Goal: Information Seeking & Learning: Learn about a topic

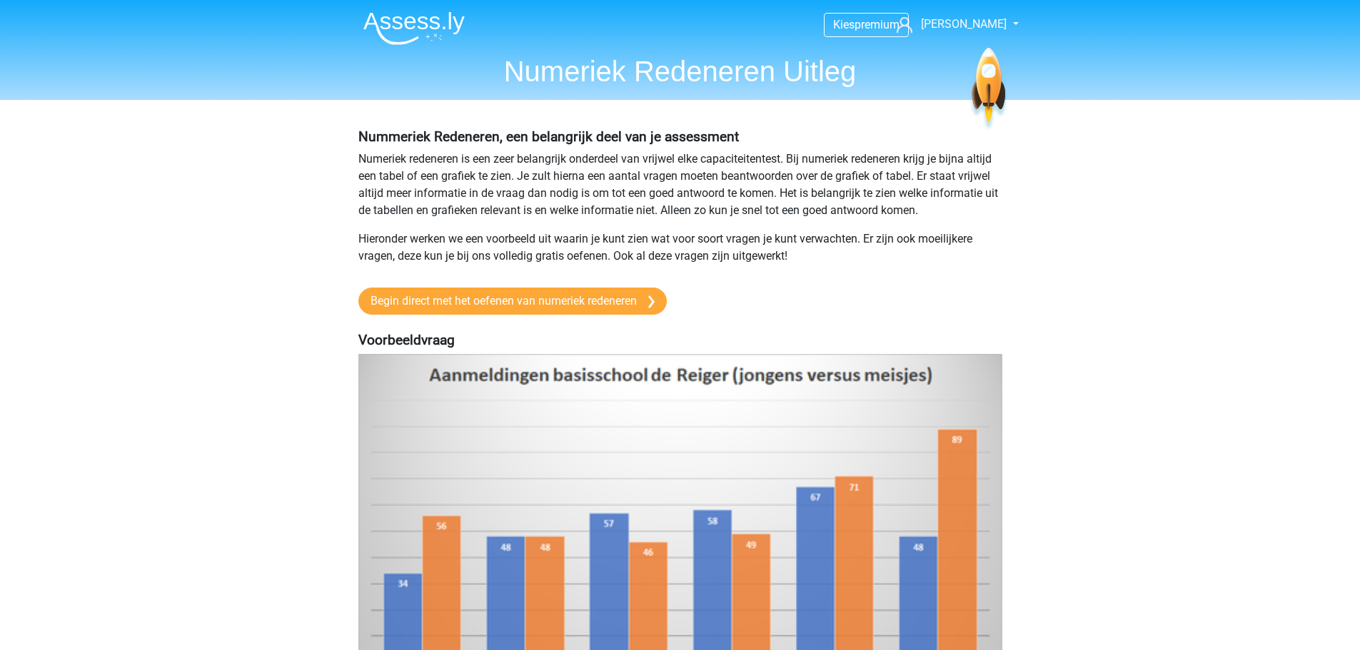
scroll to position [493, 0]
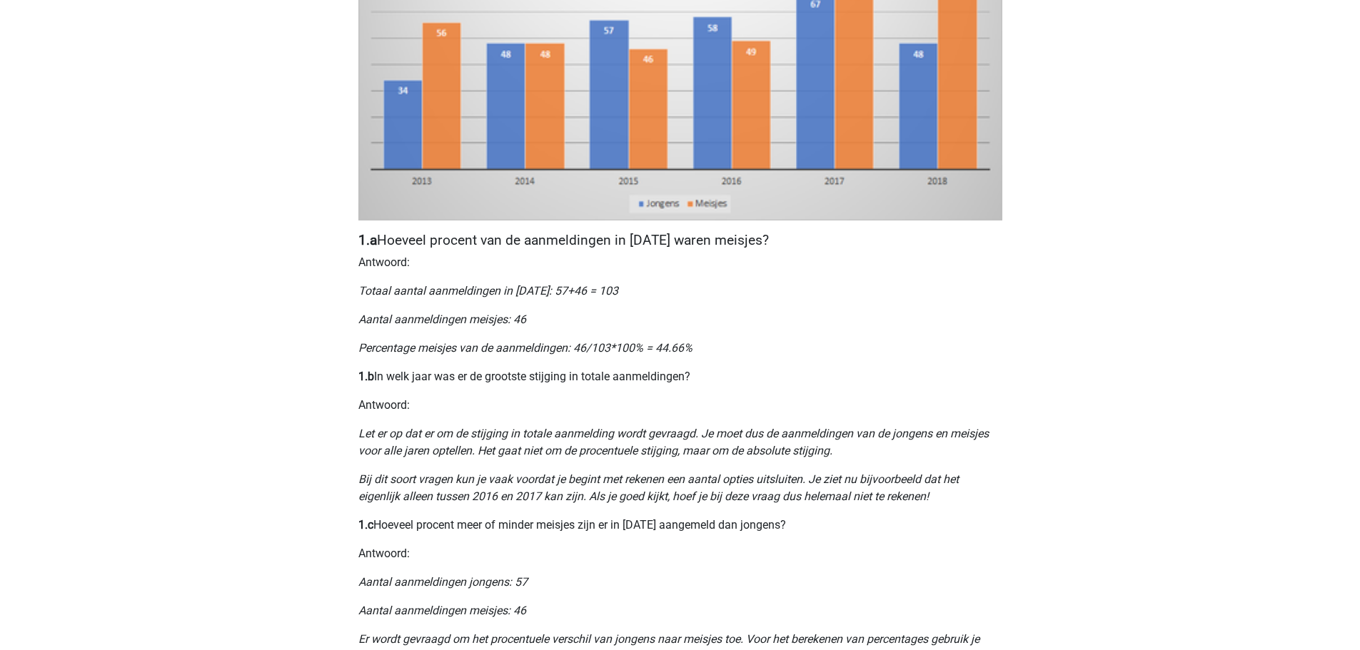
click at [586, 244] on h4 "1.a Hoeveel procent van de aanmeldingen in 2015 waren meisjes?" at bounding box center [680, 240] width 644 height 16
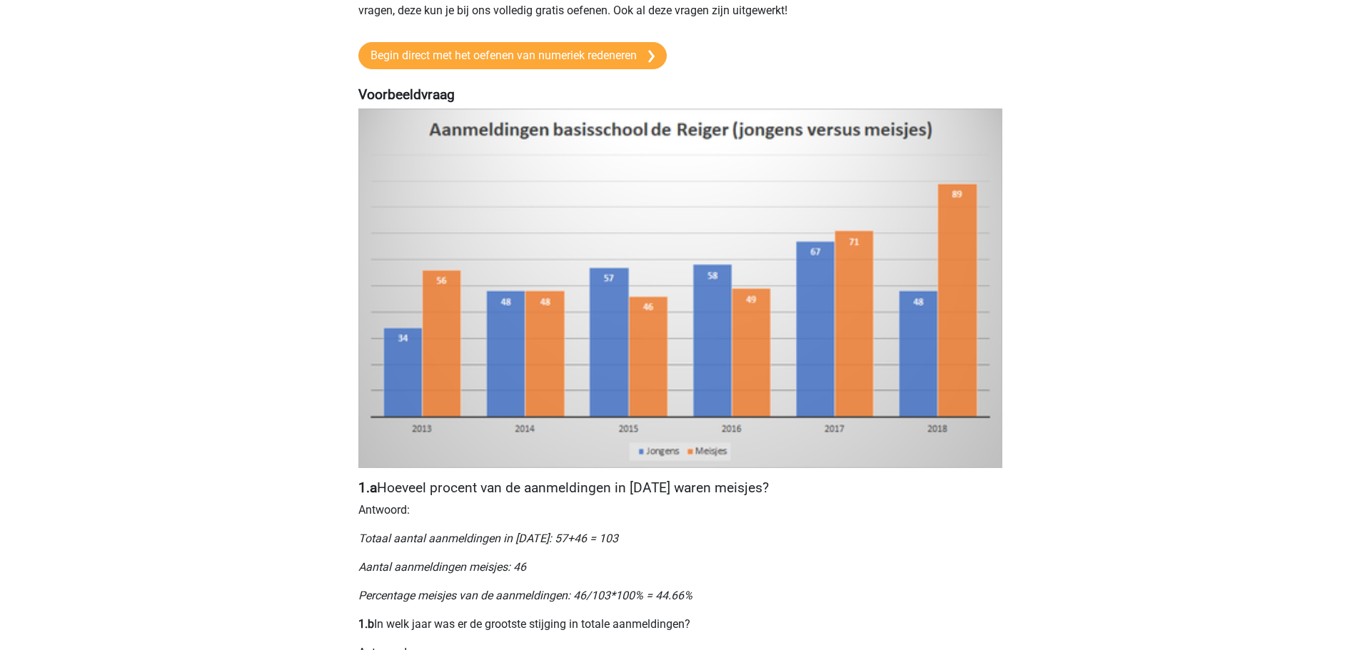
scroll to position [279, 0]
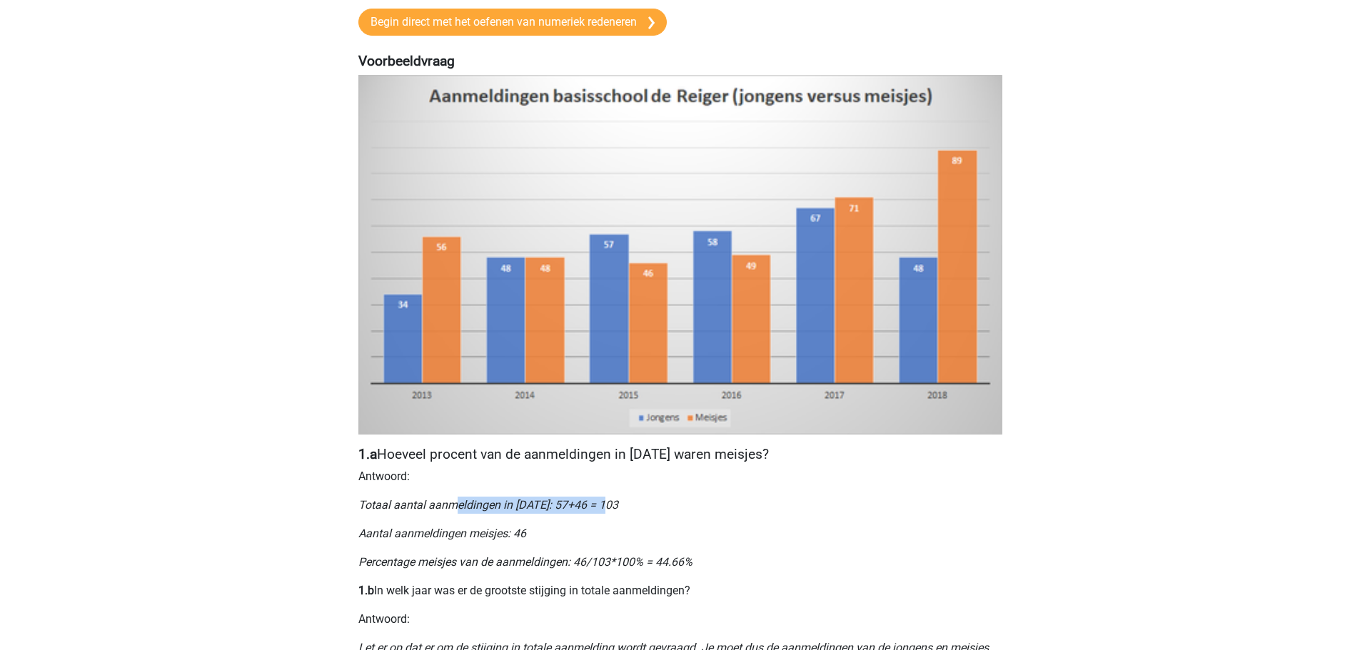
drag, startPoint x: 453, startPoint y: 507, endPoint x: 616, endPoint y: 502, distance: 162.2
click at [616, 502] on p "Totaal aantal aanmeldingen in 2015: 57+46 = 103" at bounding box center [680, 505] width 644 height 17
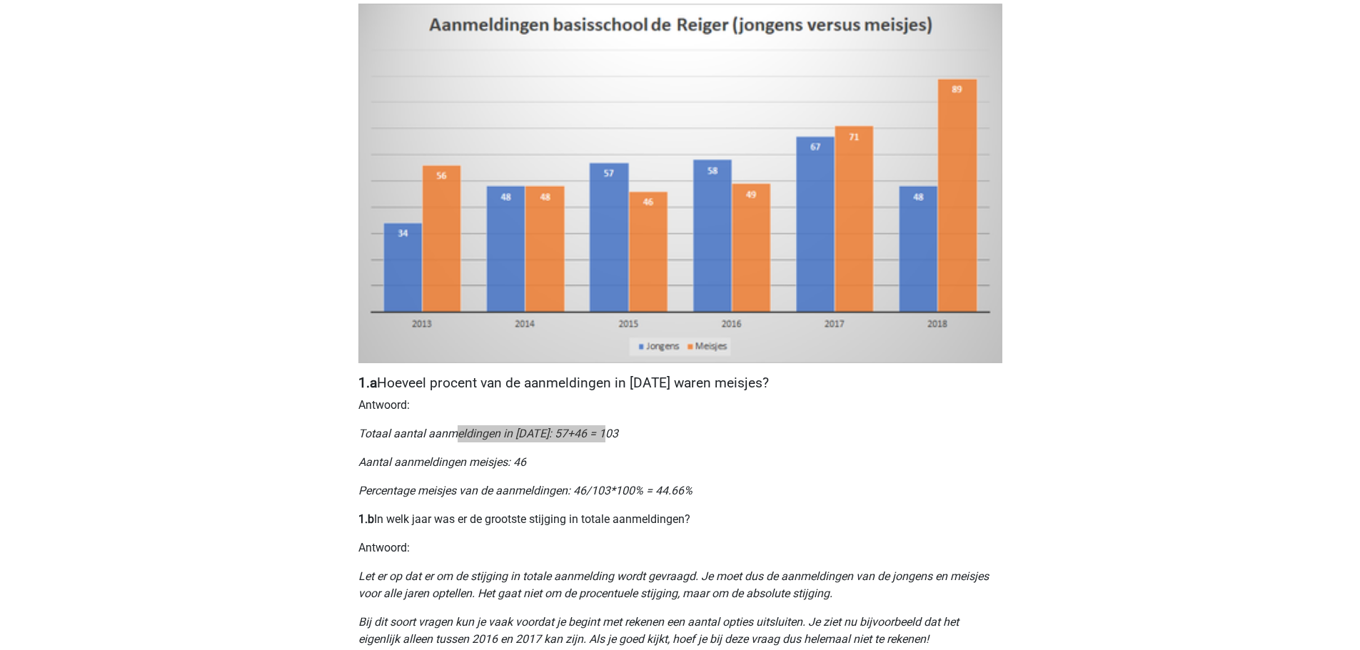
scroll to position [422, 0]
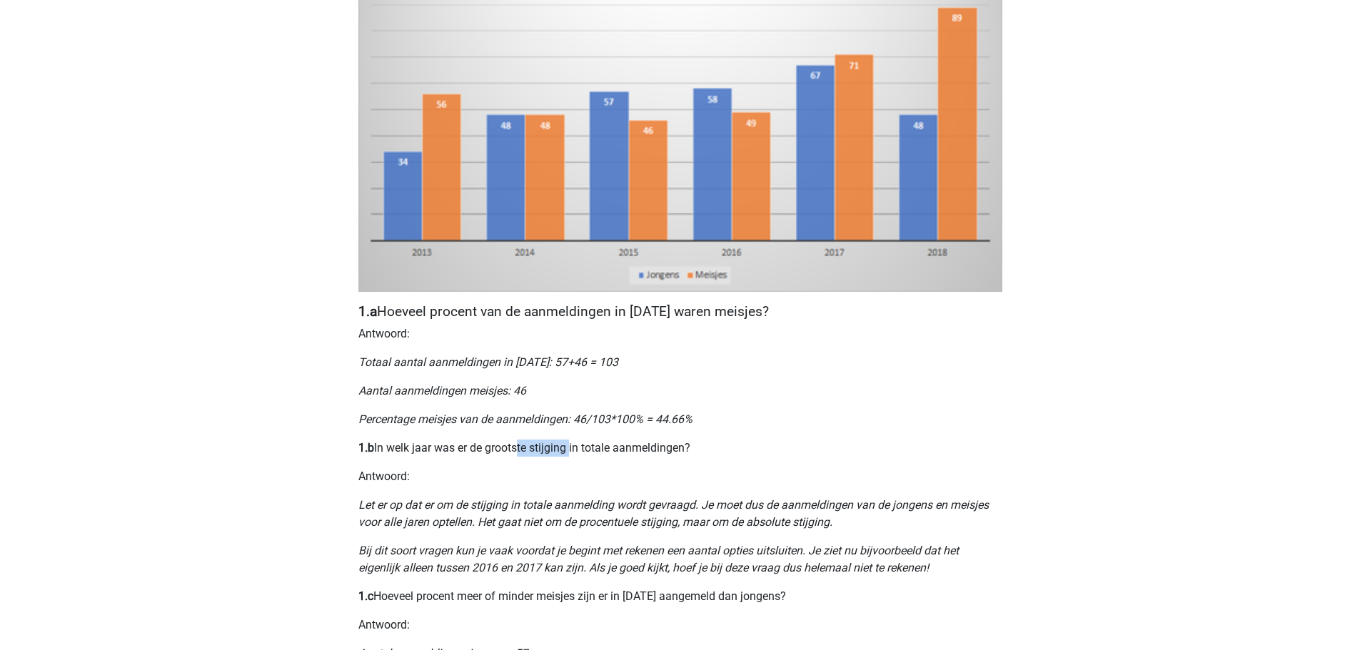
drag, startPoint x: 526, startPoint y: 438, endPoint x: 571, endPoint y: 454, distance: 47.9
click at [571, 454] on div "Nummeriek Redeneren, een belangrijk deel van je assessment Numeriek redeneren i…" at bounding box center [680, 404] width 678 height 1452
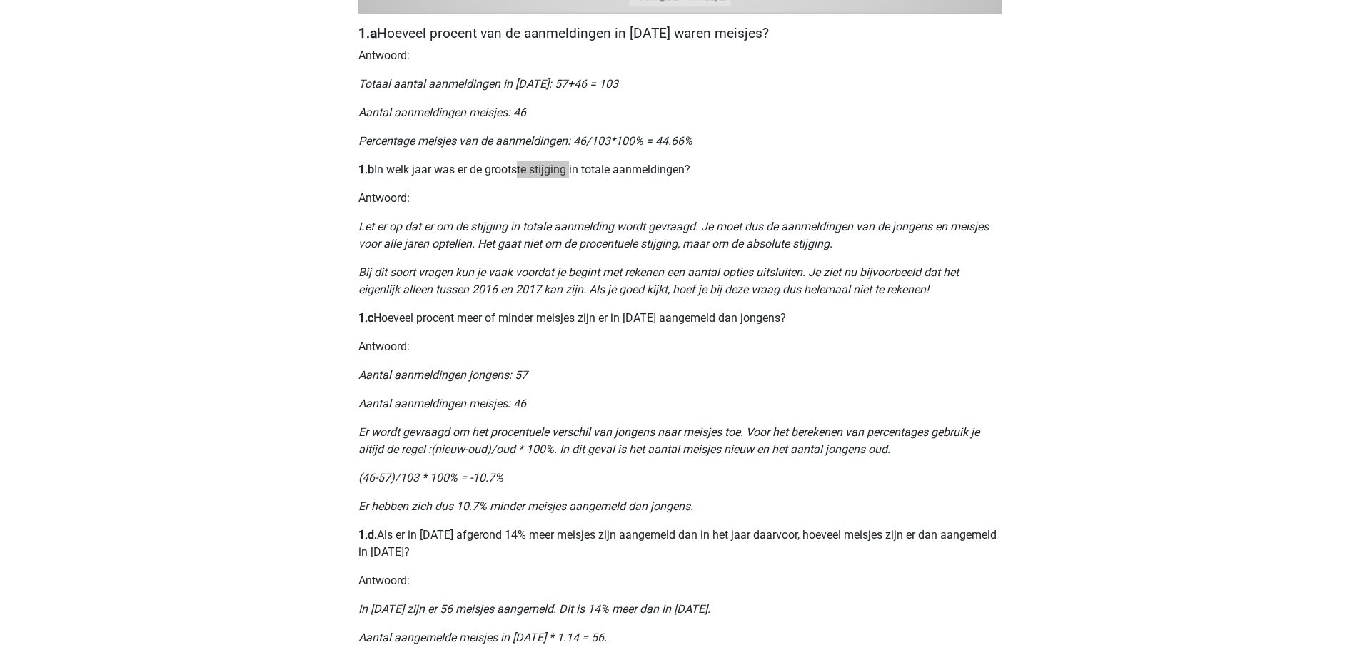
scroll to position [708, 0]
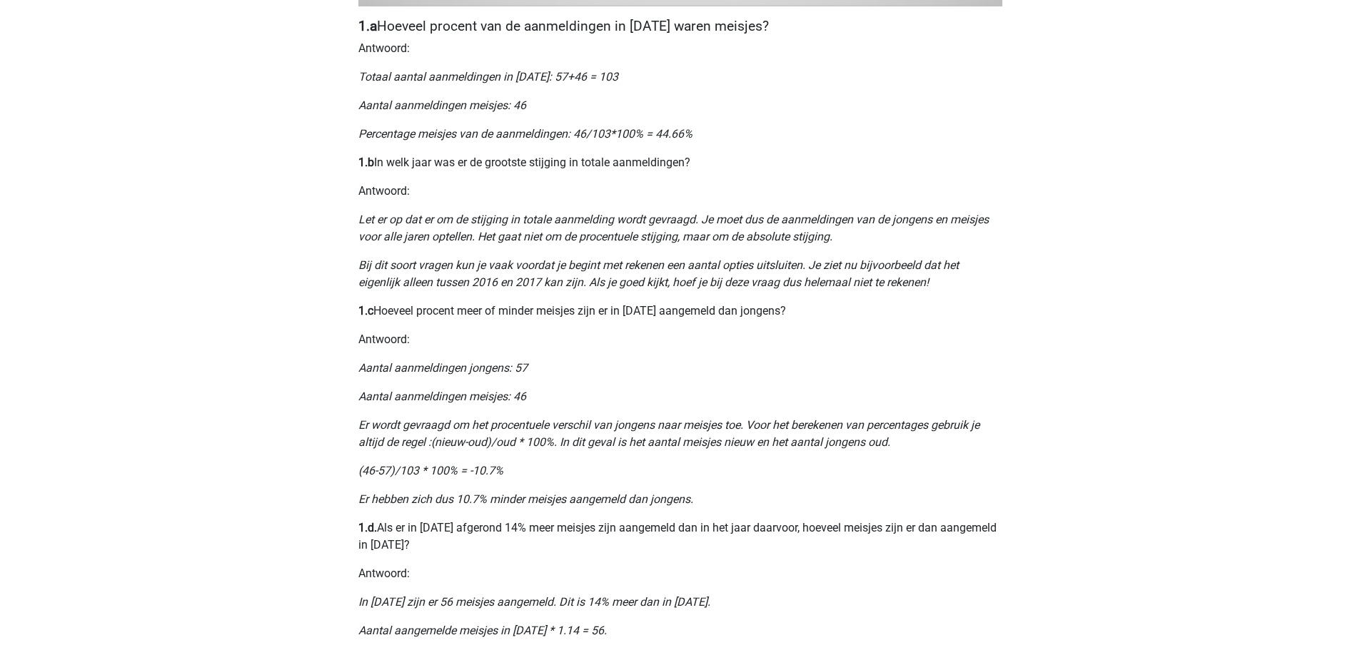
click at [453, 528] on p "1.d. Als er in 2013 afgerond 14% meer meisjes zijn aangemeld dan in het jaar da…" at bounding box center [680, 537] width 644 height 34
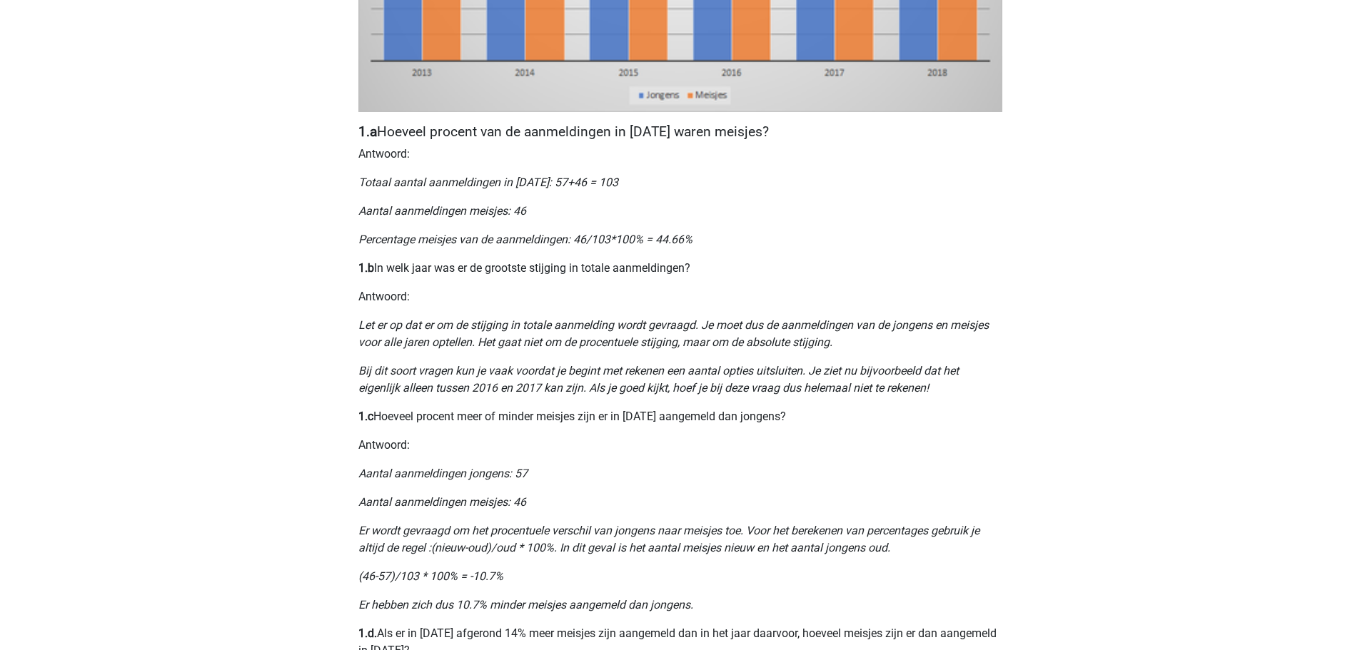
scroll to position [636, 0]
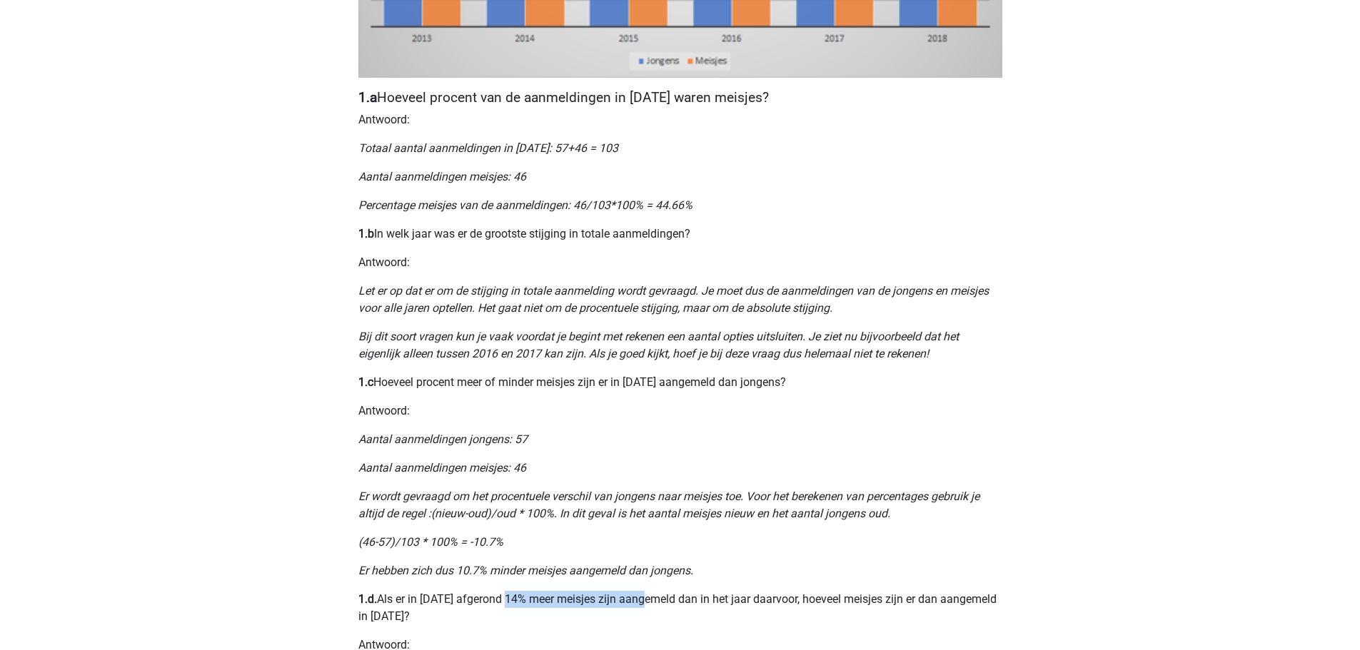
drag, startPoint x: 507, startPoint y: 598, endPoint x: 646, endPoint y: 603, distance: 139.3
click at [646, 603] on p "1.d. Als er in 2013 afgerond 14% meer meisjes zijn aangemeld dan in het jaar da…" at bounding box center [680, 608] width 644 height 34
click at [700, 603] on p "1.d. Als er in 2013 afgerond 14% meer meisjes zijn aangemeld dan in het jaar da…" at bounding box center [680, 608] width 644 height 34
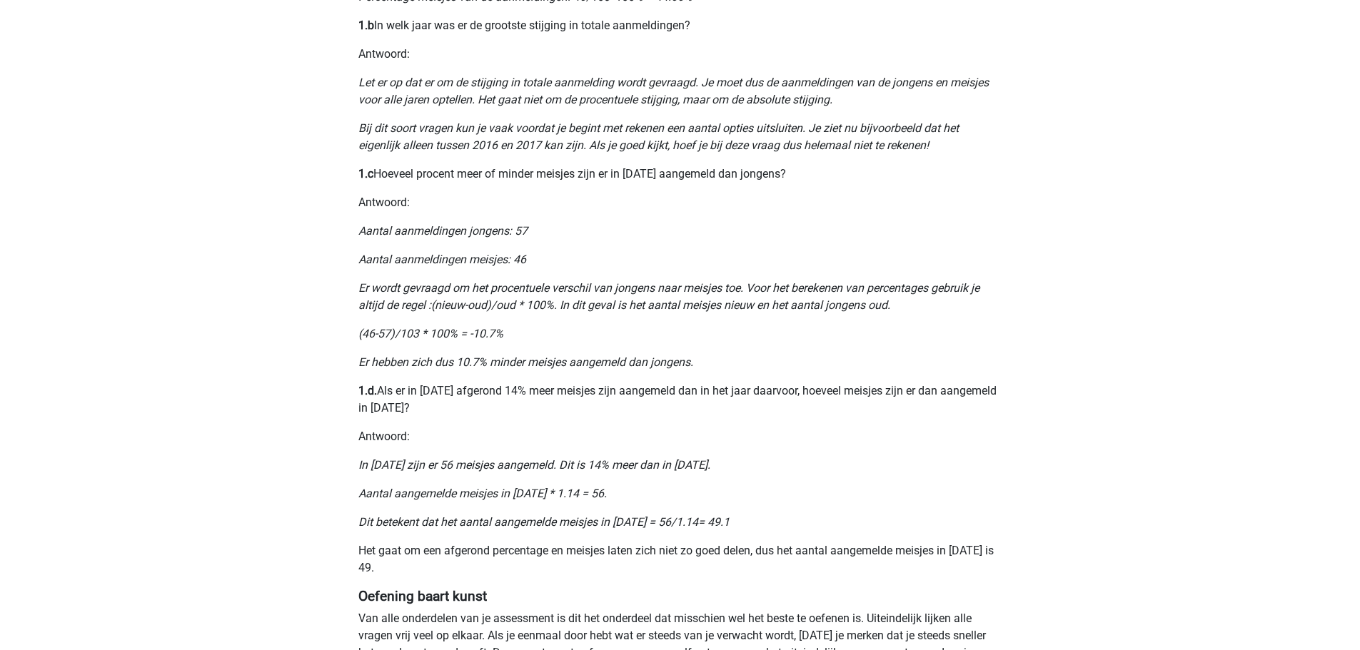
scroll to position [850, 0]
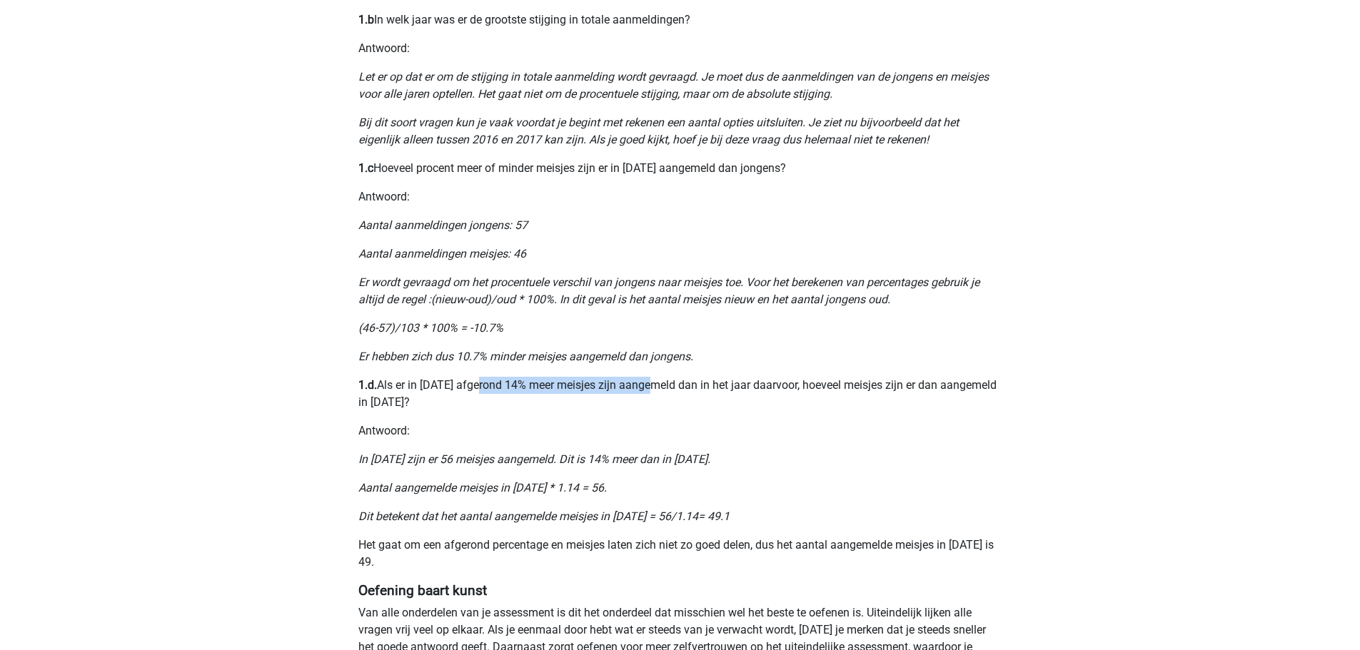
drag, startPoint x: 478, startPoint y: 380, endPoint x: 655, endPoint y: 381, distance: 176.4
click at [655, 381] on p "1.d. Als er in 2013 afgerond 14% meer meisjes zijn aangemeld dan in het jaar da…" at bounding box center [680, 394] width 644 height 34
click at [702, 434] on p "Antwoord:" at bounding box center [680, 431] width 644 height 17
drag, startPoint x: 716, startPoint y: 442, endPoint x: 706, endPoint y: 438, distance: 10.6
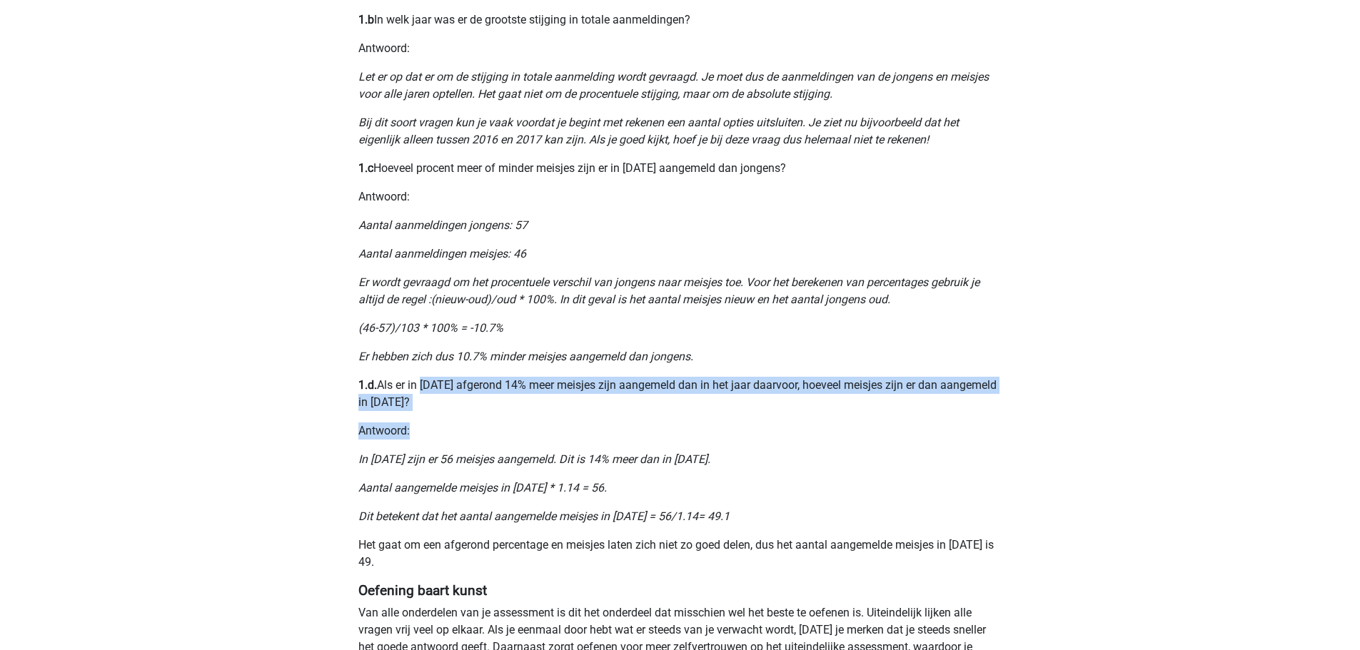
drag, startPoint x: 419, startPoint y: 385, endPoint x: 855, endPoint y: 429, distance: 438.5
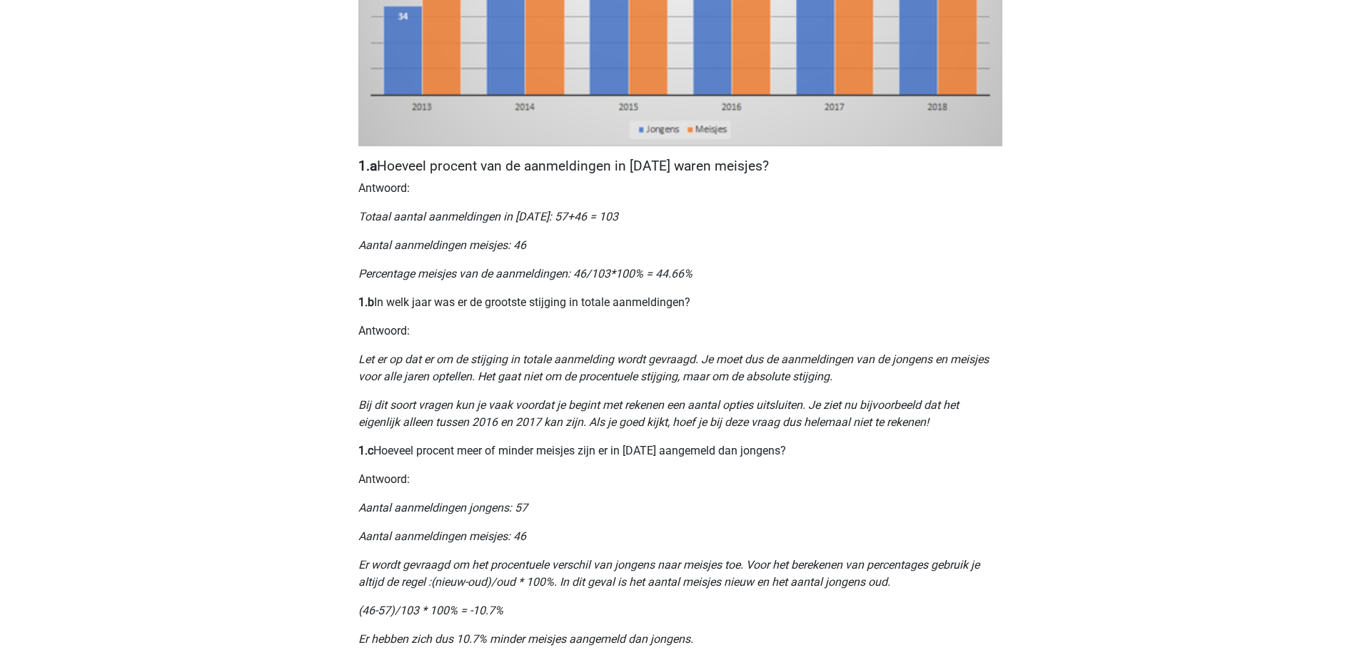
scroll to position [351, 0]
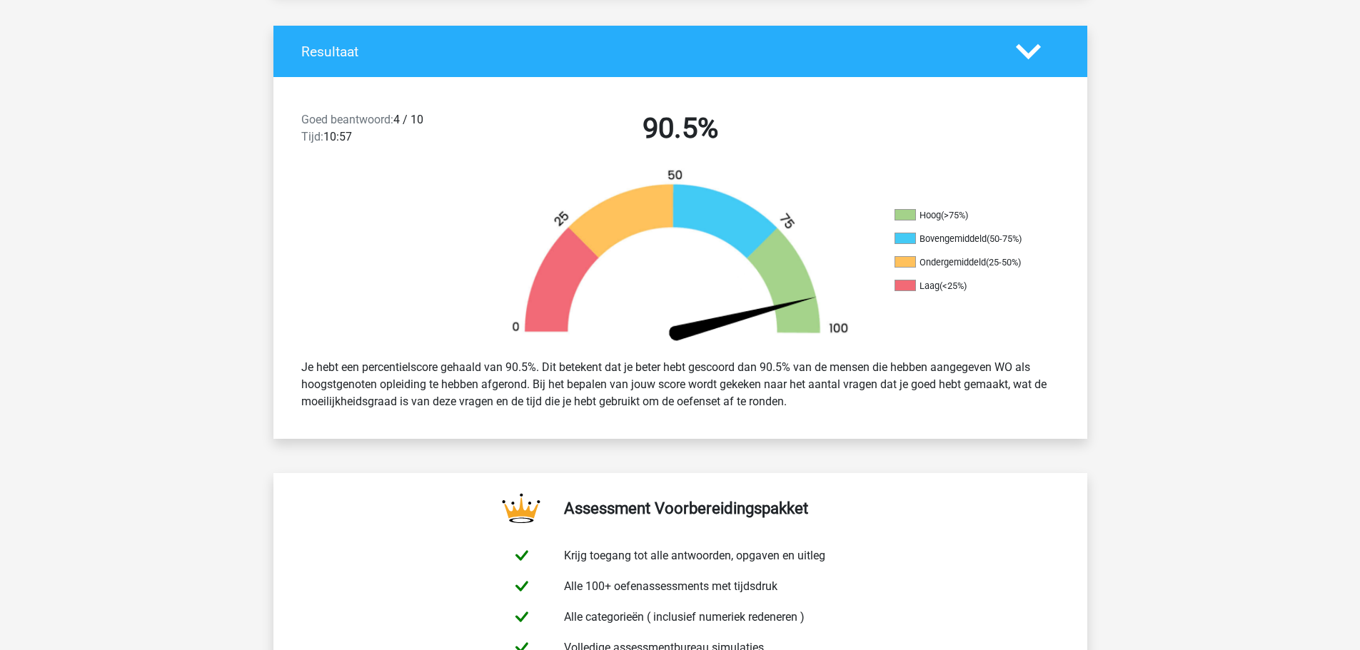
scroll to position [71, 0]
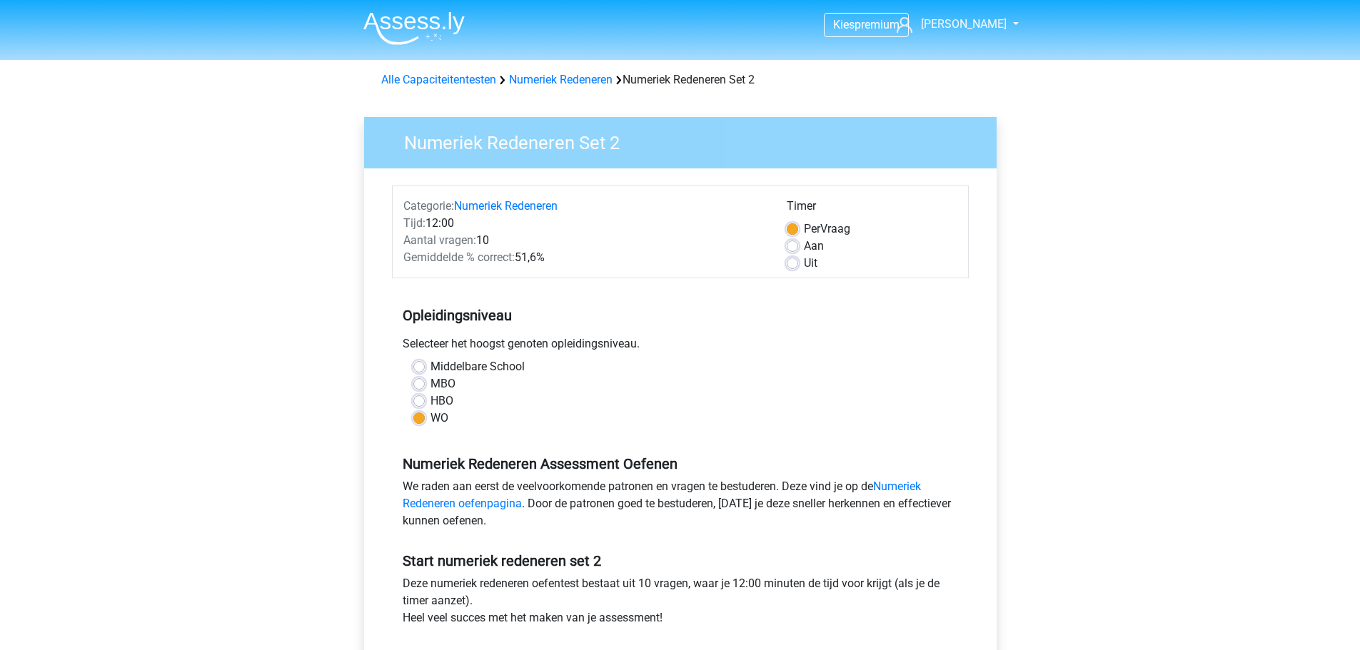
scroll to position [143, 0]
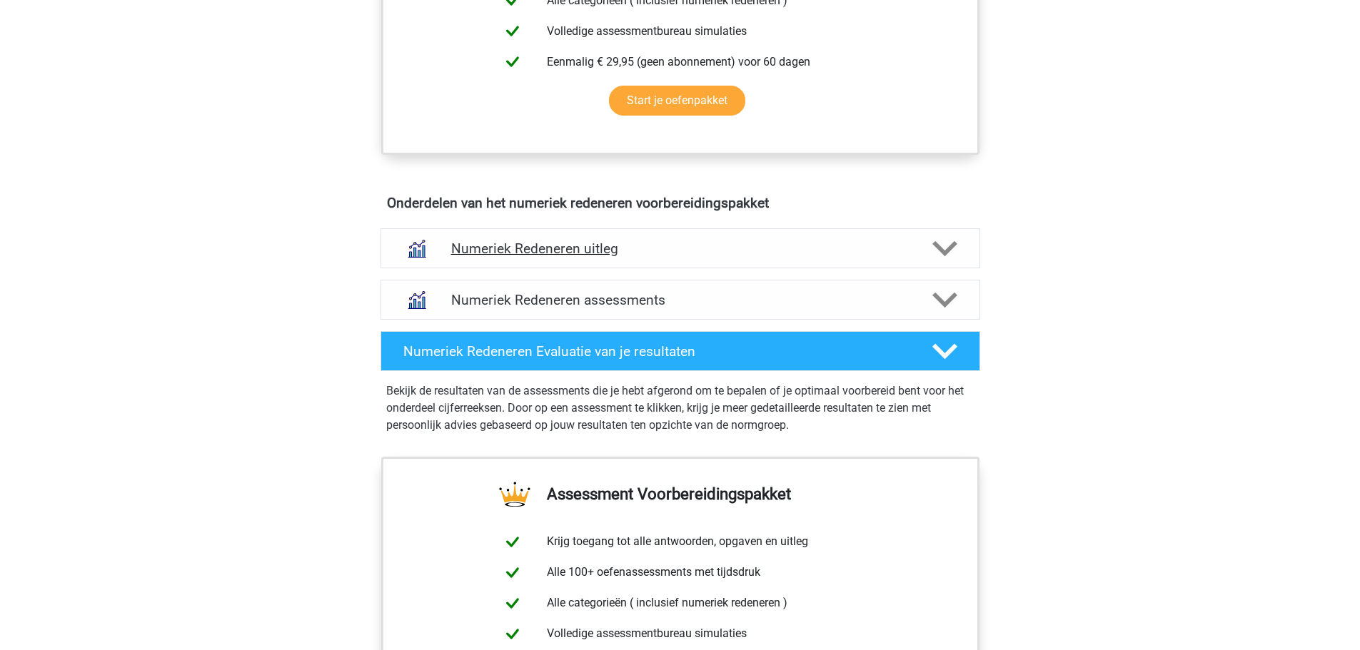
scroll to position [714, 0]
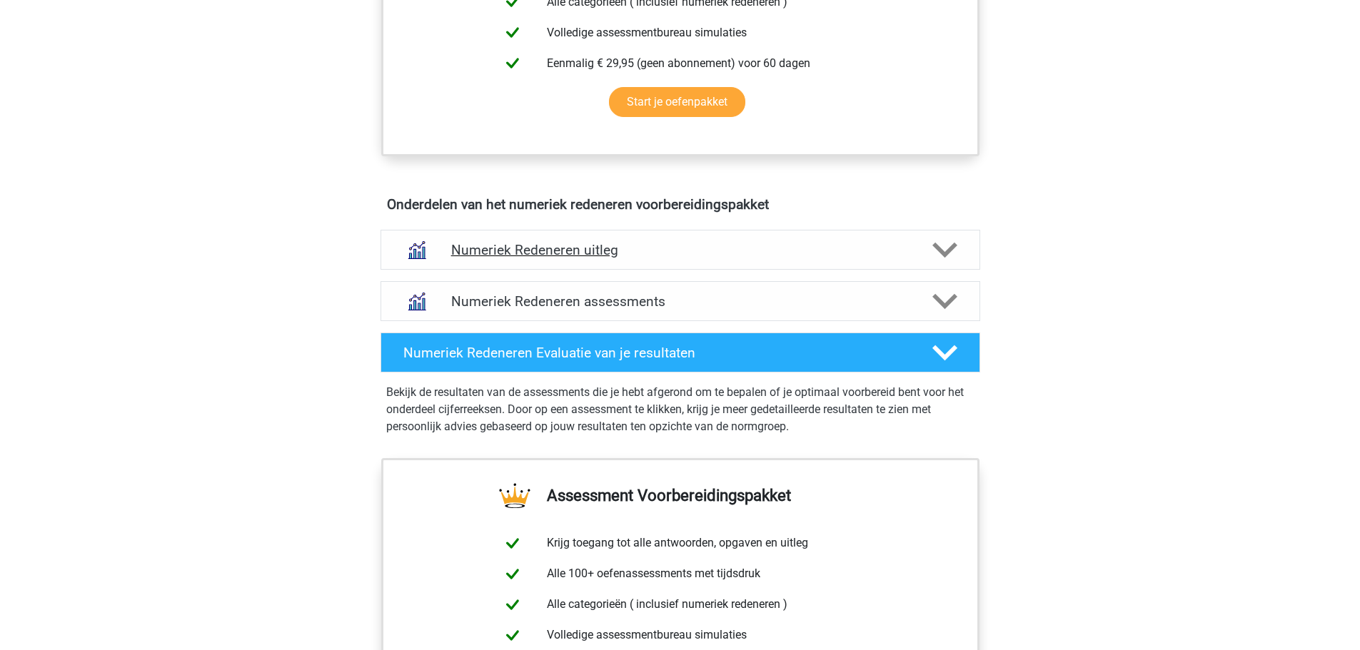
click at [709, 252] on h4 "Numeriek Redeneren uitleg" at bounding box center [680, 250] width 458 height 16
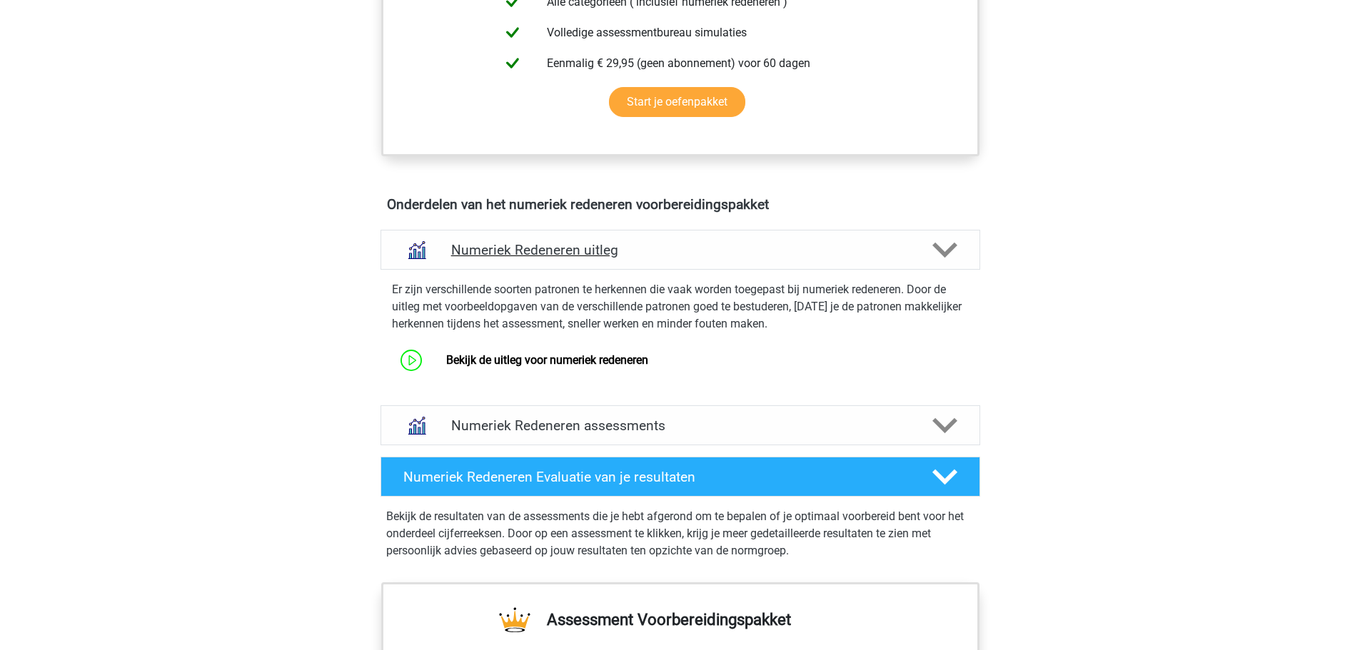
click at [709, 252] on h4 "Numeriek Redeneren uitleg" at bounding box center [680, 250] width 458 height 16
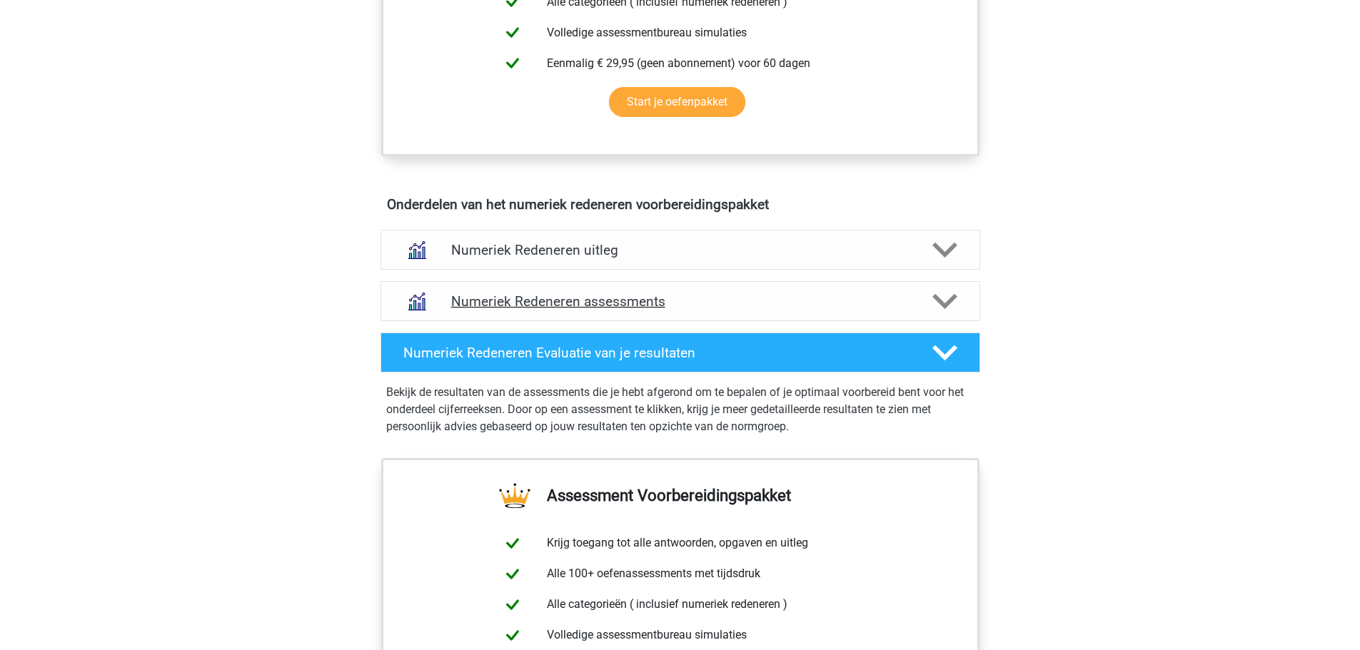
click at [715, 310] on div "Numeriek Redeneren assessments" at bounding box center [681, 301] width 600 height 40
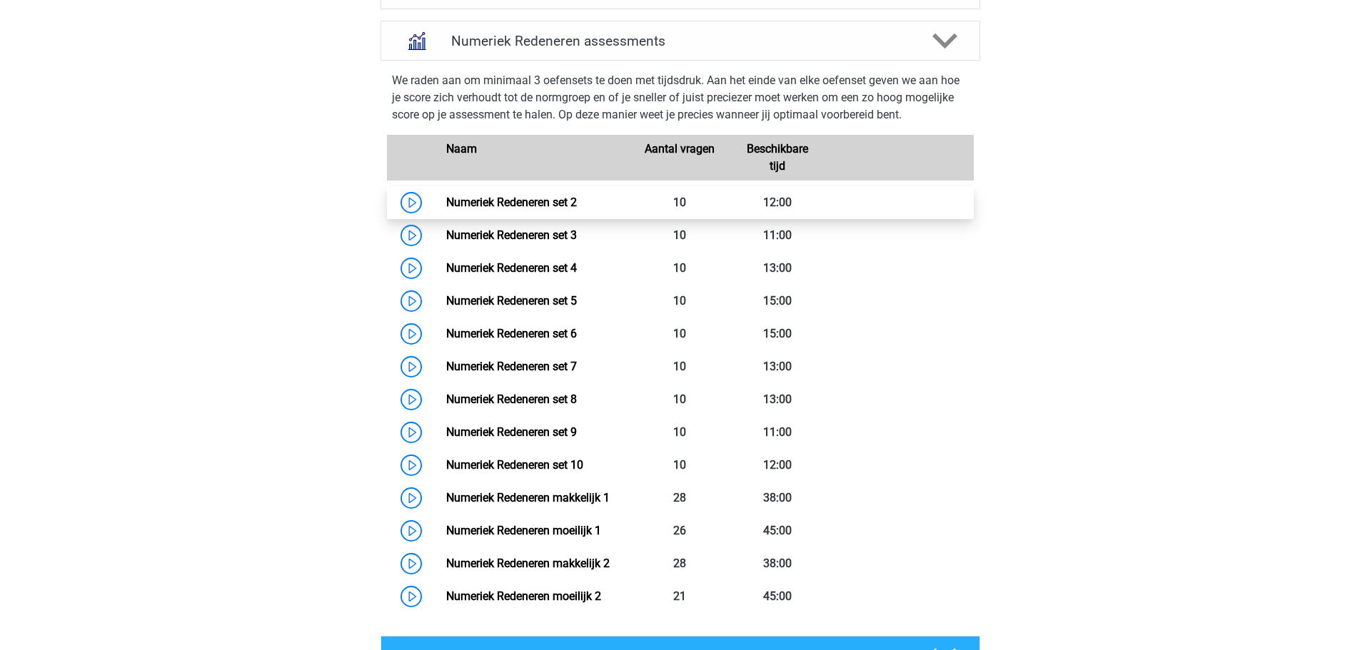
scroll to position [1000, 0]
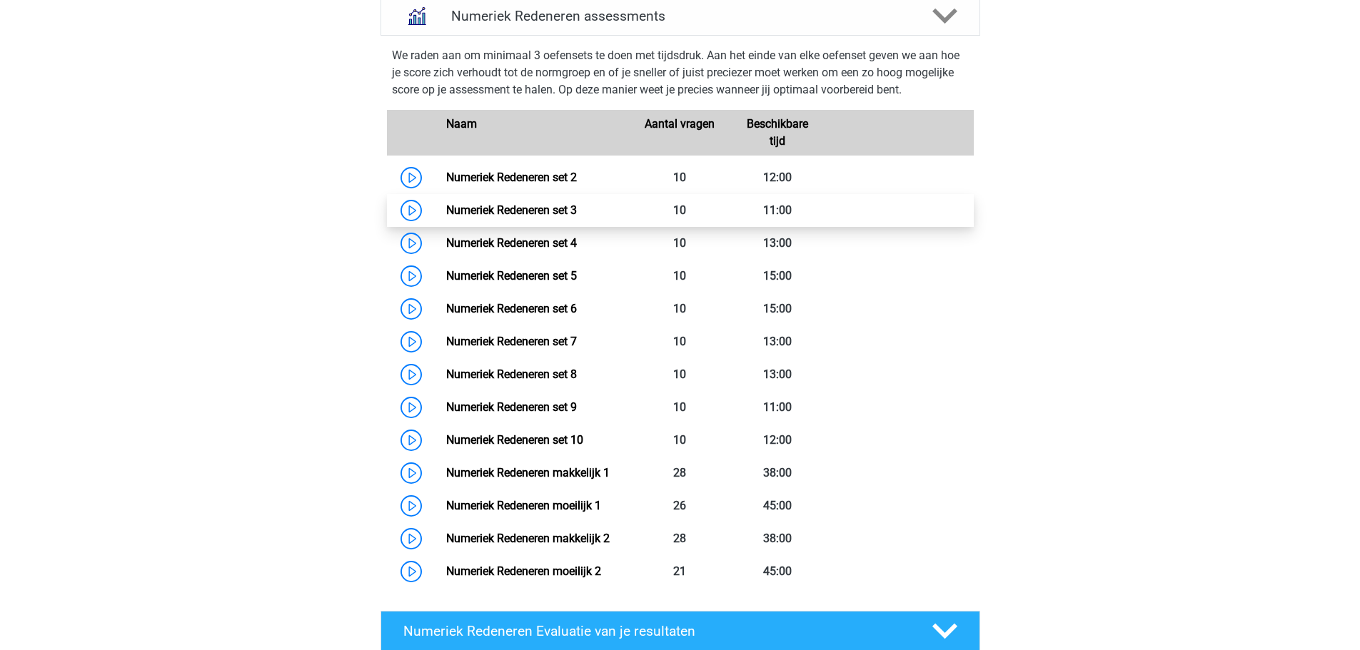
click at [577, 210] on link "Numeriek Redeneren set 3" at bounding box center [511, 211] width 131 height 14
click at [577, 209] on link "Numeriek Redeneren set 3" at bounding box center [511, 211] width 131 height 14
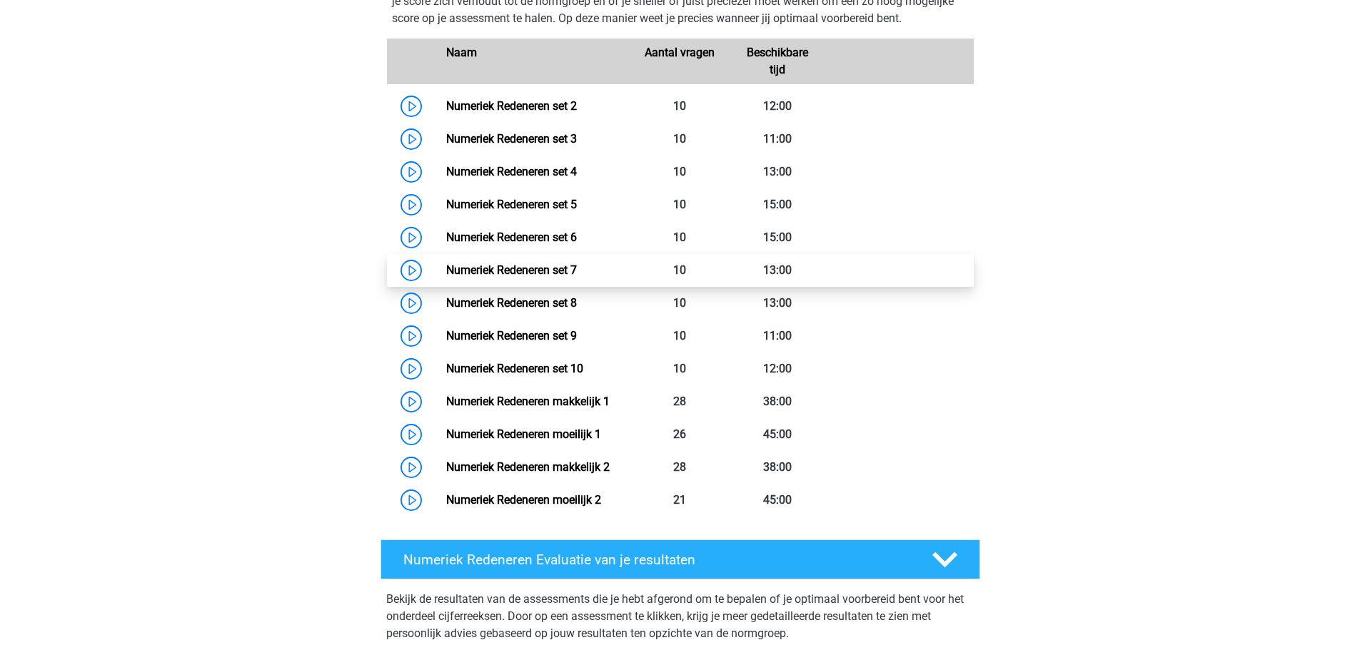
scroll to position [928, 0]
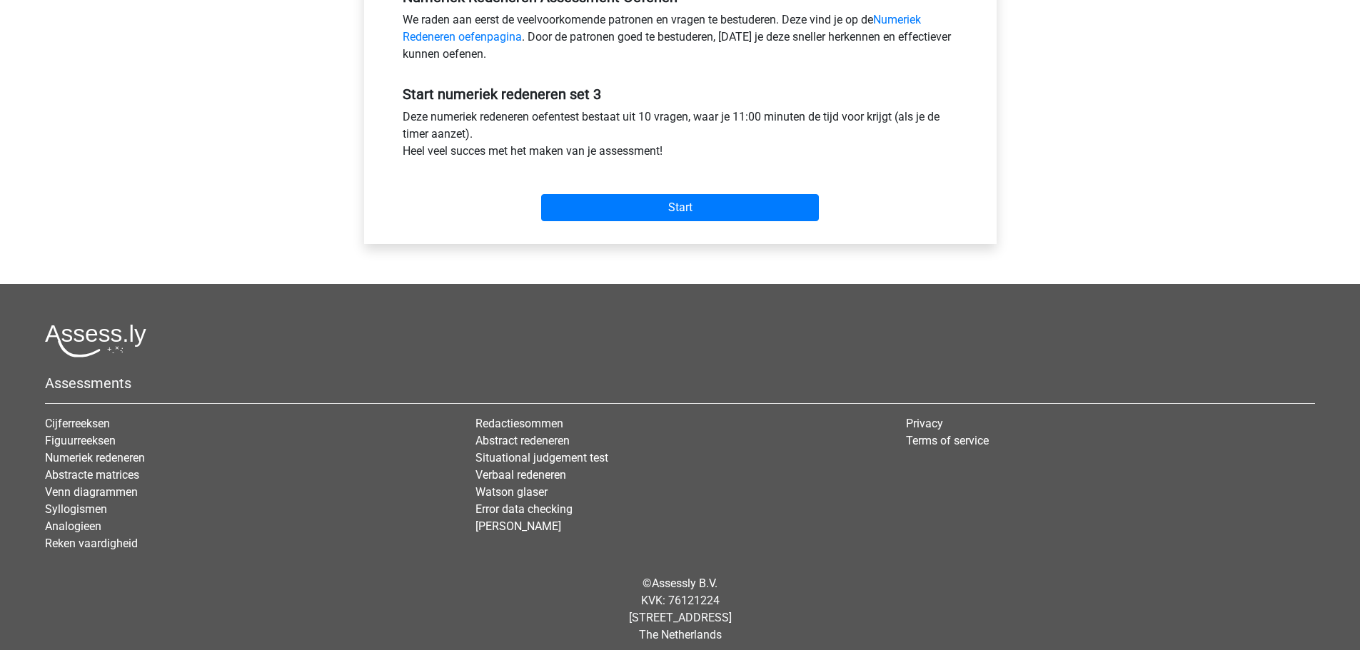
scroll to position [478, 0]
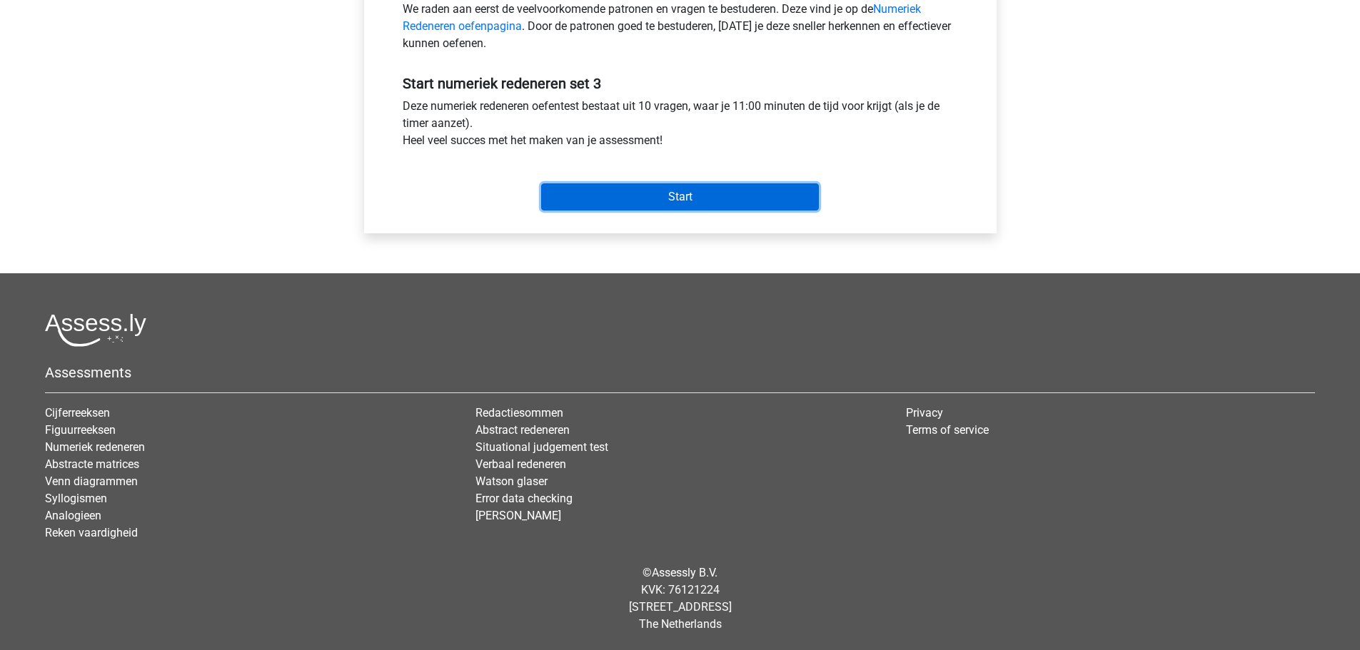
click at [706, 201] on input "Start" at bounding box center [680, 197] width 278 height 27
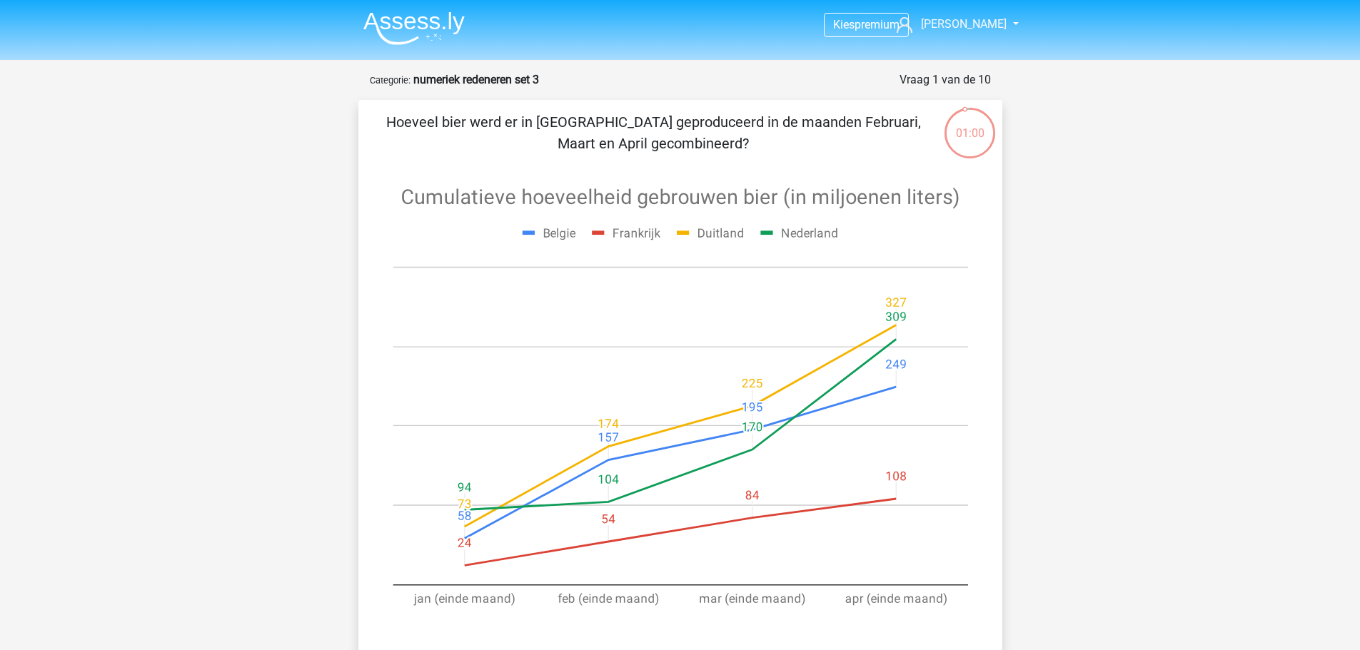
click at [626, 112] on p "Hoeveel bier werd er in [GEOGRAPHIC_DATA] geproduceerd in de maanden Februari, …" at bounding box center [653, 132] width 545 height 43
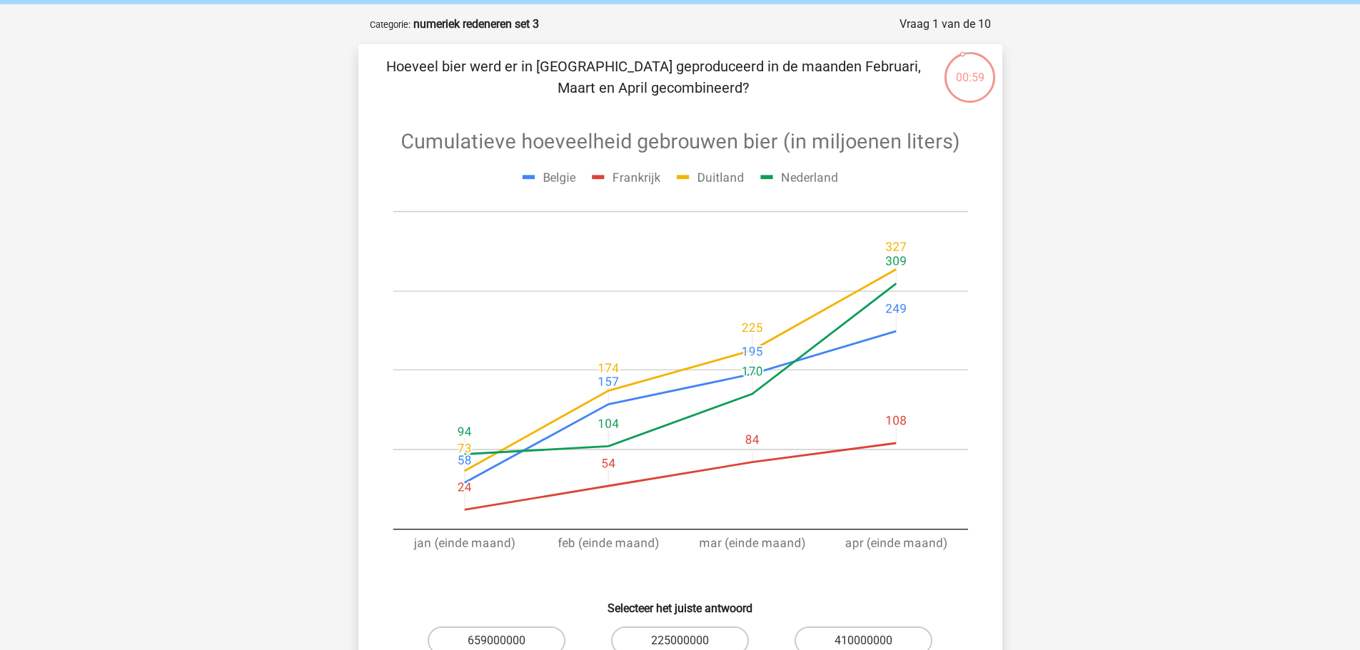
scroll to position [71, 0]
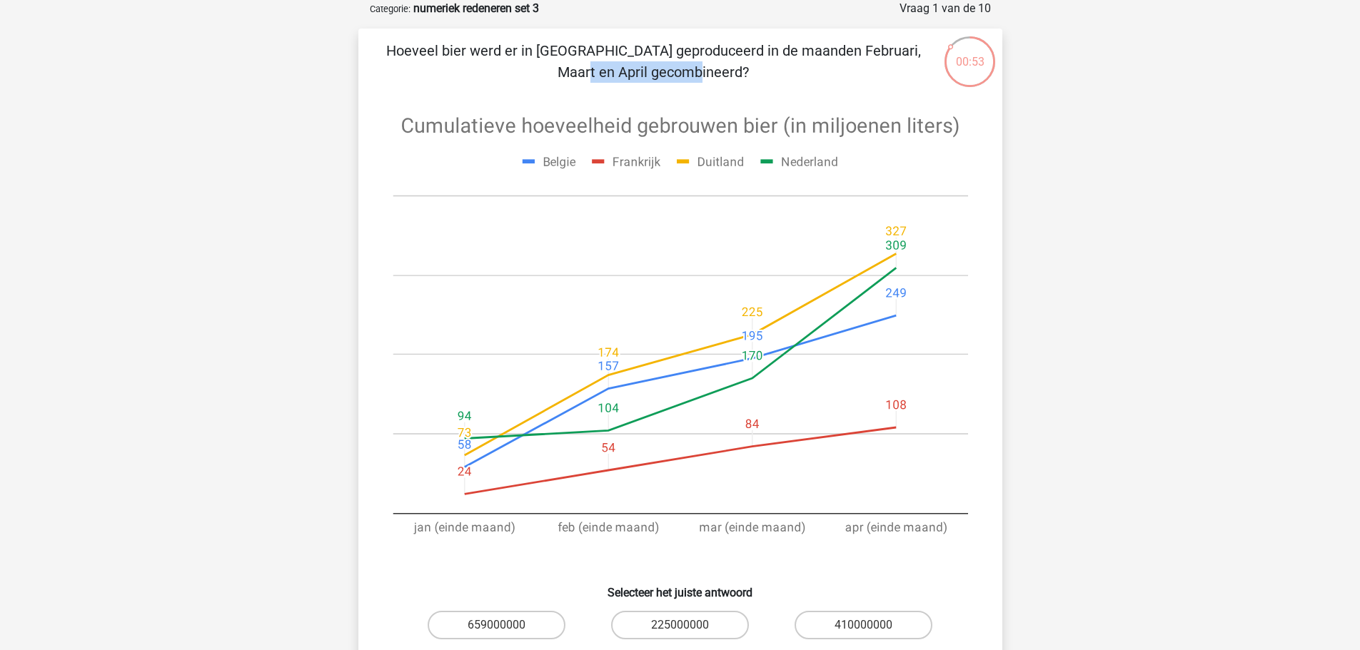
drag, startPoint x: 631, startPoint y: 49, endPoint x: 741, endPoint y: 54, distance: 110.8
click at [741, 54] on p "Hoeveel bier werd er in [GEOGRAPHIC_DATA] geproduceerd in de maanden Februari, …" at bounding box center [653, 61] width 545 height 43
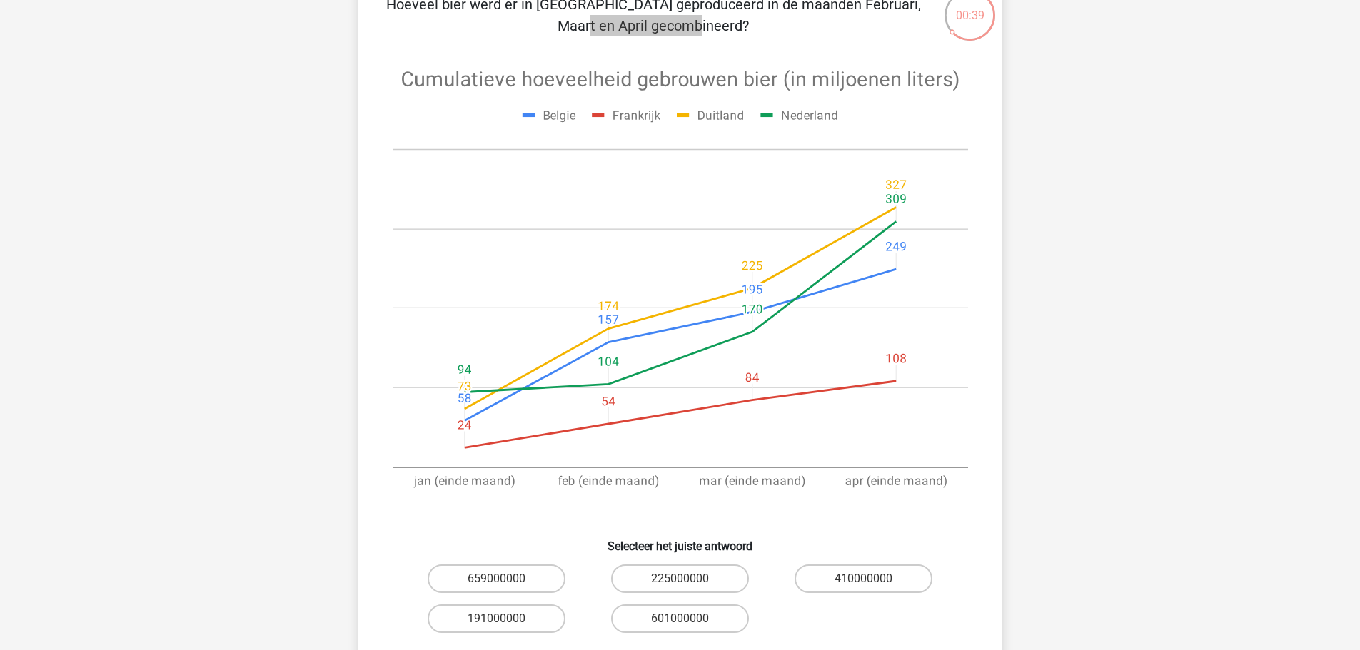
scroll to position [143, 0]
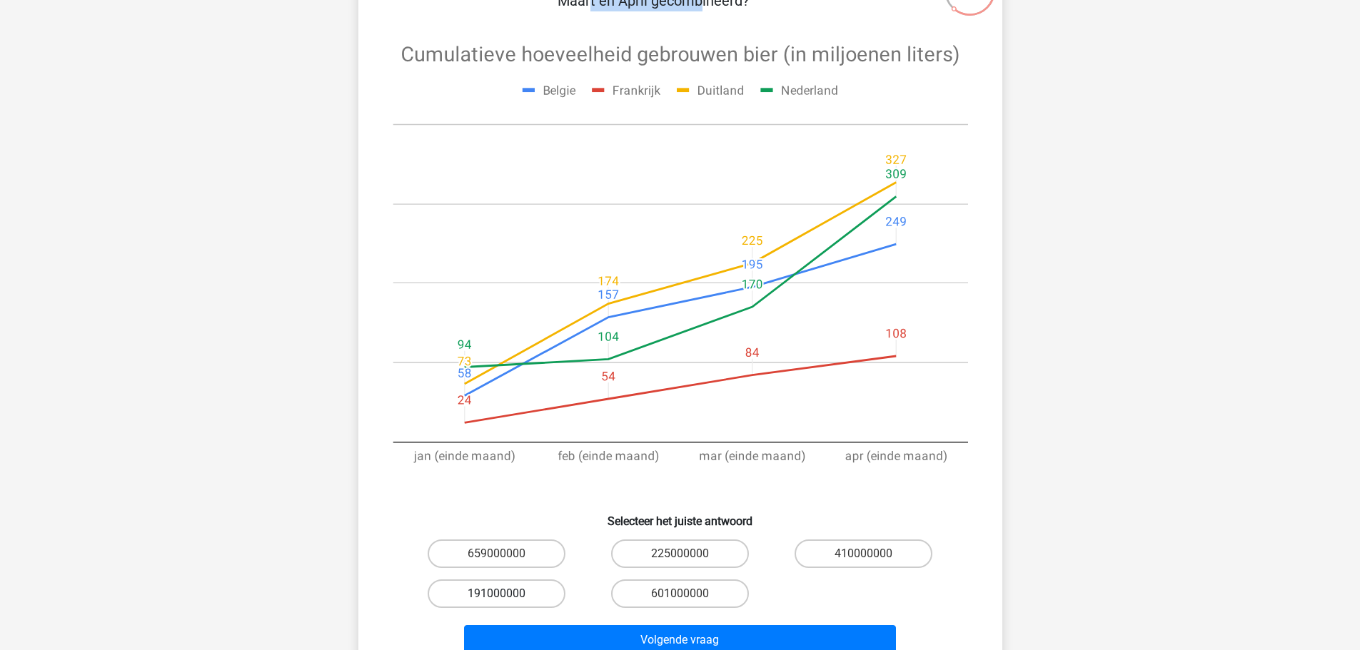
click at [531, 596] on label "191000000" at bounding box center [497, 594] width 138 height 29
click at [506, 596] on input "191000000" at bounding box center [500, 598] width 9 height 9
radio input "true"
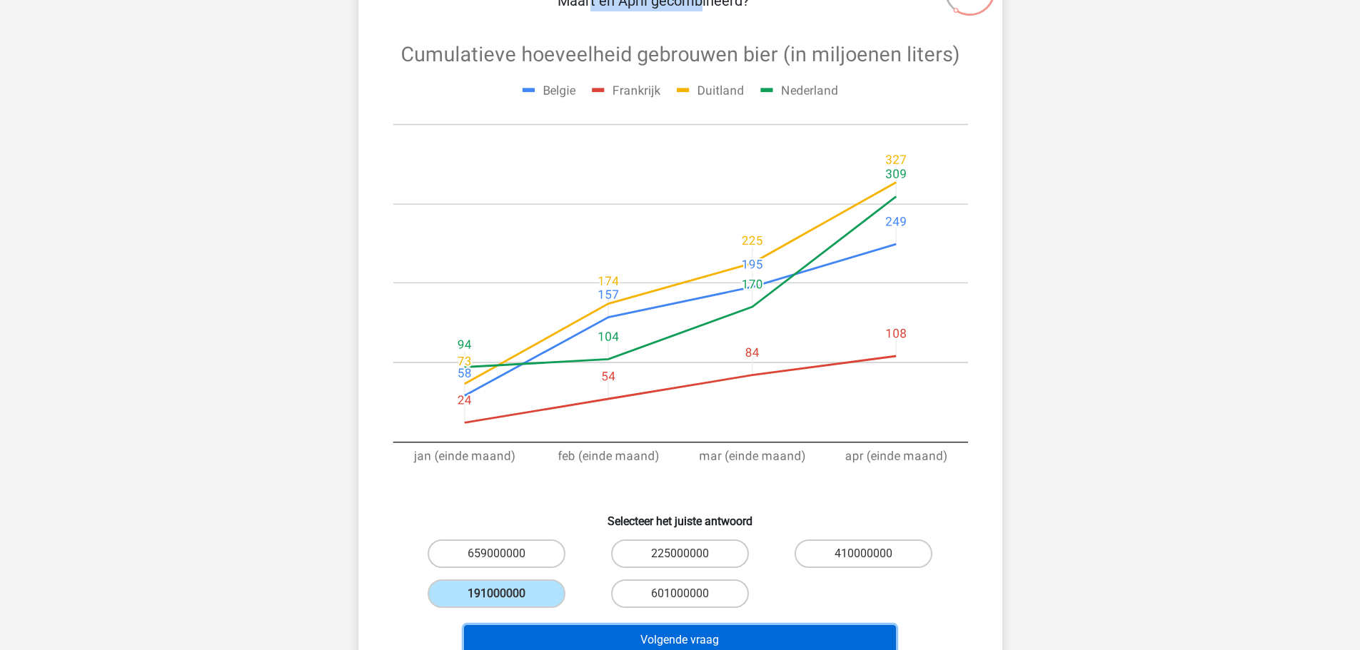
click at [668, 638] on button "Volgende vraag" at bounding box center [680, 641] width 432 height 30
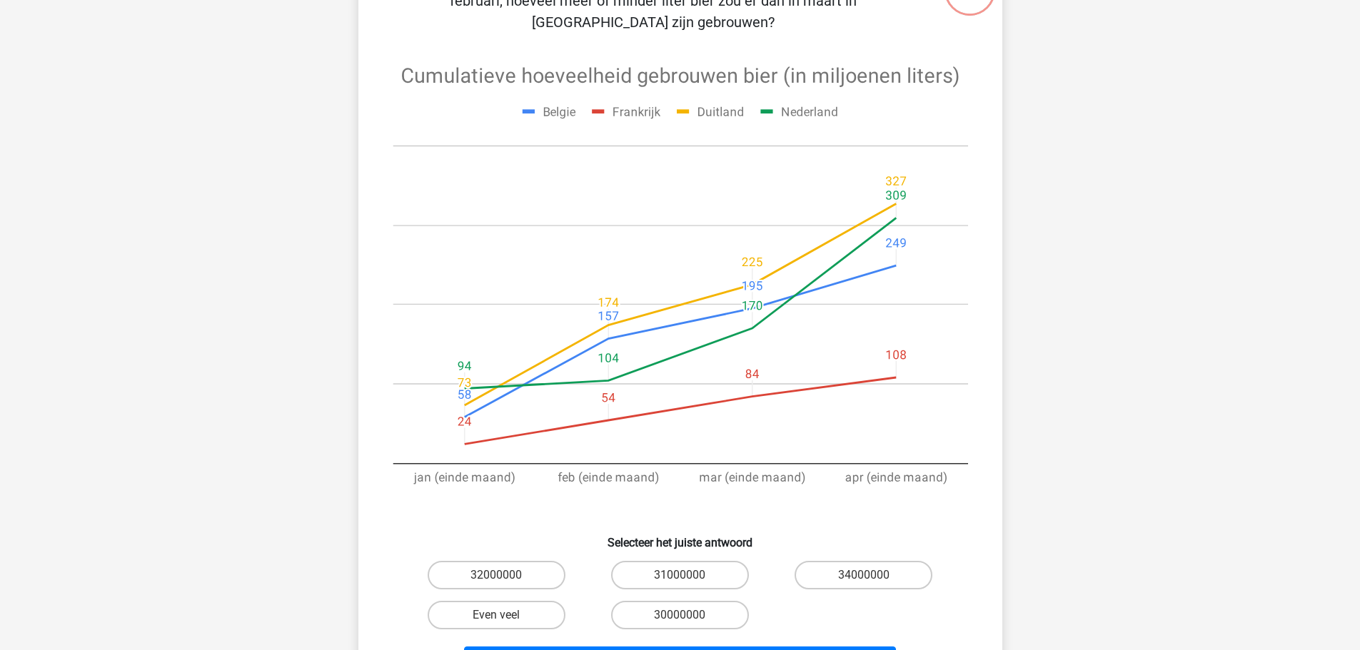
scroll to position [71, 0]
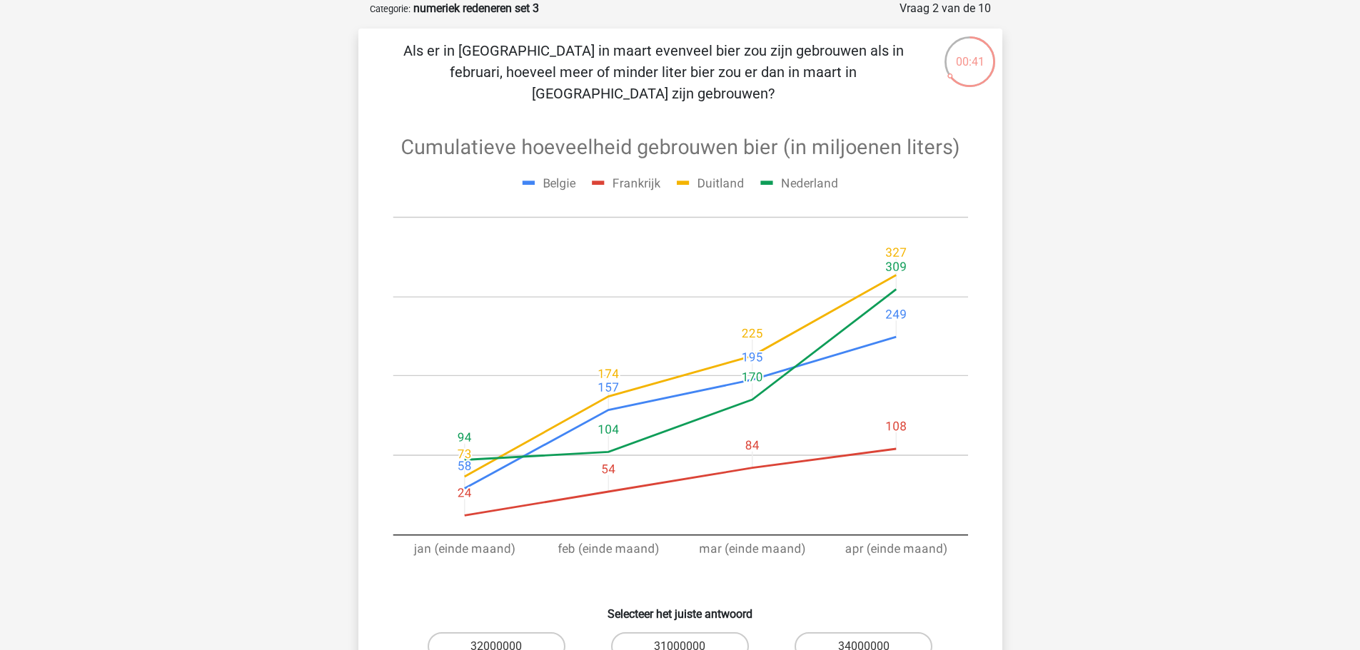
drag, startPoint x: 524, startPoint y: 74, endPoint x: 755, endPoint y: 74, distance: 231.4
click at [755, 74] on p "Als er in [GEOGRAPHIC_DATA] in maart evenveel bier zou zijn gebrouwen als in fe…" at bounding box center [653, 72] width 545 height 64
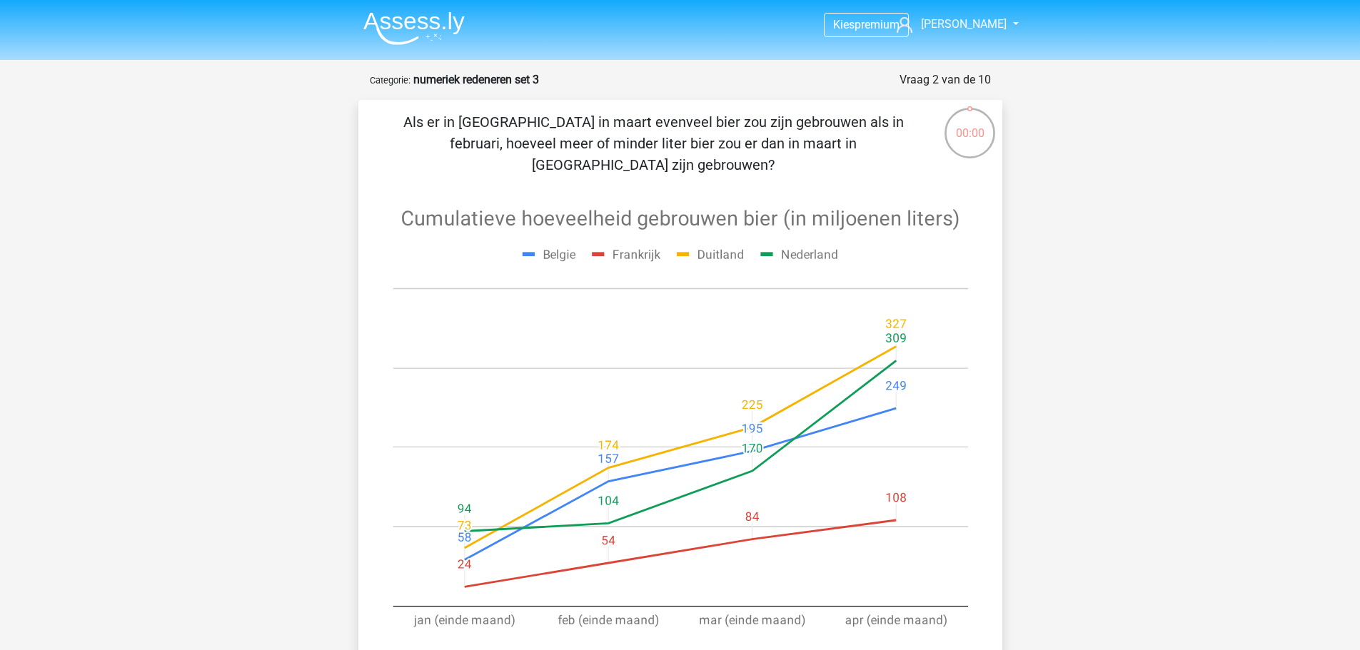
scroll to position [71, 0]
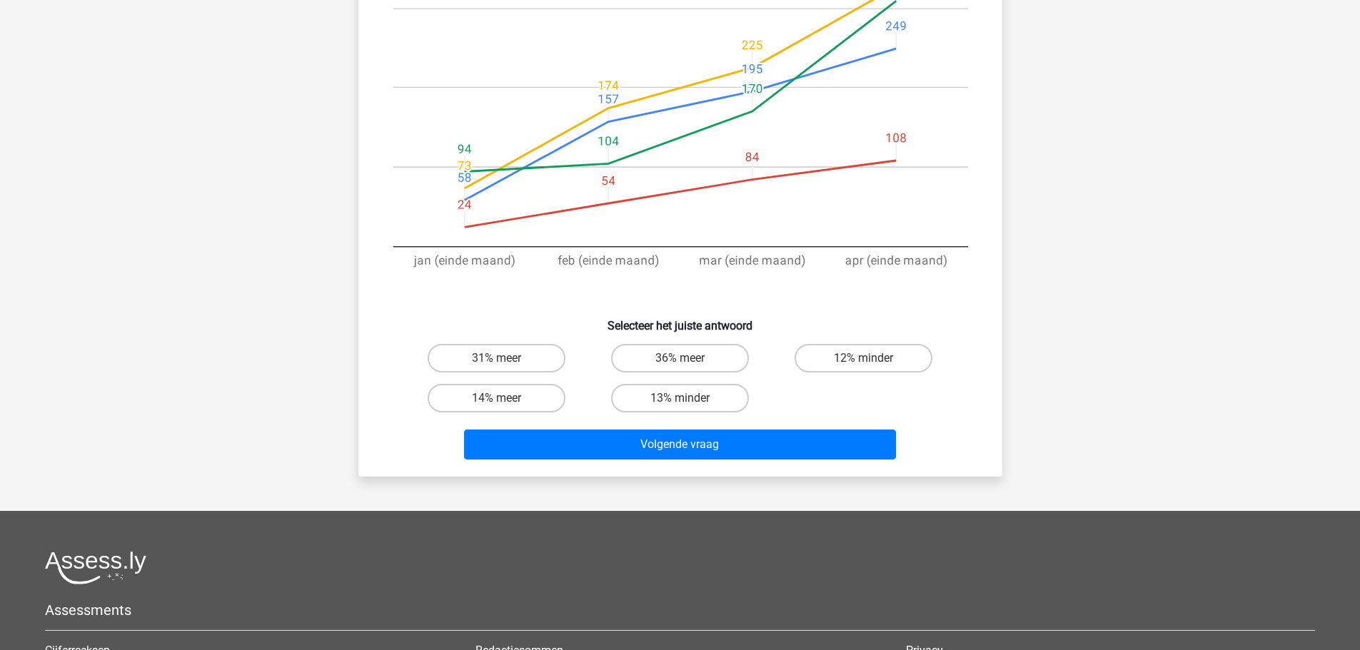
scroll to position [357, 0]
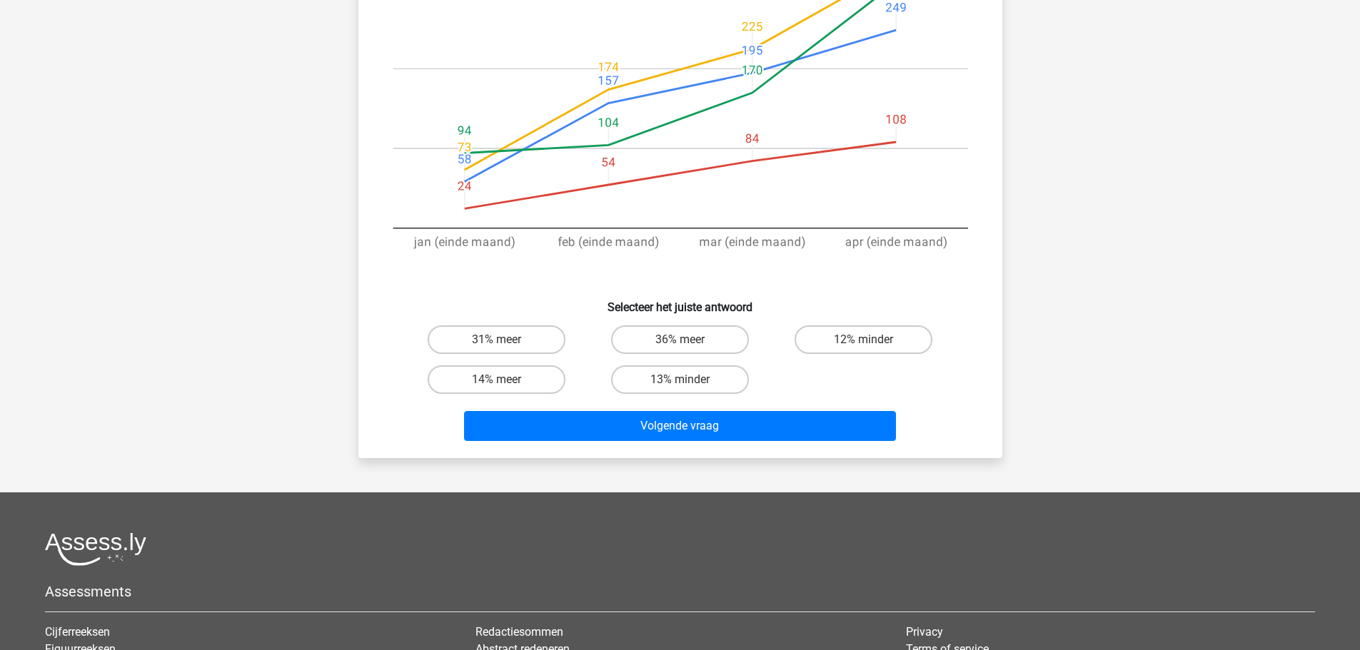
click at [680, 342] on input "36% meer" at bounding box center [684, 344] width 9 height 9
radio input "true"
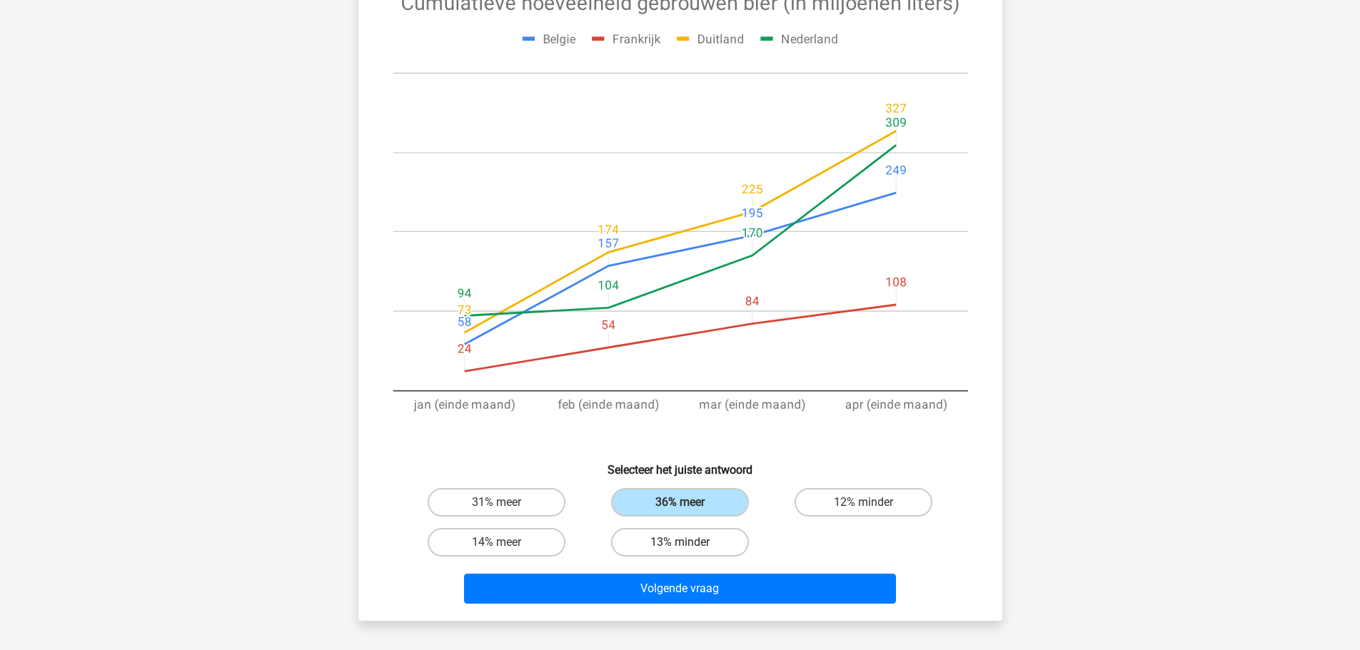
scroll to position [214, 0]
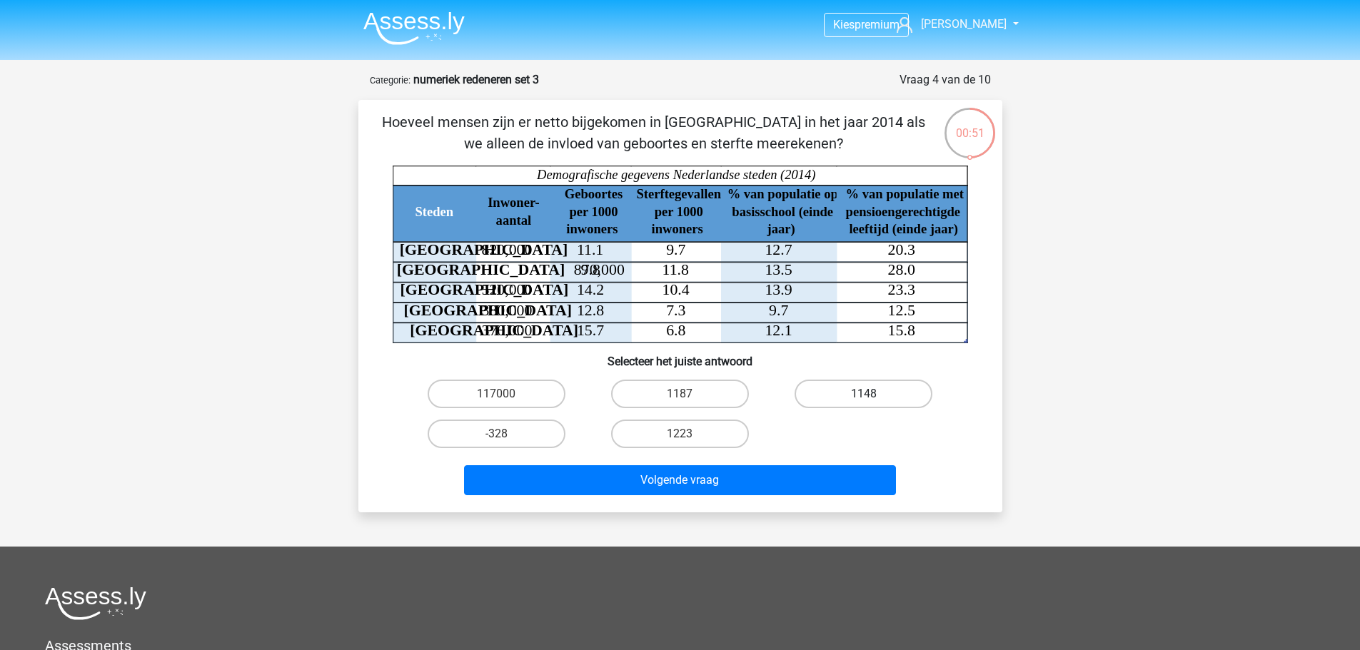
click at [870, 389] on label "1148" at bounding box center [864, 394] width 138 height 29
click at [870, 394] on input "1148" at bounding box center [868, 398] width 9 height 9
radio input "true"
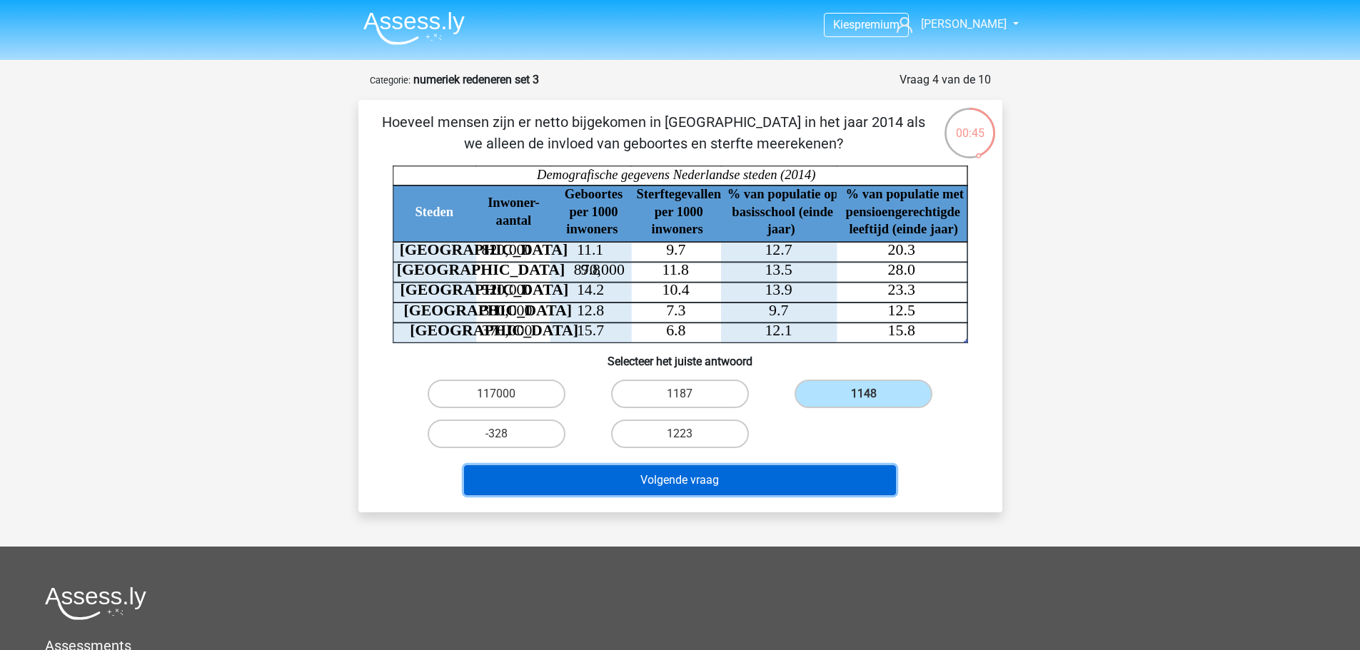
click at [709, 478] on button "Volgende vraag" at bounding box center [680, 481] width 432 height 30
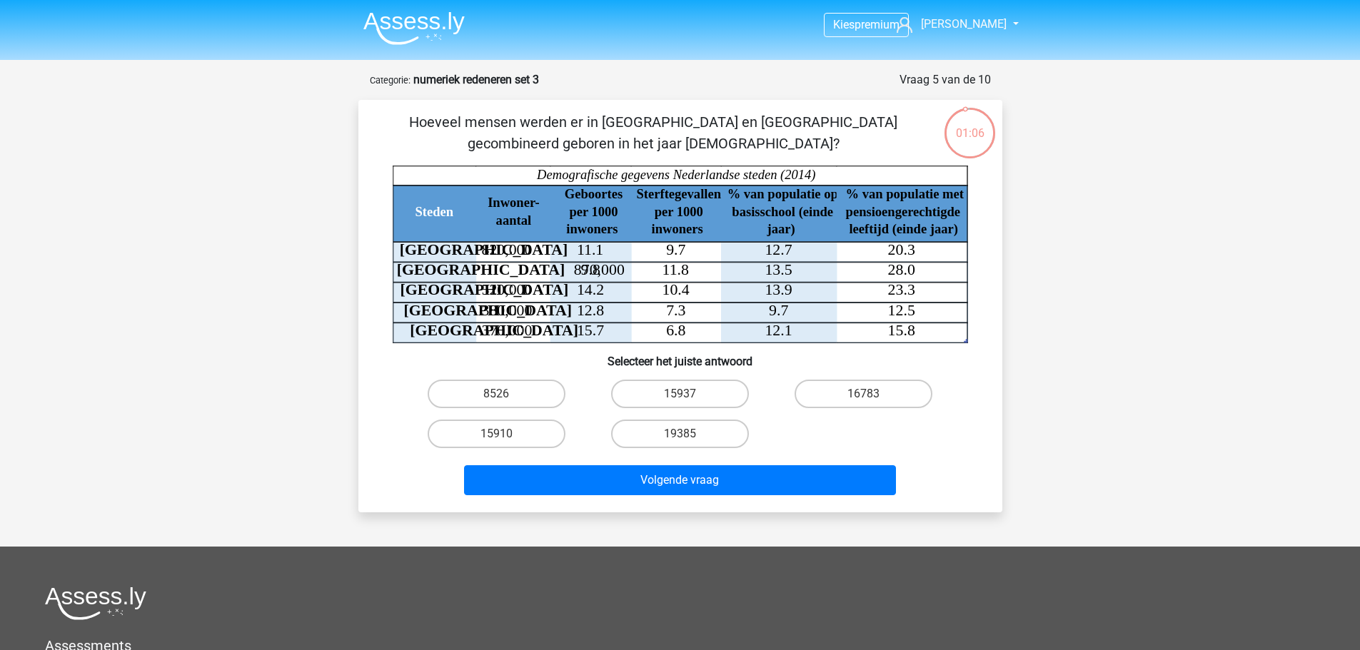
drag, startPoint x: 651, startPoint y: 117, endPoint x: 693, endPoint y: 140, distance: 47.3
click at [693, 140] on p "Hoeveel mensen werden er in [GEOGRAPHIC_DATA] en [GEOGRAPHIC_DATA] gecombineerd…" at bounding box center [653, 132] width 545 height 43
click at [720, 146] on p "Hoeveel mensen werden er in [GEOGRAPHIC_DATA] en [GEOGRAPHIC_DATA] gecombineerd…" at bounding box center [653, 132] width 545 height 43
click at [514, 434] on label "15910" at bounding box center [497, 434] width 138 height 29
click at [506, 434] on input "15910" at bounding box center [500, 438] width 9 height 9
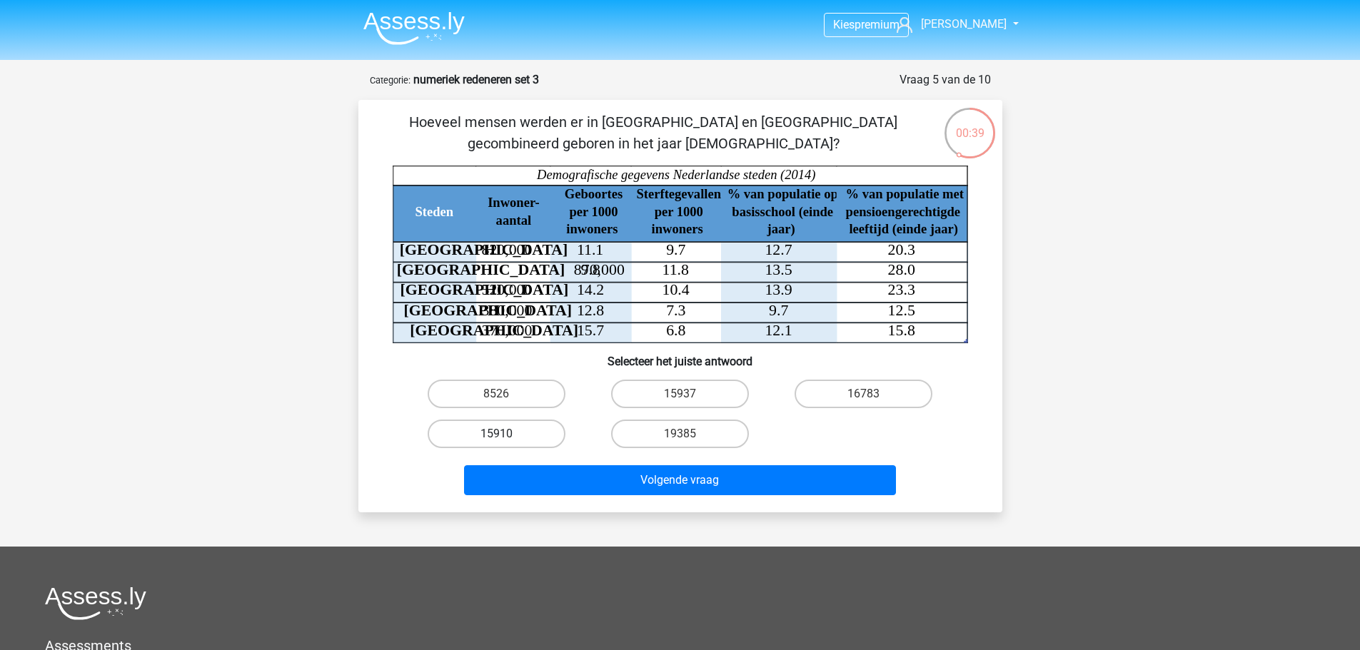
radio input "true"
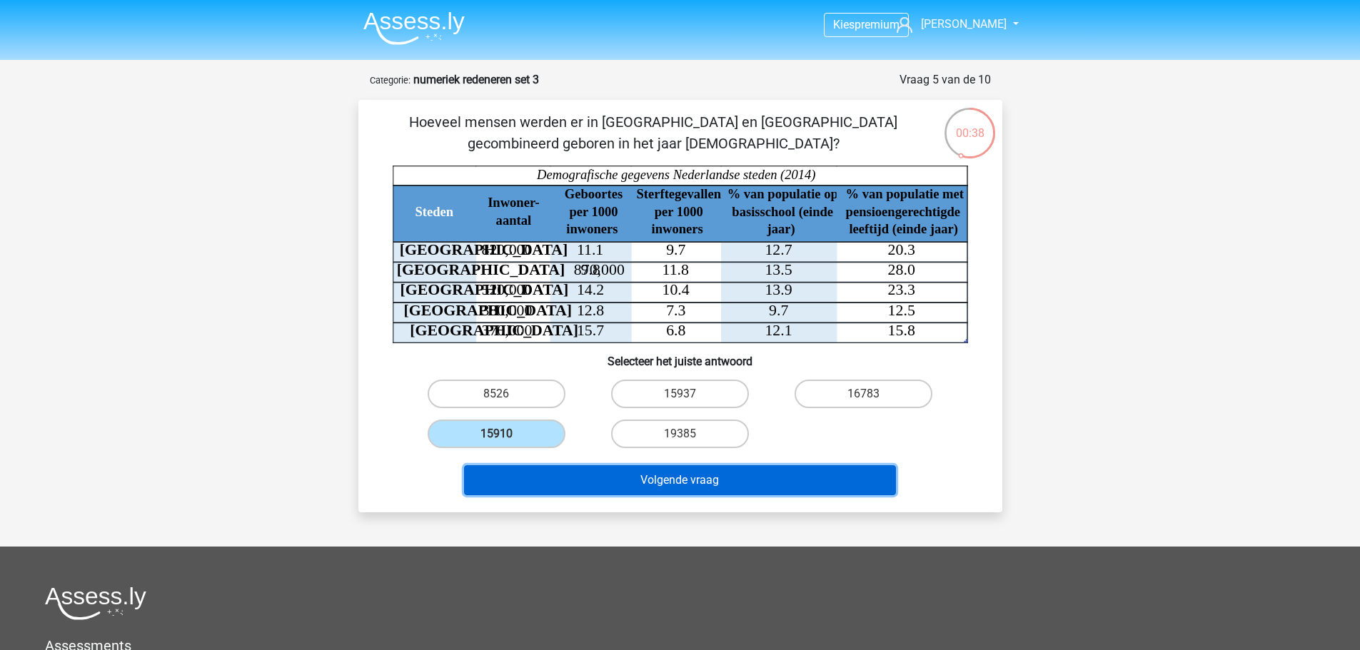
click at [626, 469] on button "Volgende vraag" at bounding box center [680, 481] width 432 height 30
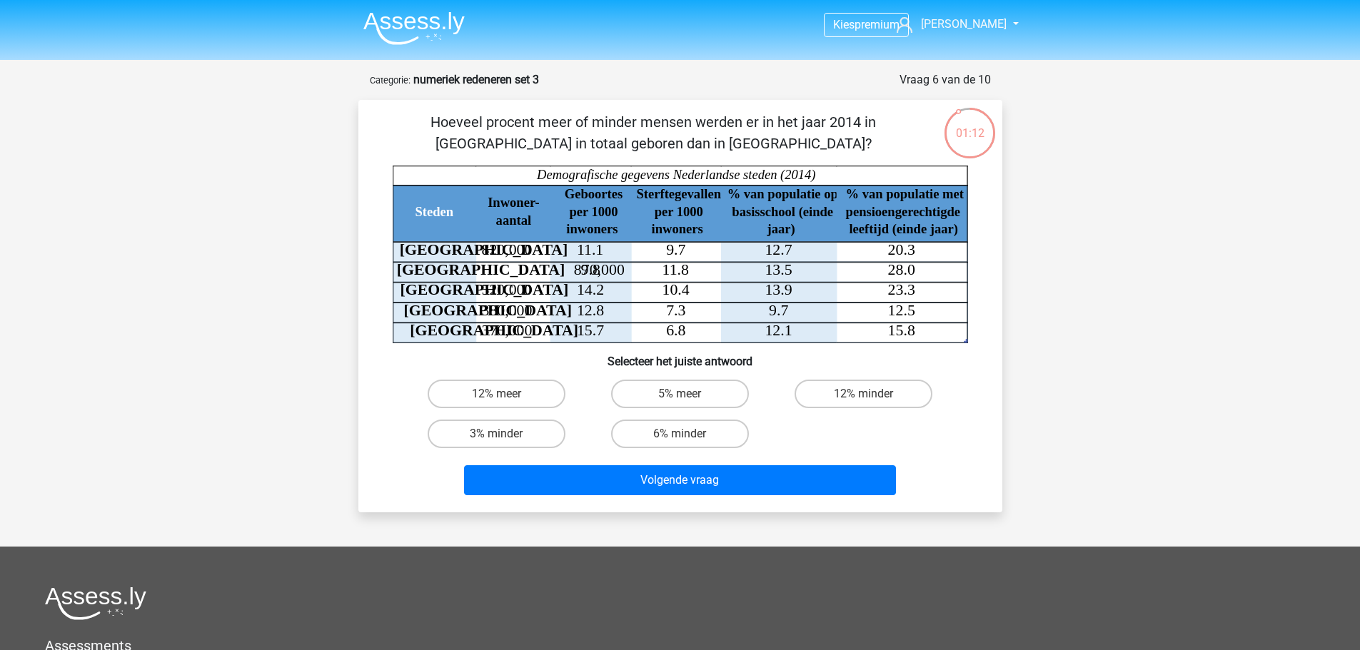
drag, startPoint x: 705, startPoint y: 114, endPoint x: 805, endPoint y: 141, distance: 103.4
click at [805, 141] on p "Hoeveel procent meer of minder mensen werden er in het jaar 2014 in [GEOGRAPHIC…" at bounding box center [653, 132] width 545 height 43
click at [693, 435] on label "6% minder" at bounding box center [680, 434] width 138 height 29
click at [689, 435] on input "6% minder" at bounding box center [684, 438] width 9 height 9
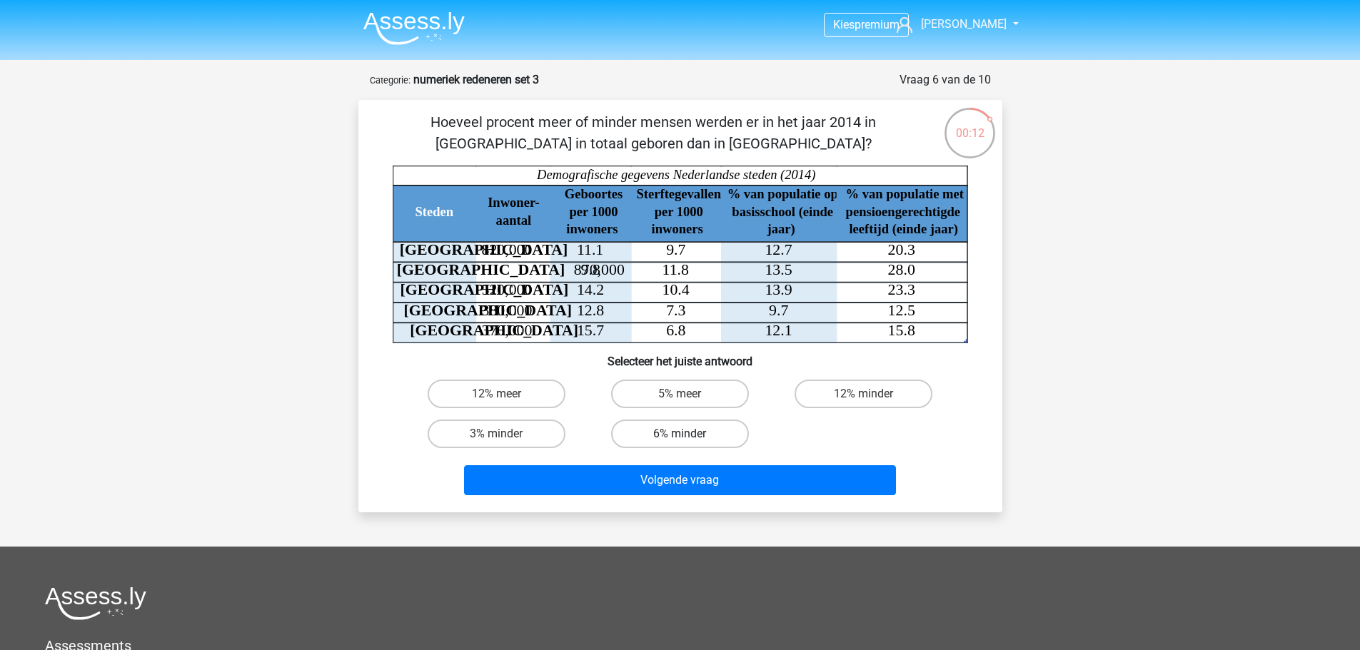
radio input "true"
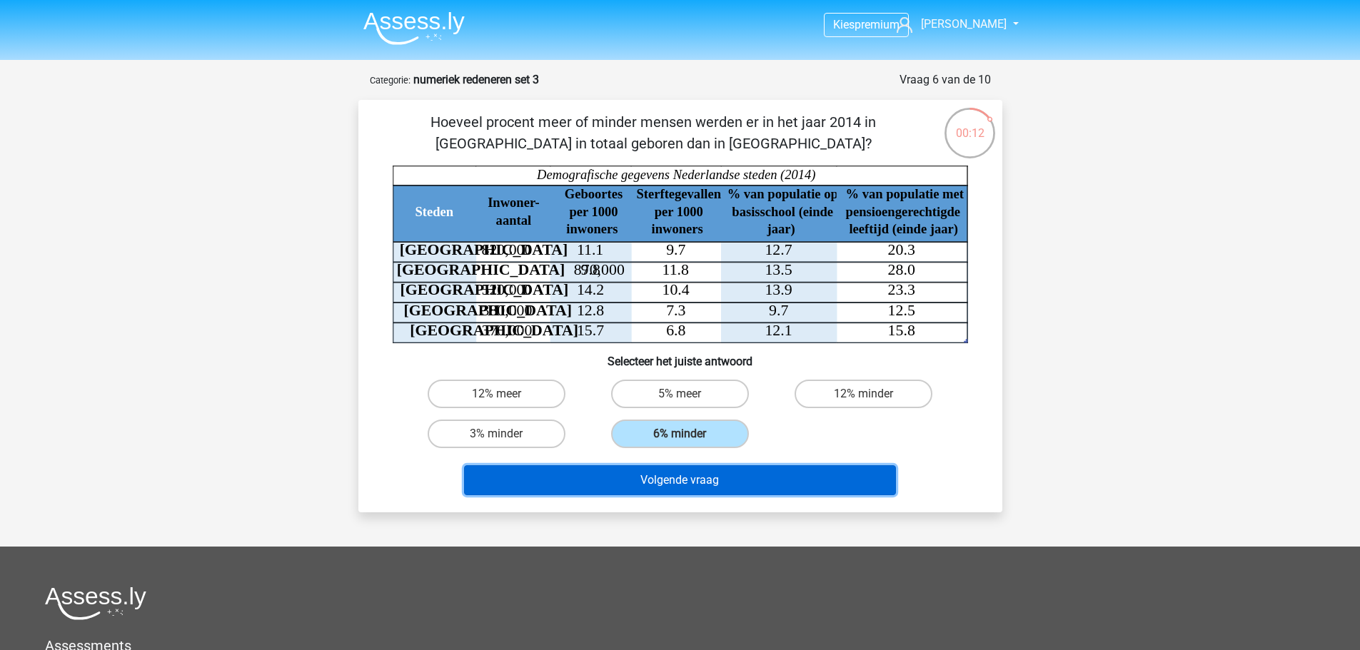
click at [698, 483] on button "Volgende vraag" at bounding box center [680, 481] width 432 height 30
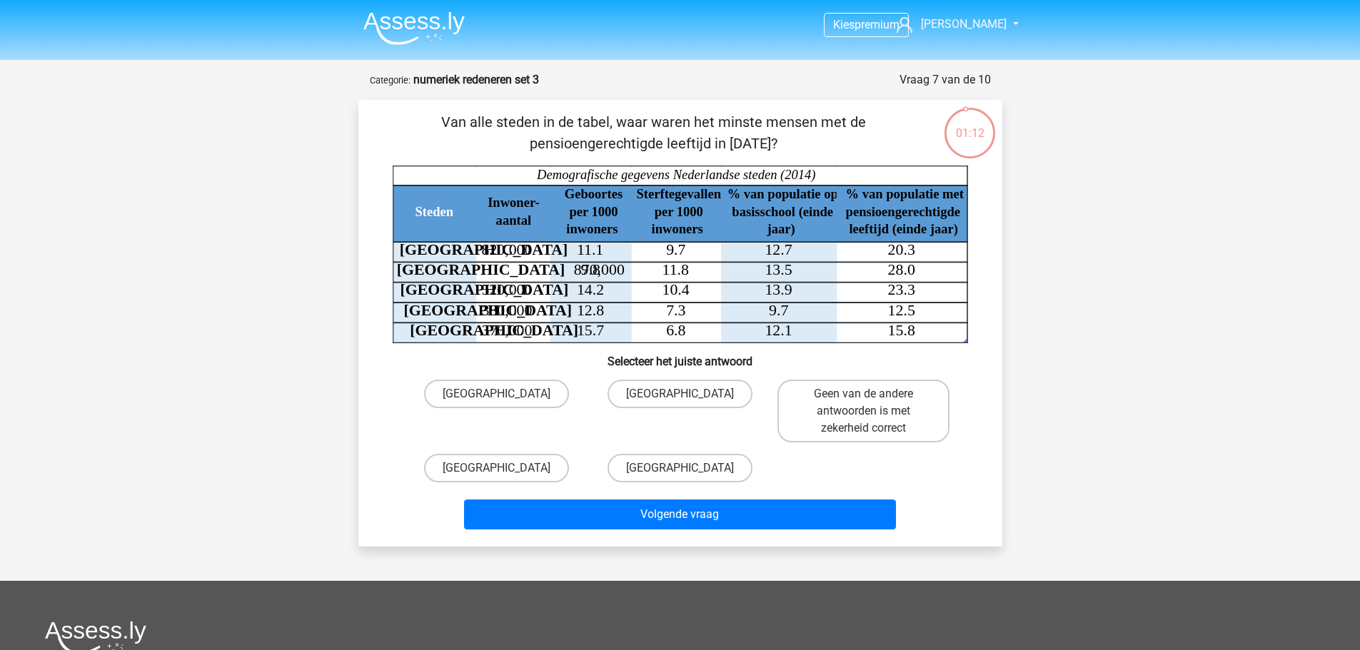
drag, startPoint x: 649, startPoint y: 120, endPoint x: 735, endPoint y: 144, distance: 89.6
click at [735, 144] on p "Van alle steden in de tabel, waar waren het minste mensen met de pensioengerech…" at bounding box center [653, 132] width 545 height 43
click at [767, 144] on p "Van alle steden in de tabel, waar waren het minste mensen met de pensioengerech…" at bounding box center [653, 132] width 545 height 43
drag, startPoint x: 697, startPoint y: 120, endPoint x: 720, endPoint y: 143, distance: 32.8
click at [720, 143] on p "Van alle steden in de tabel, waar waren het minste mensen met de pensioengerech…" at bounding box center [653, 132] width 545 height 43
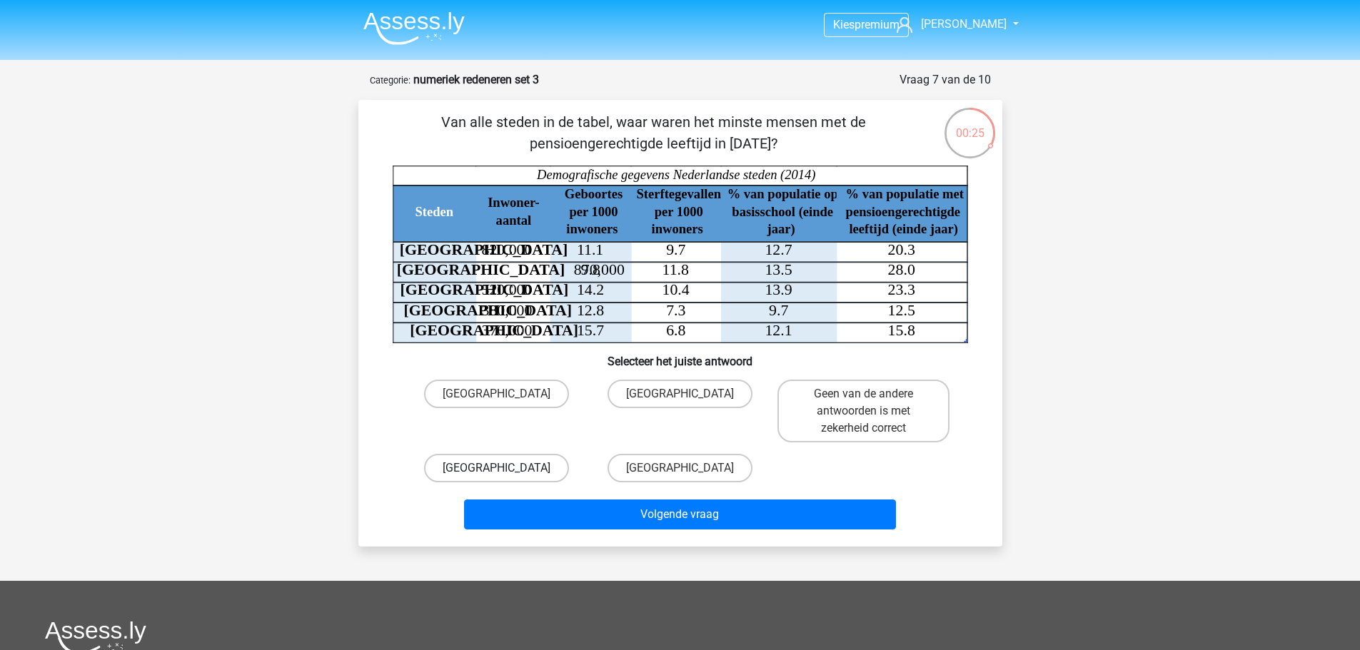
click at [521, 468] on label "[GEOGRAPHIC_DATA]" at bounding box center [496, 468] width 145 height 29
click at [506, 468] on input "[GEOGRAPHIC_DATA]" at bounding box center [500, 472] width 9 height 9
radio input "true"
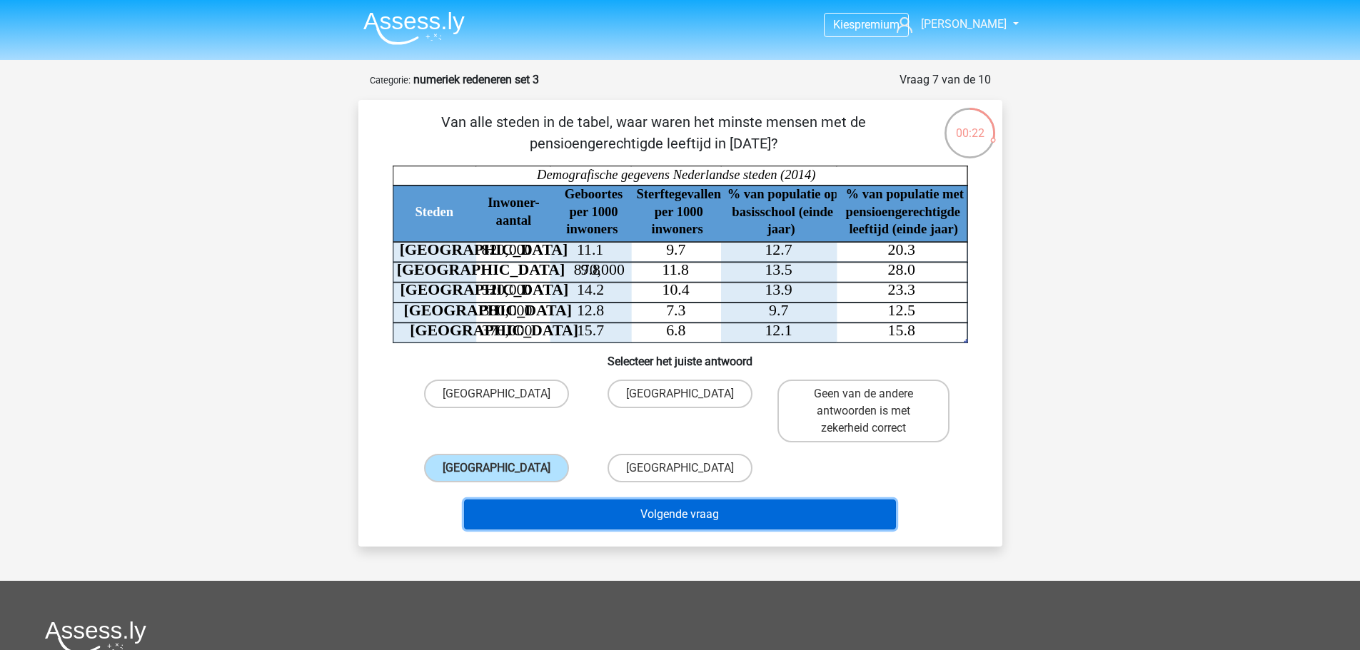
click at [731, 506] on button "Volgende vraag" at bounding box center [680, 515] width 432 height 30
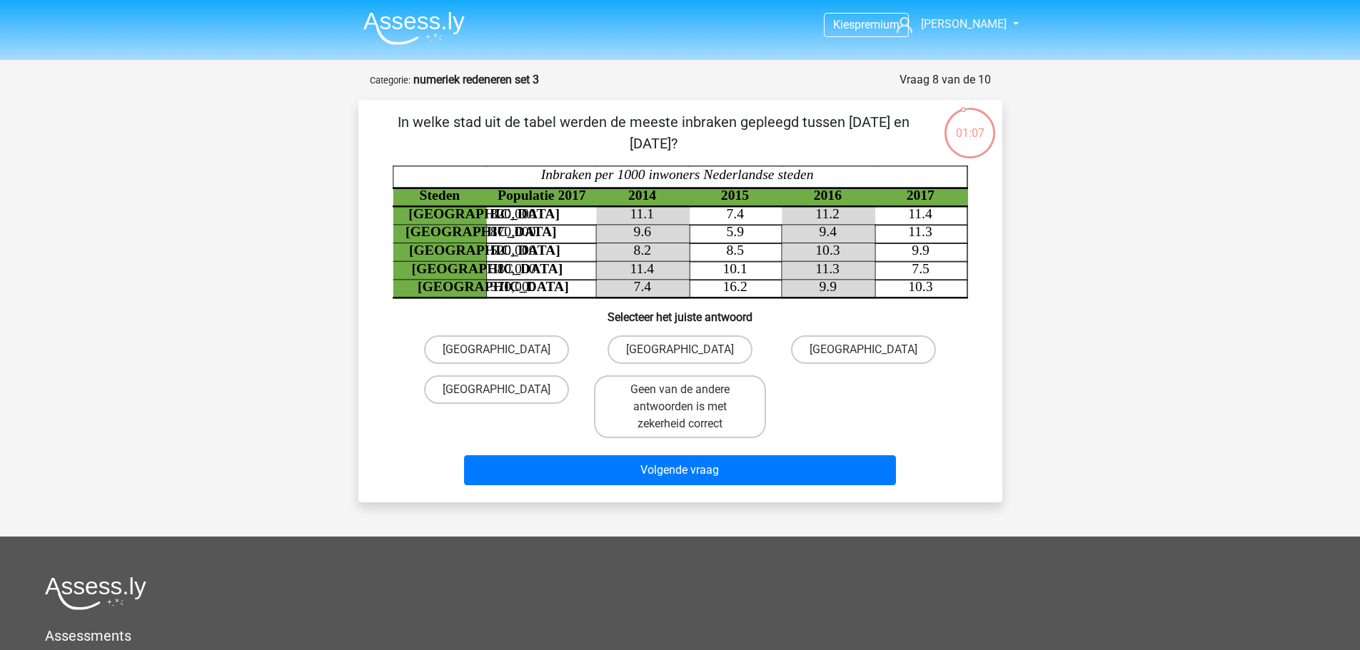
drag, startPoint x: 461, startPoint y: 119, endPoint x: 768, endPoint y: 135, distance: 307.5
click at [768, 135] on p "In welke stad uit de tabel werden de meeste inbraken gepleegd tussen [DATE] en …" at bounding box center [653, 132] width 545 height 43
click at [765, 141] on p "In welke stad uit de tabel werden de meeste inbraken gepleegd tussen [DATE] en …" at bounding box center [653, 132] width 545 height 43
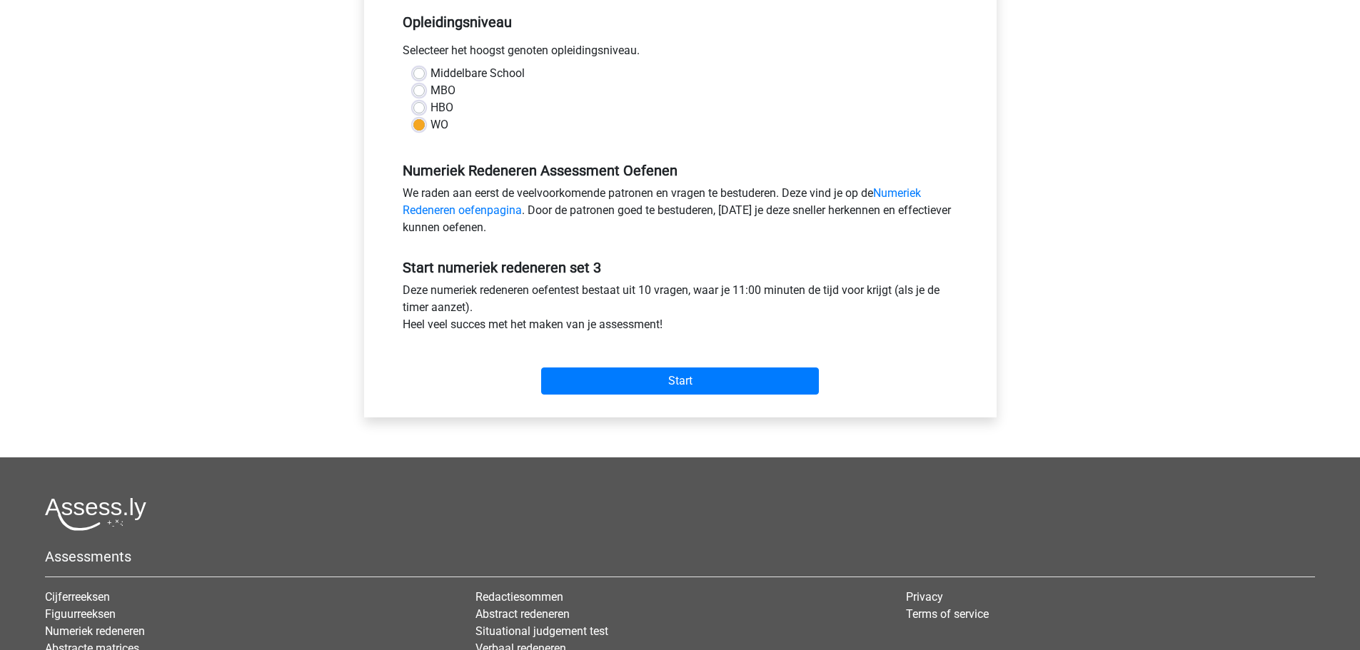
scroll to position [71, 0]
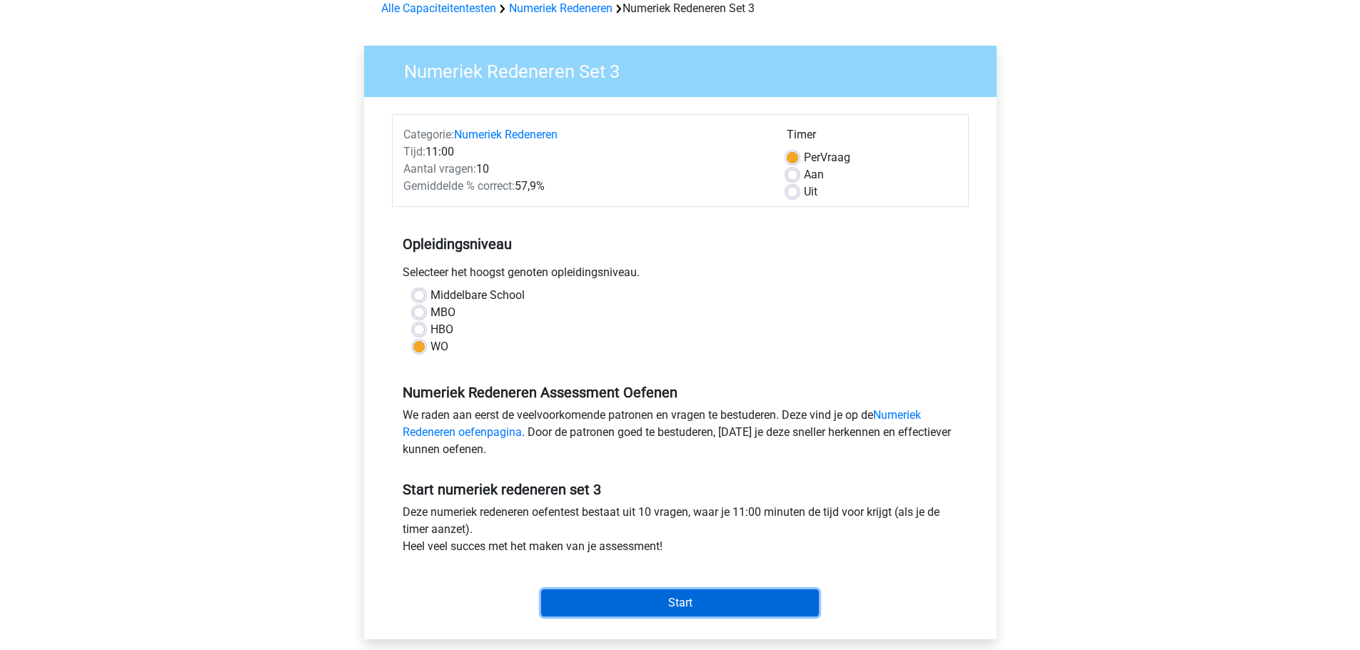
click at [694, 605] on input "Start" at bounding box center [680, 603] width 278 height 27
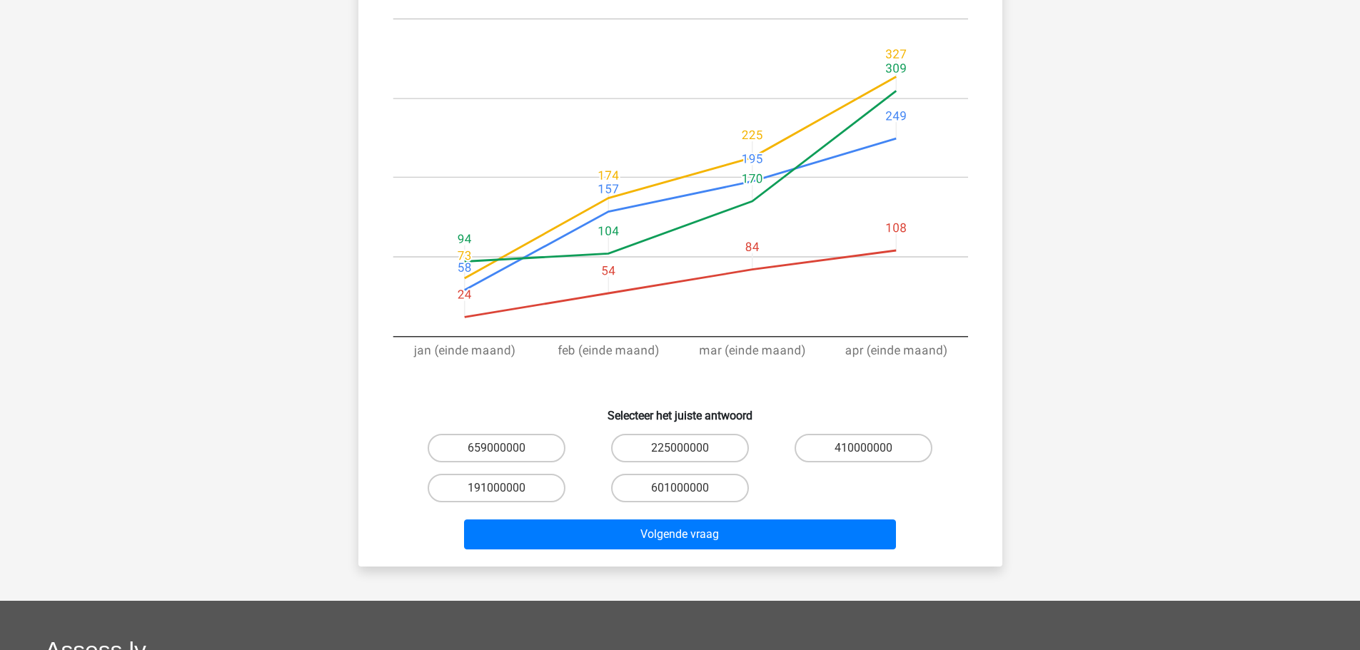
scroll to position [286, 0]
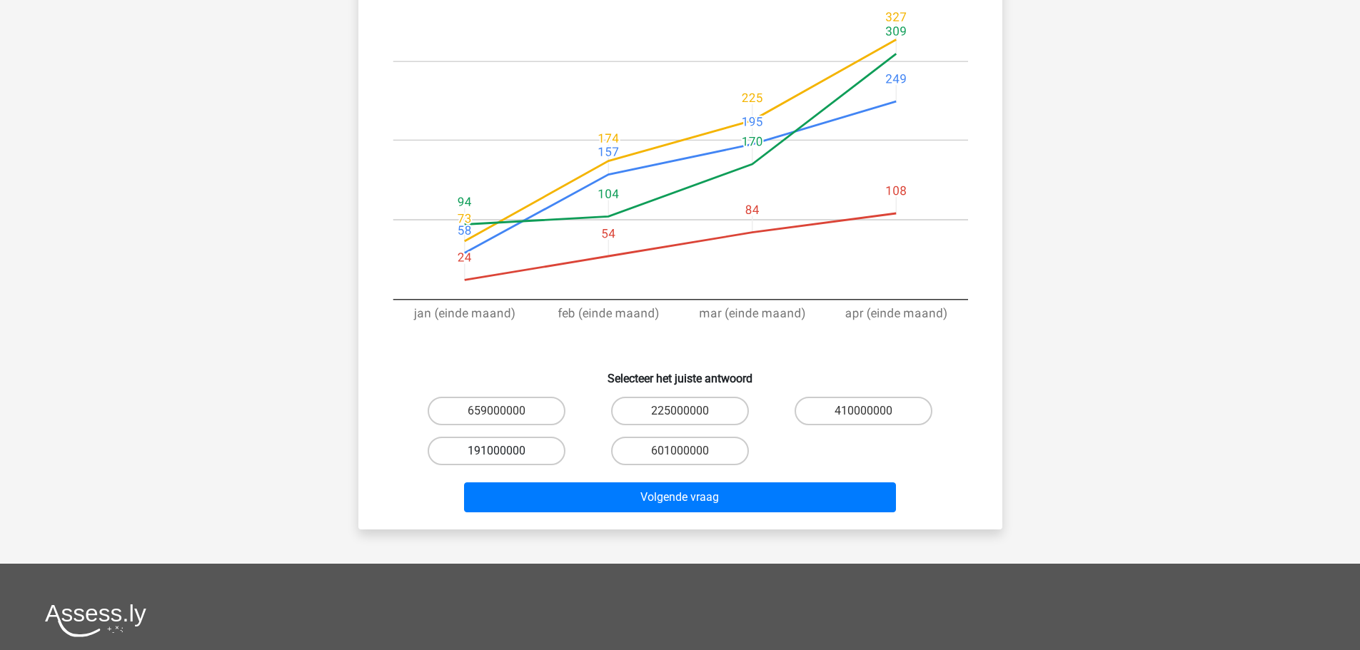
drag, startPoint x: 519, startPoint y: 452, endPoint x: 533, endPoint y: 458, distance: 15.0
click at [519, 452] on label "191000000" at bounding box center [497, 451] width 138 height 29
click at [506, 452] on input "191000000" at bounding box center [500, 455] width 9 height 9
radio input "true"
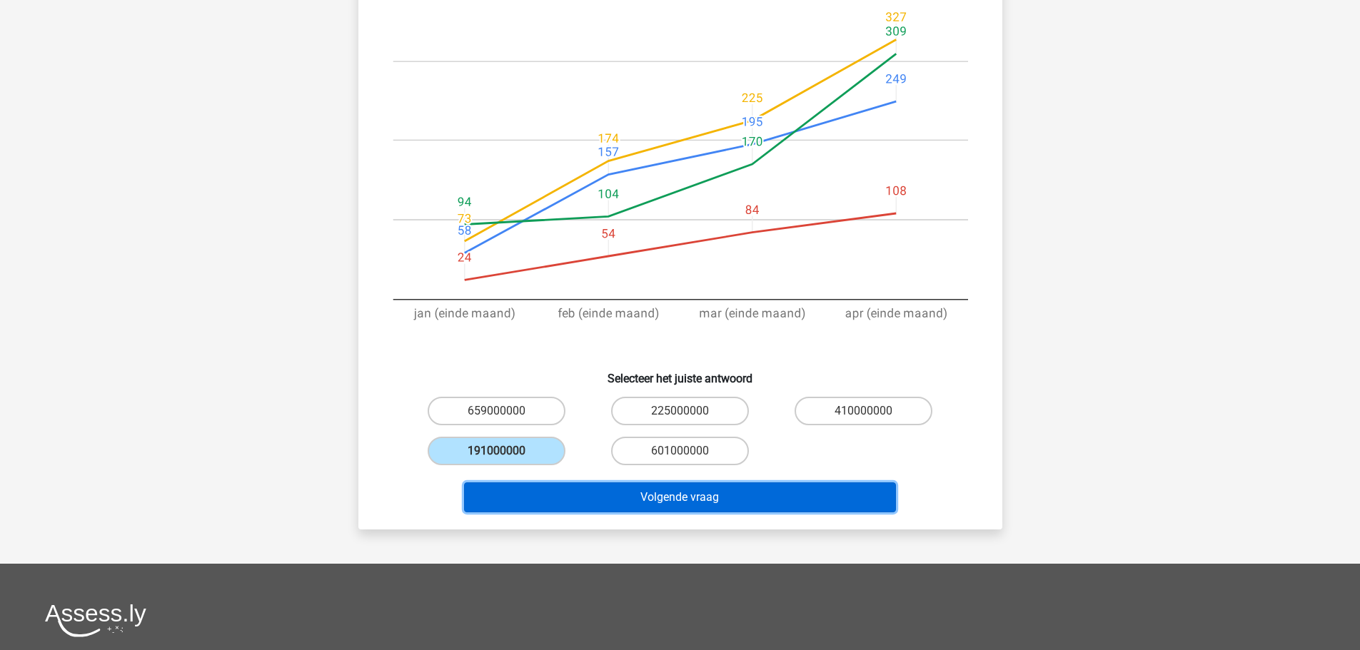
click at [634, 498] on button "Volgende vraag" at bounding box center [680, 498] width 432 height 30
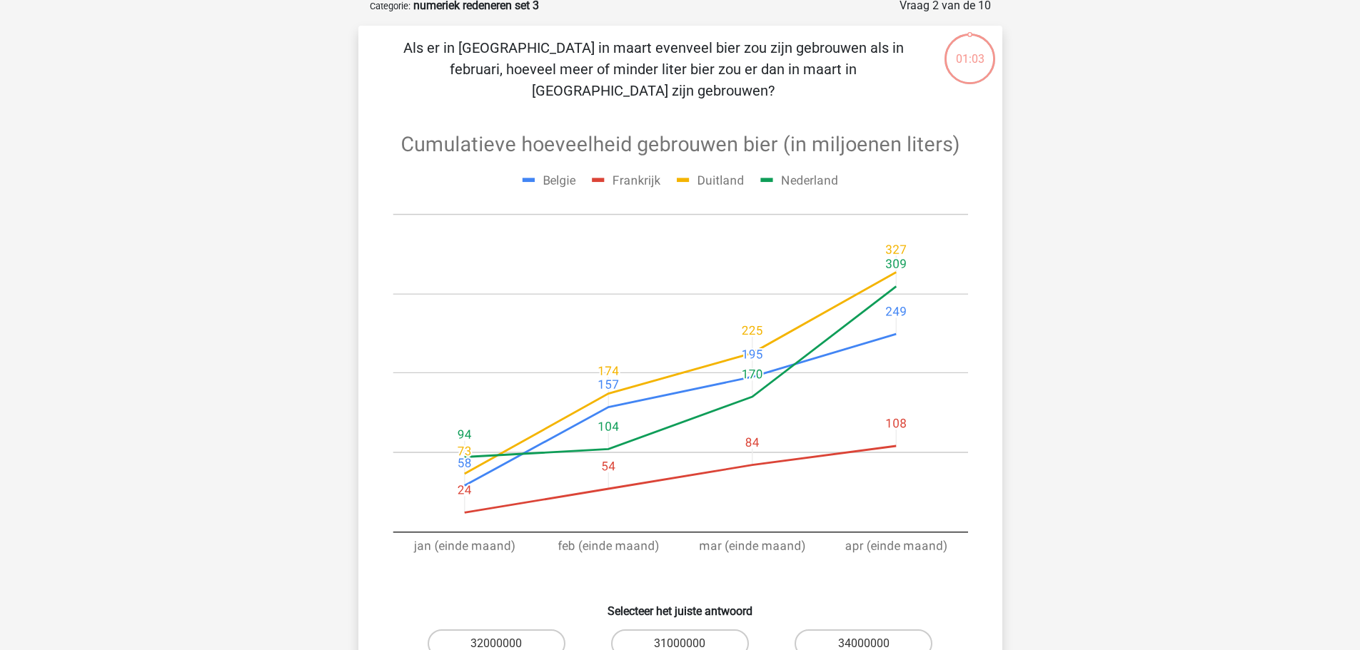
scroll to position [71, 0]
drag, startPoint x: 500, startPoint y: 49, endPoint x: 618, endPoint y: 59, distance: 118.9
click at [618, 59] on p "Als er in [GEOGRAPHIC_DATA] in maart evenveel bier zou zijn gebrouwen als in fe…" at bounding box center [653, 72] width 545 height 64
click at [593, 68] on p "Als er in [GEOGRAPHIC_DATA] in maart evenveel bier zou zijn gebrouwen als in fe…" at bounding box center [653, 72] width 545 height 64
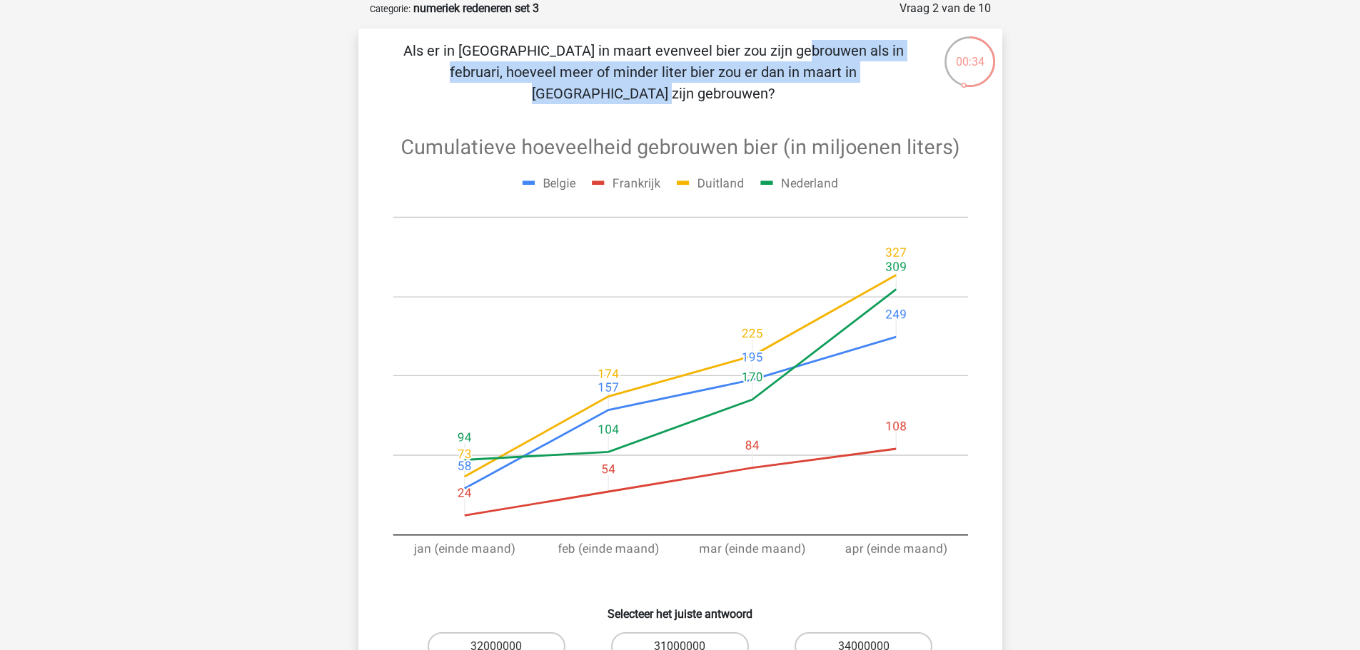
drag, startPoint x: 488, startPoint y: 49, endPoint x: 605, endPoint y: 65, distance: 118.2
click at [605, 65] on p "Als er in Frankrijk in maart evenveel bier zou zijn gebrouwen als in februari, …" at bounding box center [653, 72] width 545 height 64
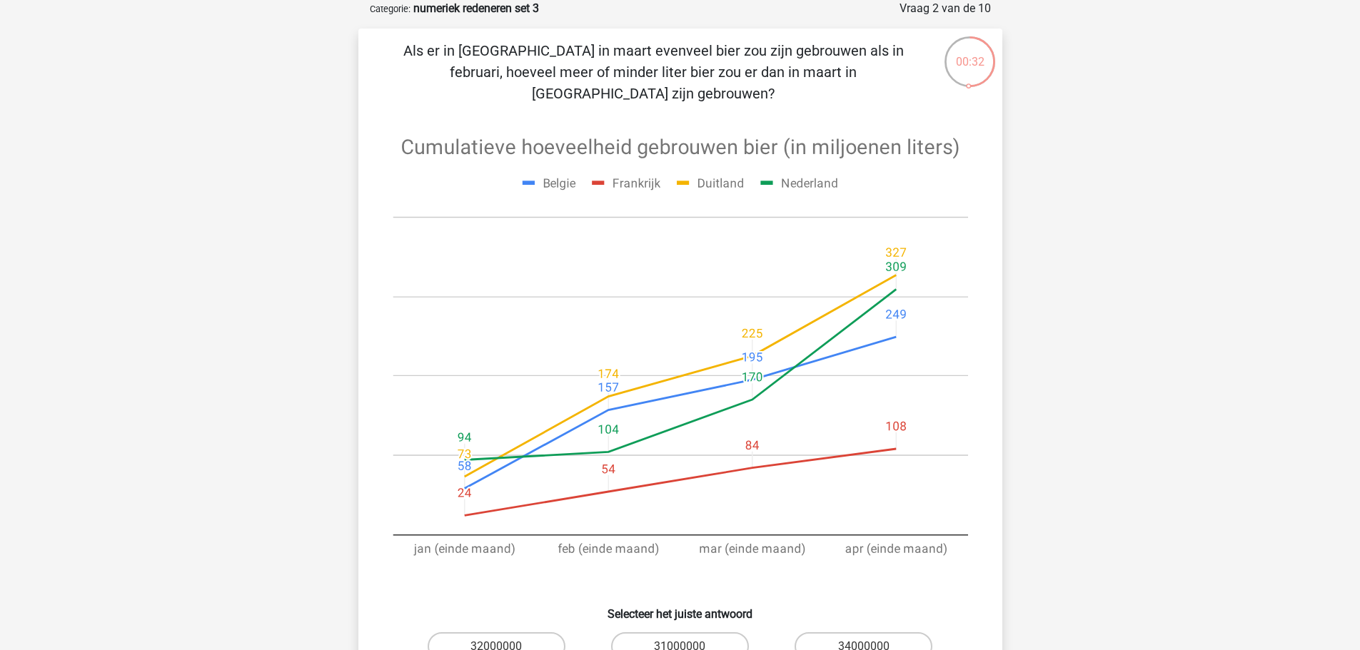
click at [635, 73] on p "Als er in Frankrijk in maart evenveel bier zou zijn gebrouwen als in februari, …" at bounding box center [653, 72] width 545 height 64
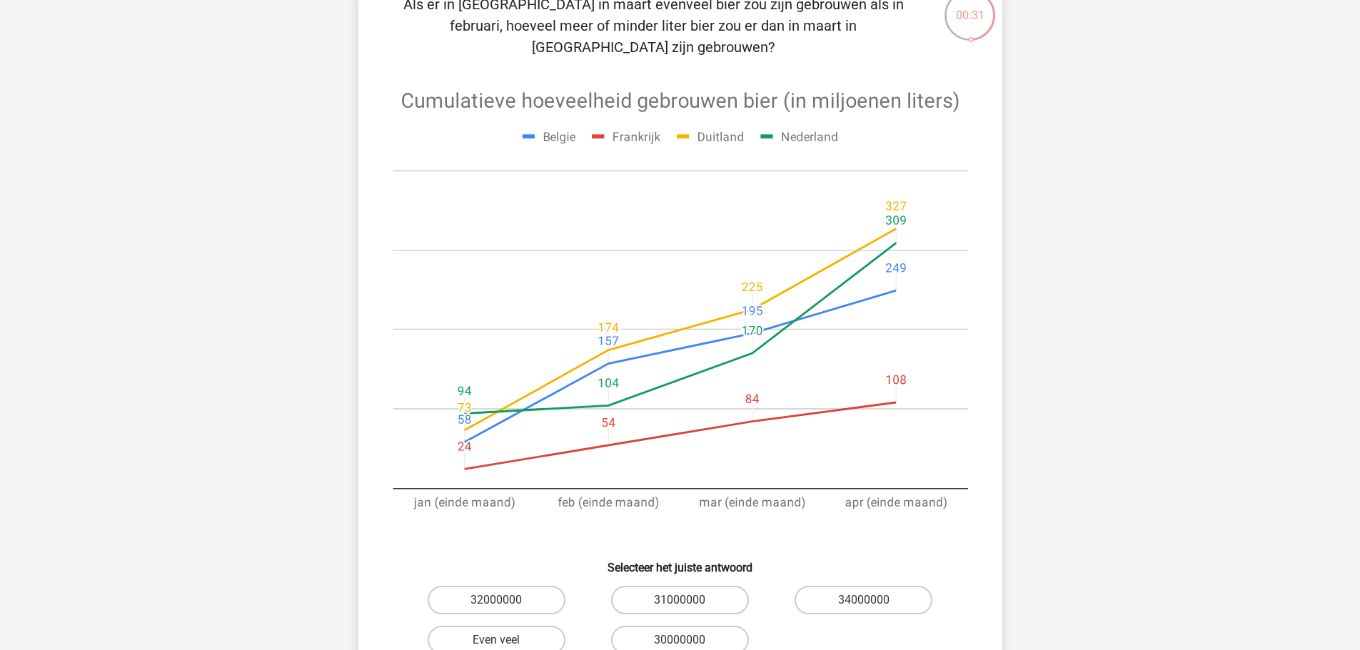
scroll to position [143, 0]
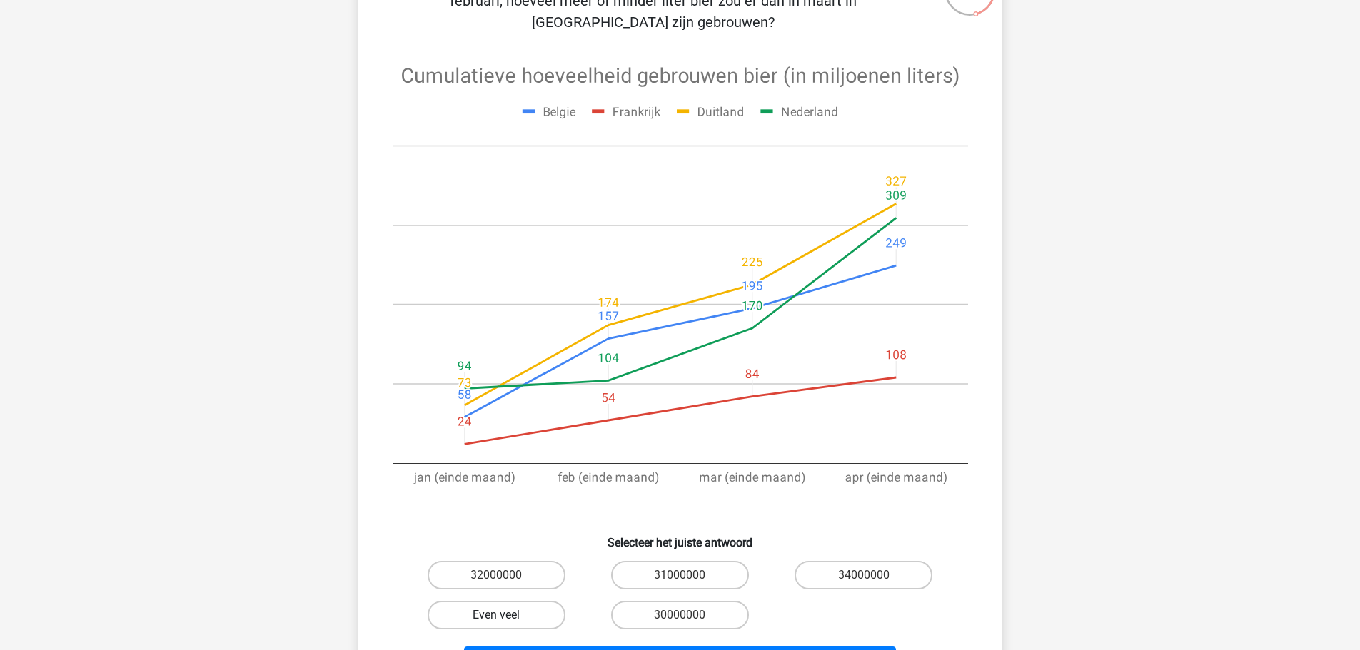
click at [498, 601] on label "Even veel" at bounding box center [497, 615] width 138 height 29
click at [498, 616] on input "Even veel" at bounding box center [500, 620] width 9 height 9
radio input "true"
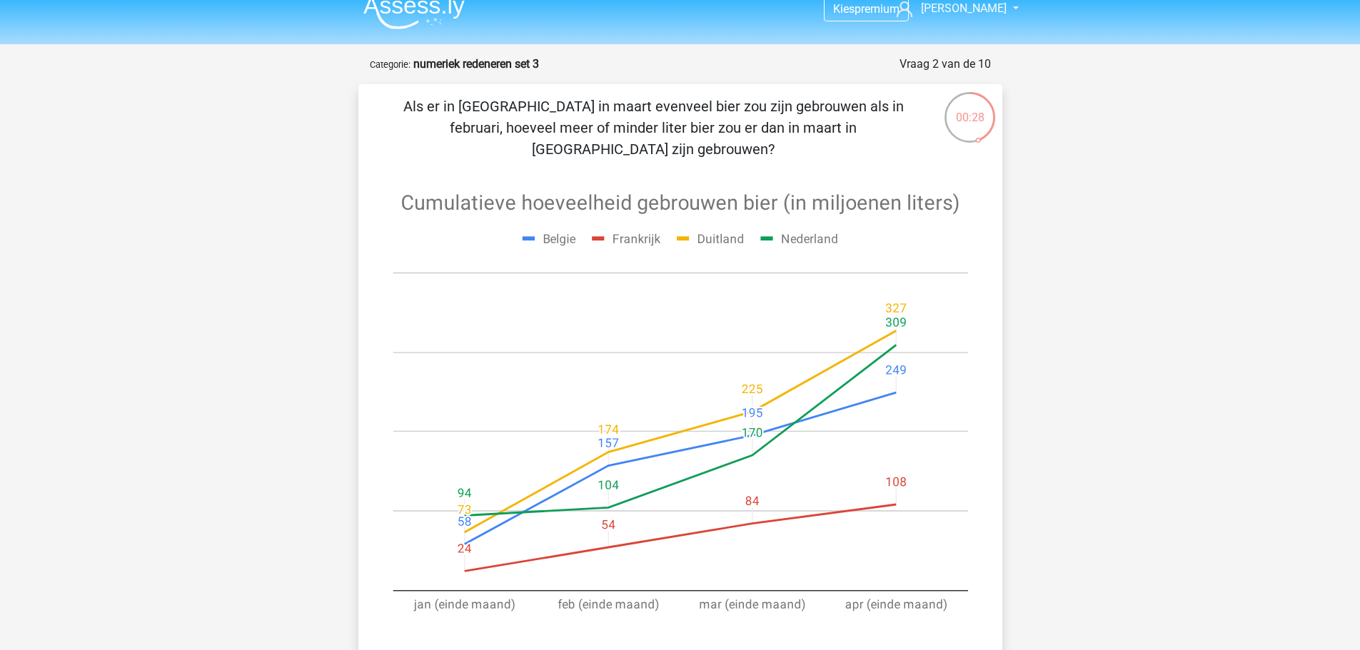
scroll to position [0, 0]
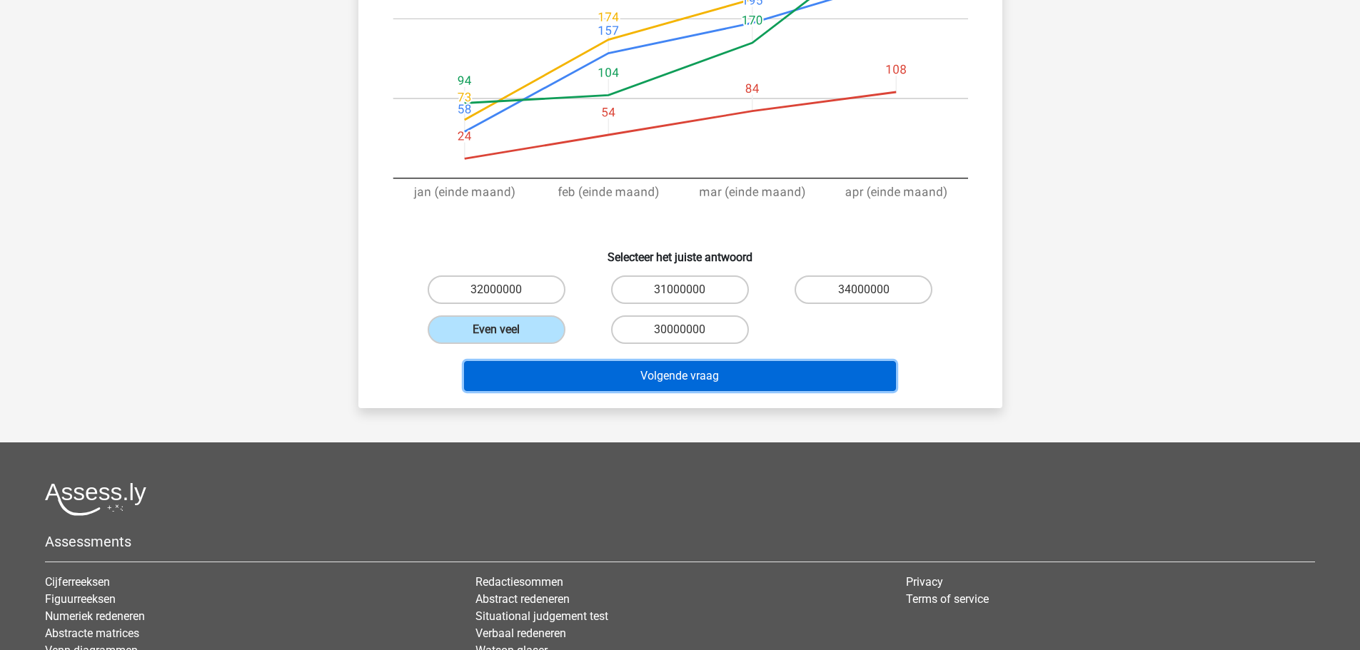
click at [673, 361] on button "Volgende vraag" at bounding box center [680, 376] width 432 height 30
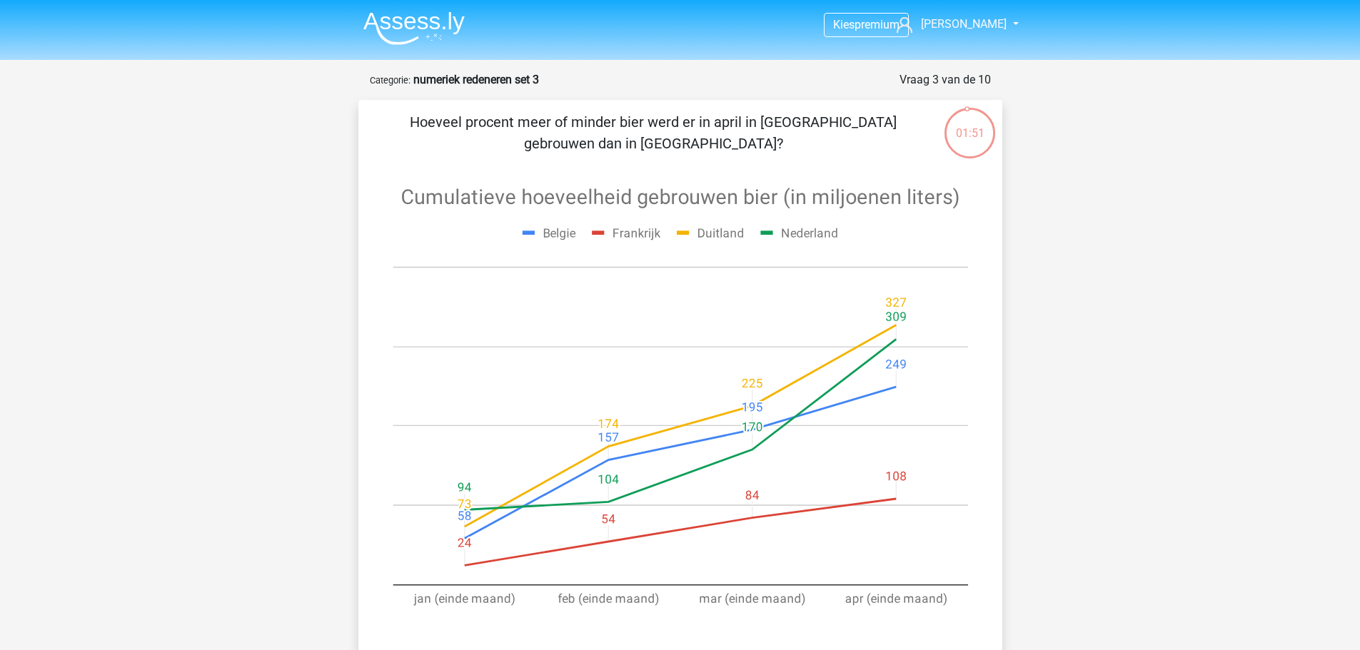
drag, startPoint x: 567, startPoint y: 122, endPoint x: 698, endPoint y: 136, distance: 131.4
click at [698, 136] on p "Hoeveel procent meer of minder bier werd er in april in Nederland gebrouwen dan…" at bounding box center [653, 132] width 545 height 43
click at [705, 144] on p "Hoeveel procent meer of minder bier werd er in april in Nederland gebrouwen dan…" at bounding box center [653, 132] width 545 height 43
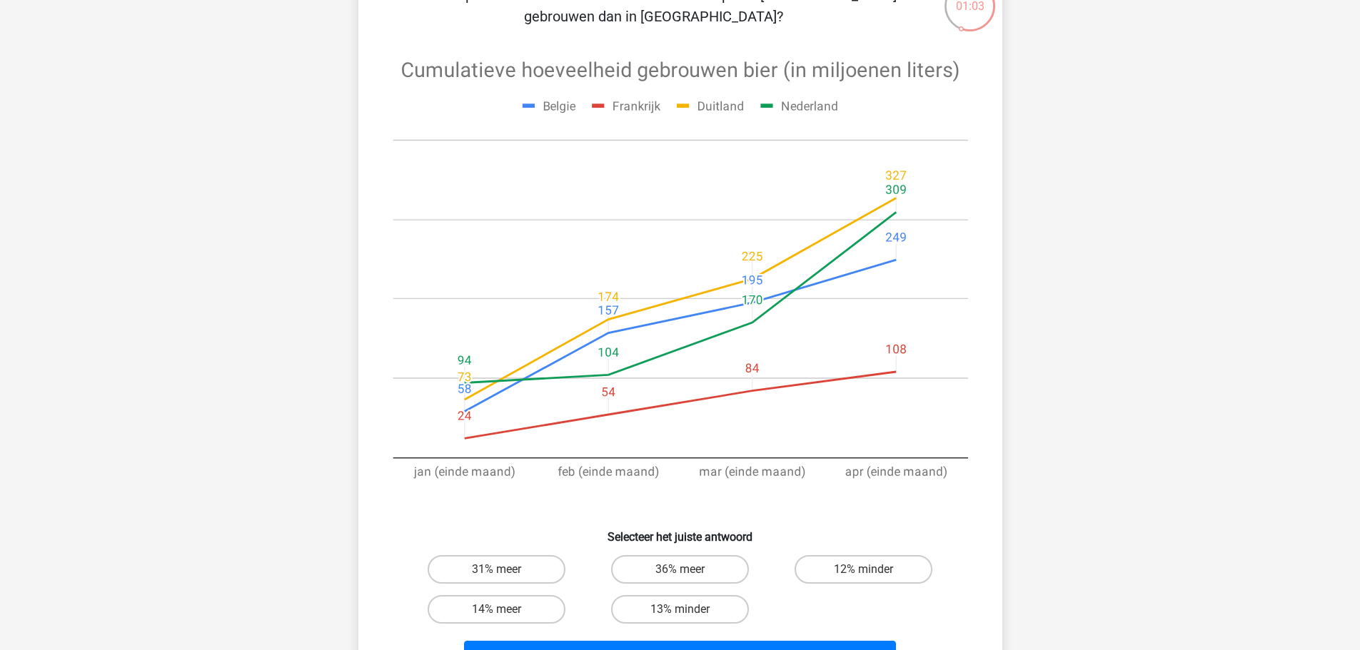
scroll to position [143, 0]
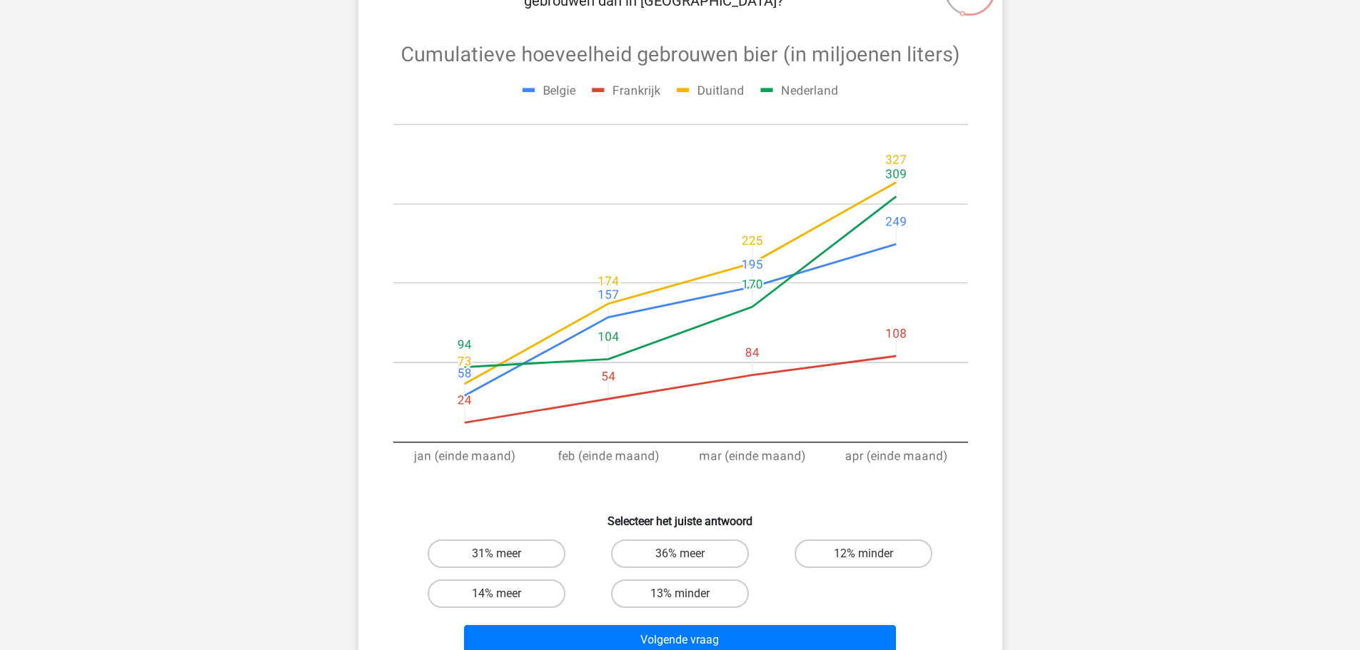
click at [685, 558] on input "36% meer" at bounding box center [684, 558] width 9 height 9
radio input "true"
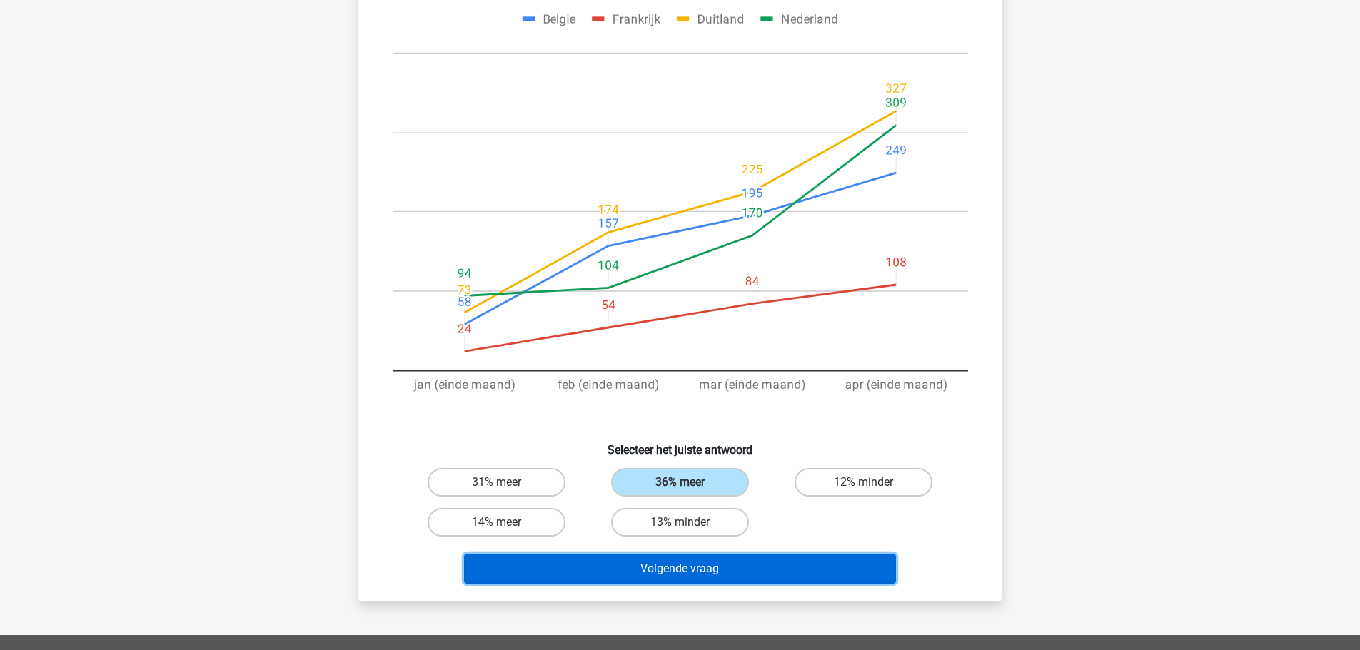
click at [692, 565] on button "Volgende vraag" at bounding box center [680, 569] width 432 height 30
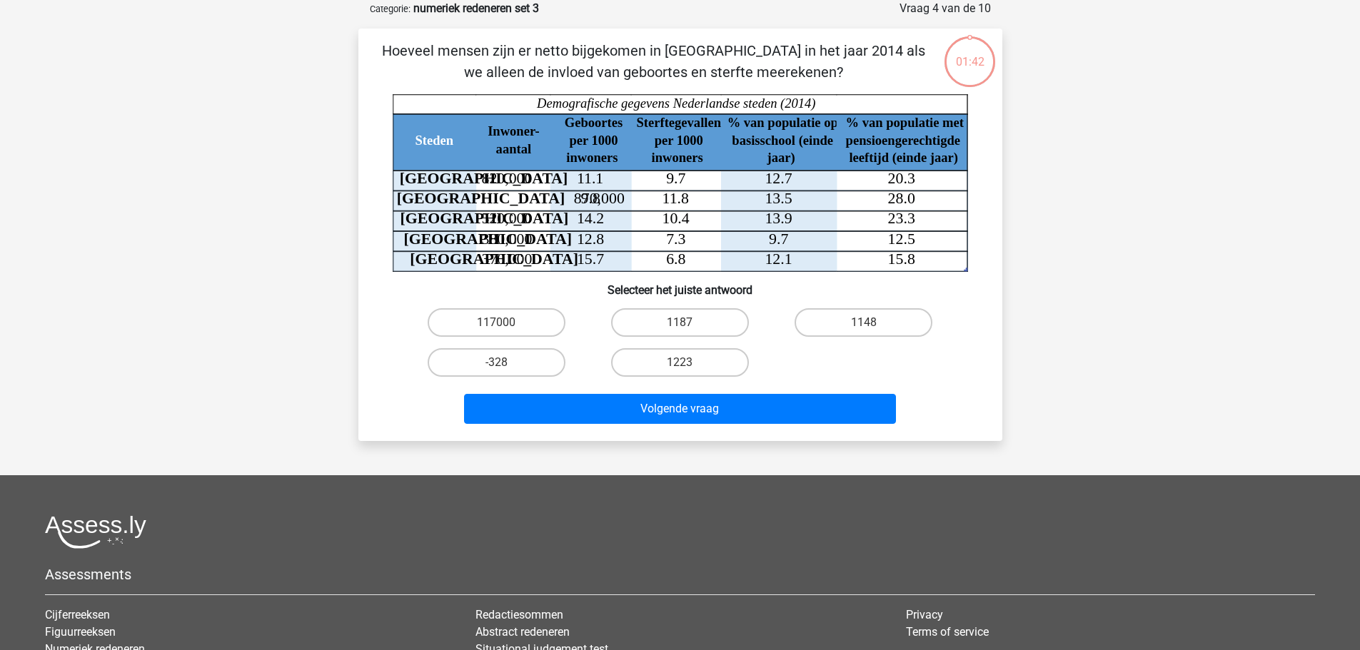
scroll to position [0, 0]
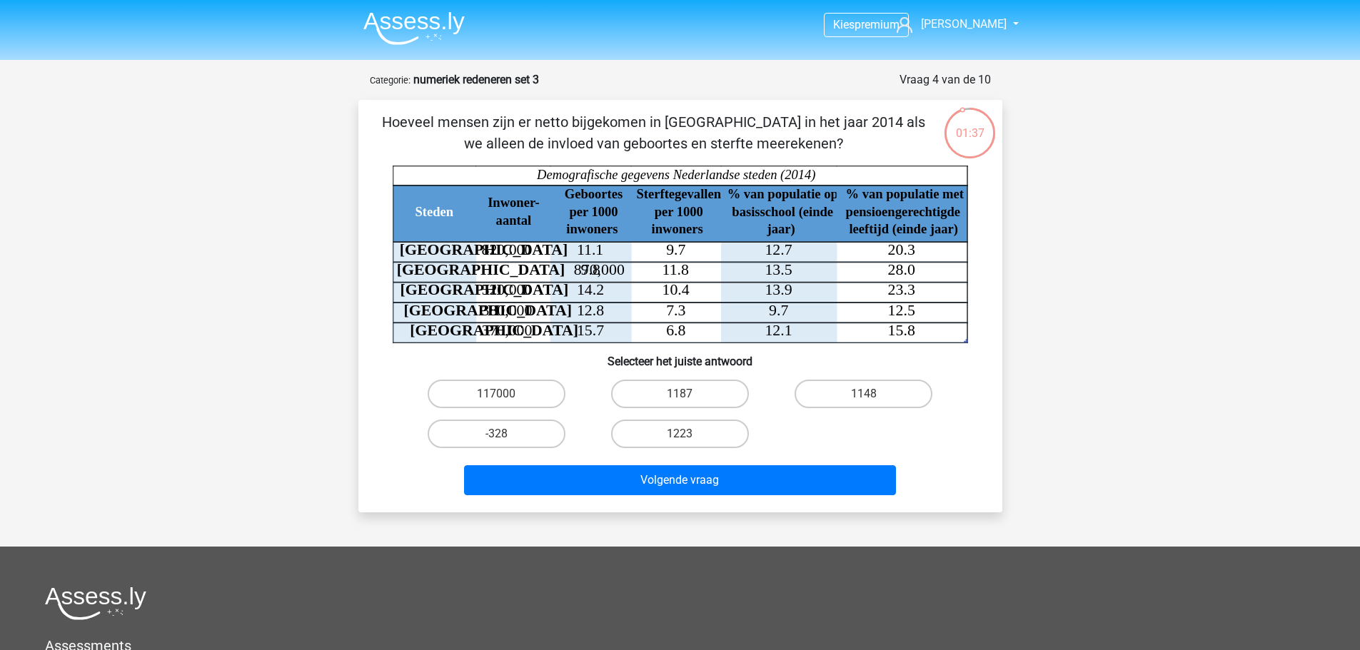
drag, startPoint x: 525, startPoint y: 142, endPoint x: 752, endPoint y: 151, distance: 227.2
click at [752, 151] on p "Hoeveel mensen zijn er netto bijgekomen in Rotterdam in het jaar 2014 als we al…" at bounding box center [653, 132] width 545 height 43
click at [855, 403] on label "1148" at bounding box center [864, 394] width 138 height 29
click at [864, 403] on input "1148" at bounding box center [868, 398] width 9 height 9
radio input "true"
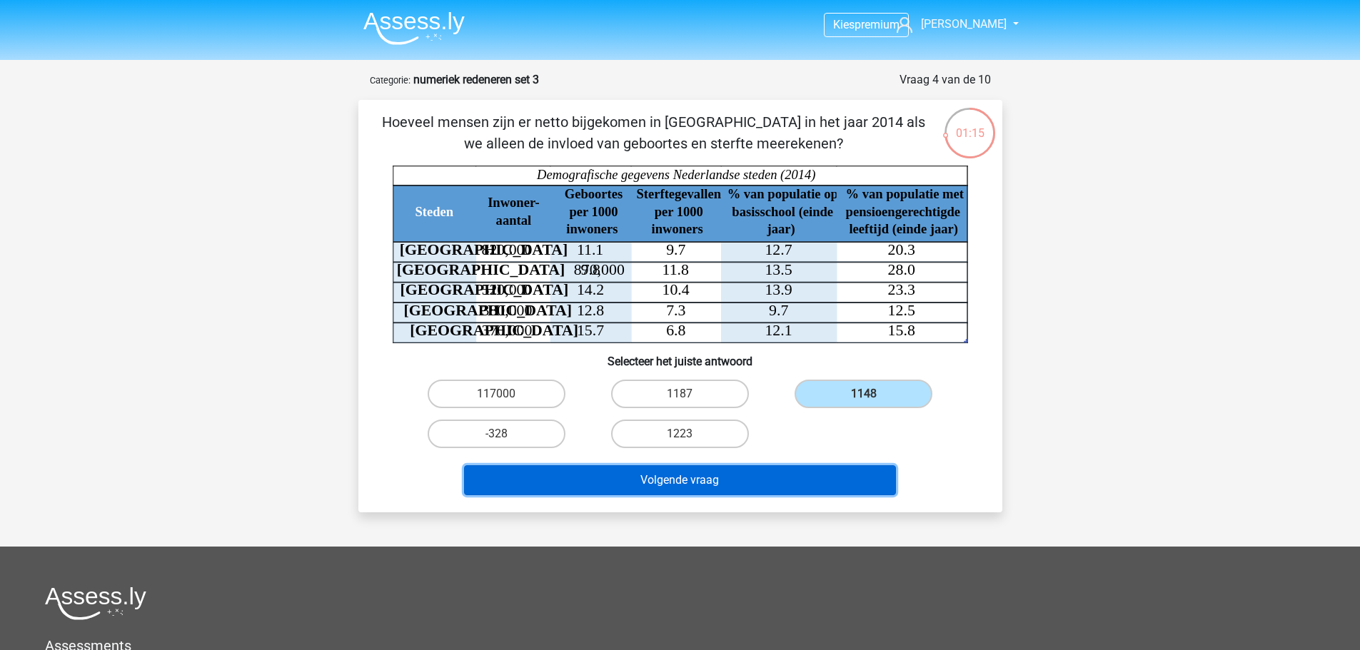
click at [810, 467] on button "Volgende vraag" at bounding box center [680, 481] width 432 height 30
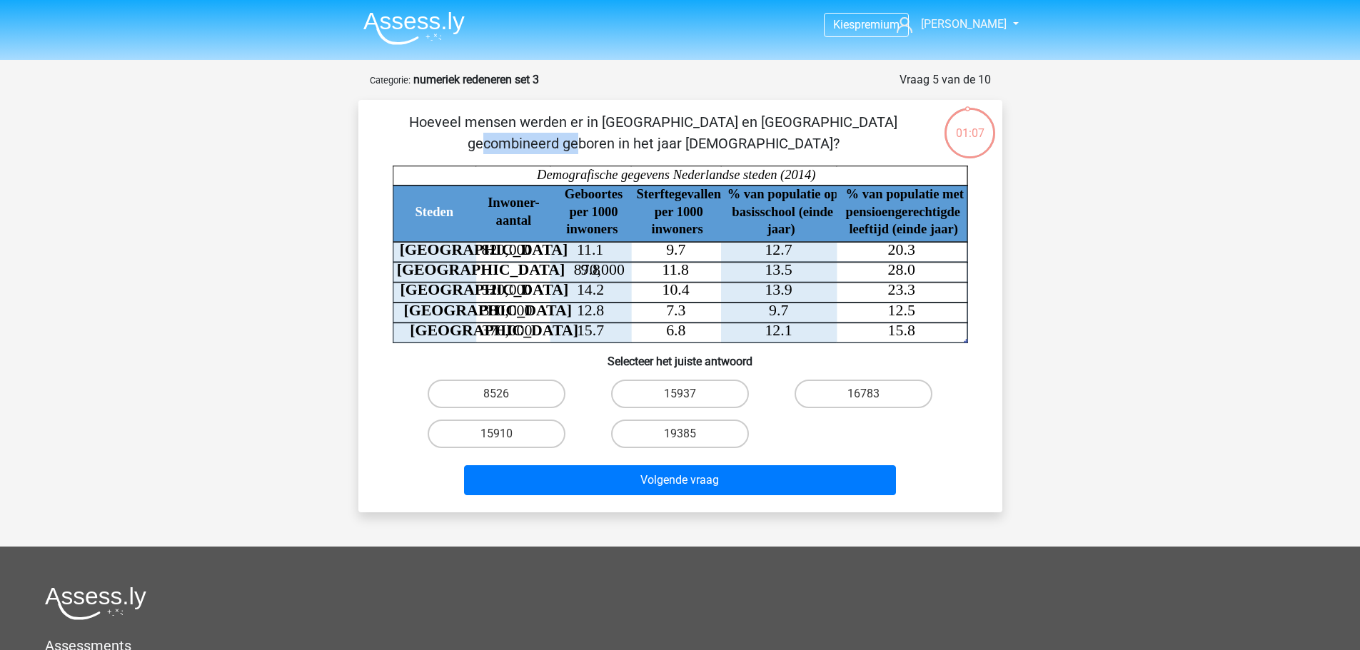
drag, startPoint x: 547, startPoint y: 126, endPoint x: 783, endPoint y: 160, distance: 238.1
click at [641, 133] on p "Hoeveel mensen werden er in Amsterdam en Eindhoven gecombineerd geboren in het …" at bounding box center [653, 132] width 545 height 43
click at [786, 160] on div "Hoeveel mensen werden er in Amsterdam en Eindhoven gecombineerd geboren in het …" at bounding box center [680, 306] width 633 height 390
click at [516, 435] on label "15910" at bounding box center [497, 434] width 138 height 29
click at [506, 435] on input "15910" at bounding box center [500, 438] width 9 height 9
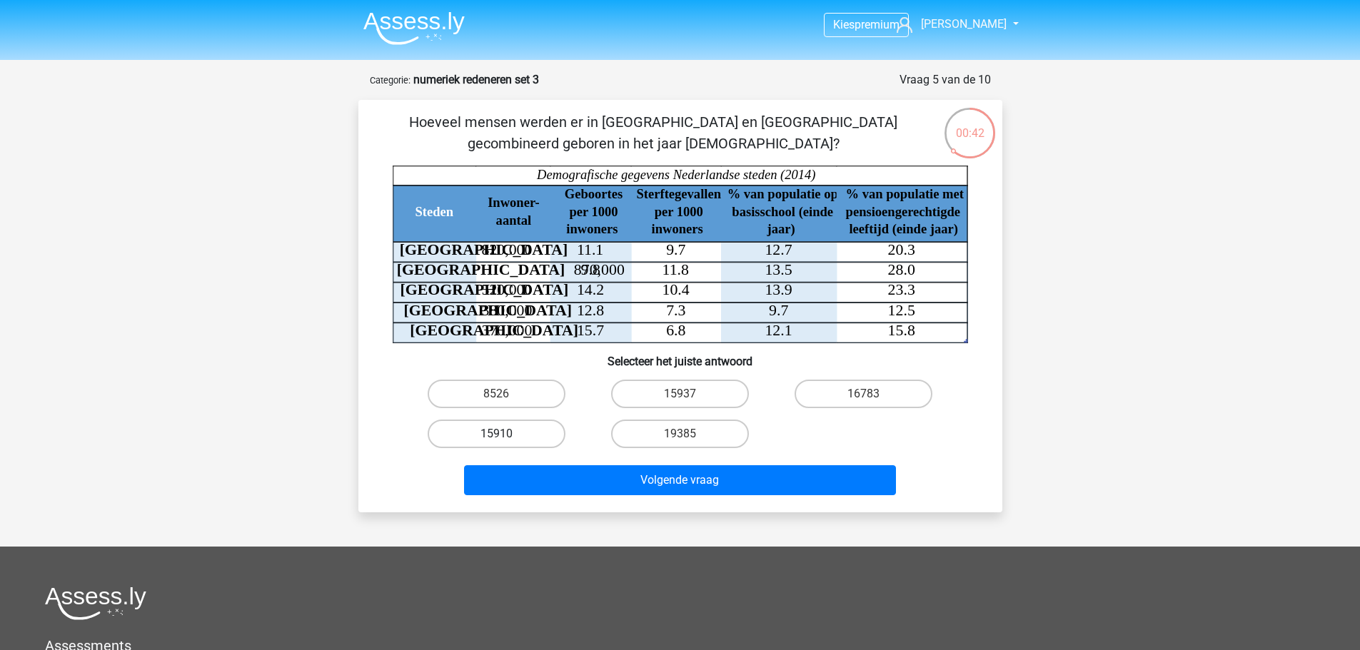
radio input "true"
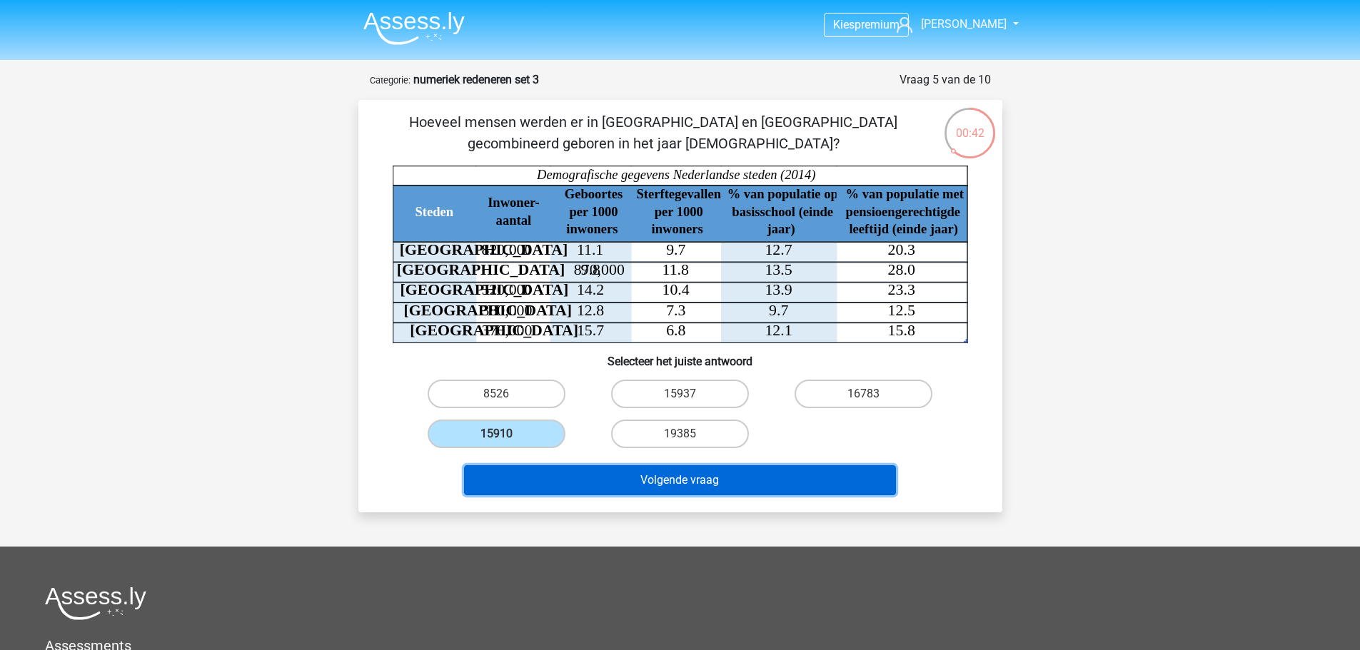
click at [627, 476] on button "Volgende vraag" at bounding box center [680, 481] width 432 height 30
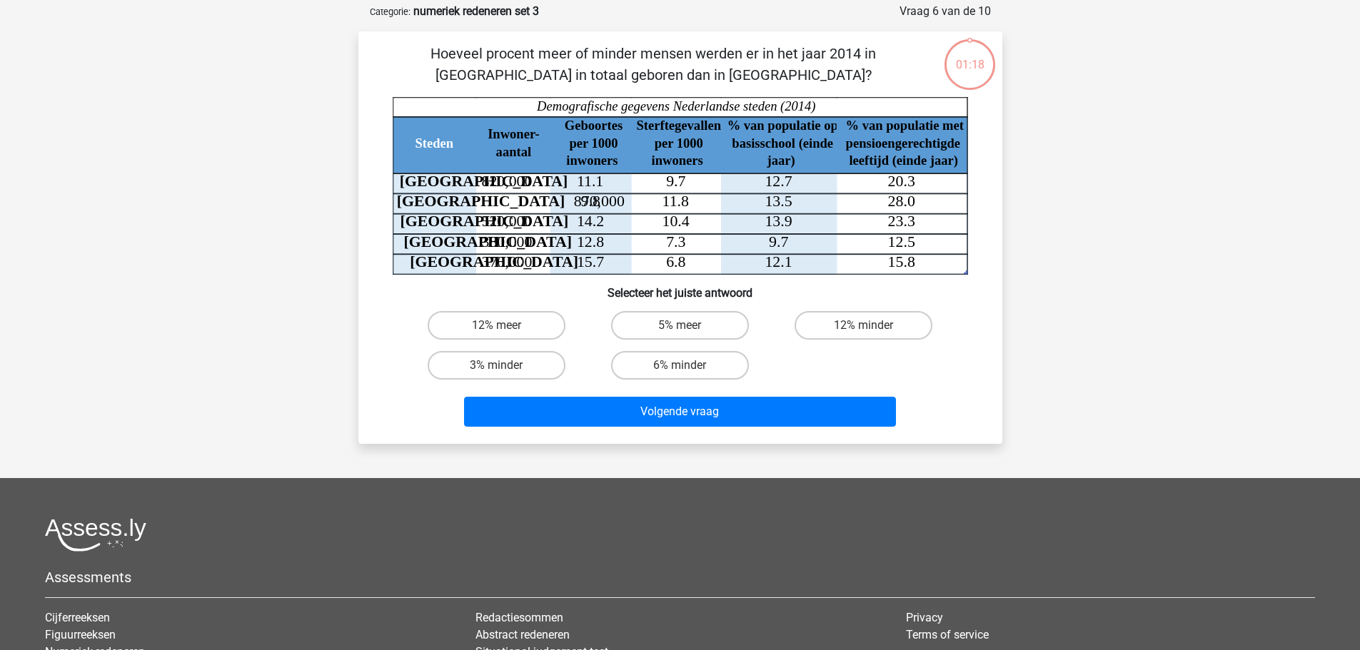
scroll to position [71, 0]
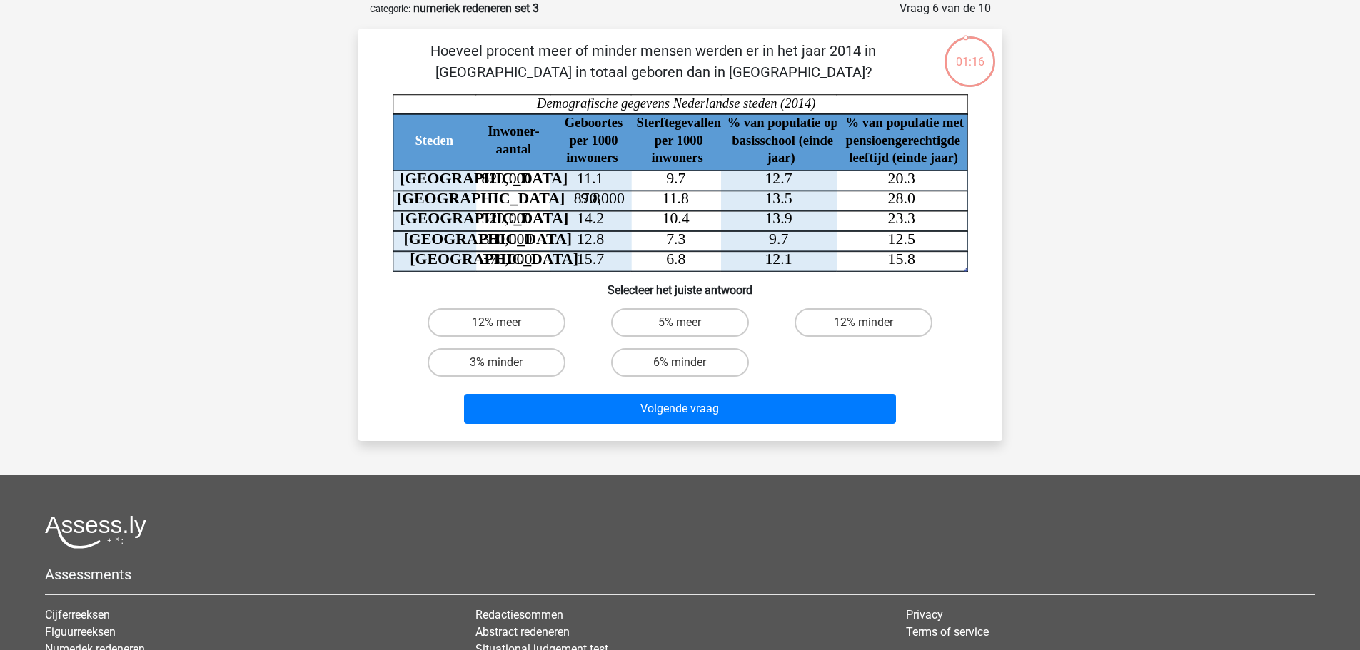
drag, startPoint x: 550, startPoint y: 42, endPoint x: 760, endPoint y: 65, distance: 211.9
click at [760, 65] on p "Hoeveel procent meer of minder mensen werden er in het jaar 2014 in Amsterdam i…" at bounding box center [653, 61] width 545 height 43
click at [780, 69] on p "Hoeveel procent meer of minder mensen werden er in het jaar 2014 in Amsterdam i…" at bounding box center [653, 61] width 545 height 43
click at [713, 366] on label "6% minder" at bounding box center [680, 362] width 138 height 29
click at [689, 366] on input "6% minder" at bounding box center [684, 367] width 9 height 9
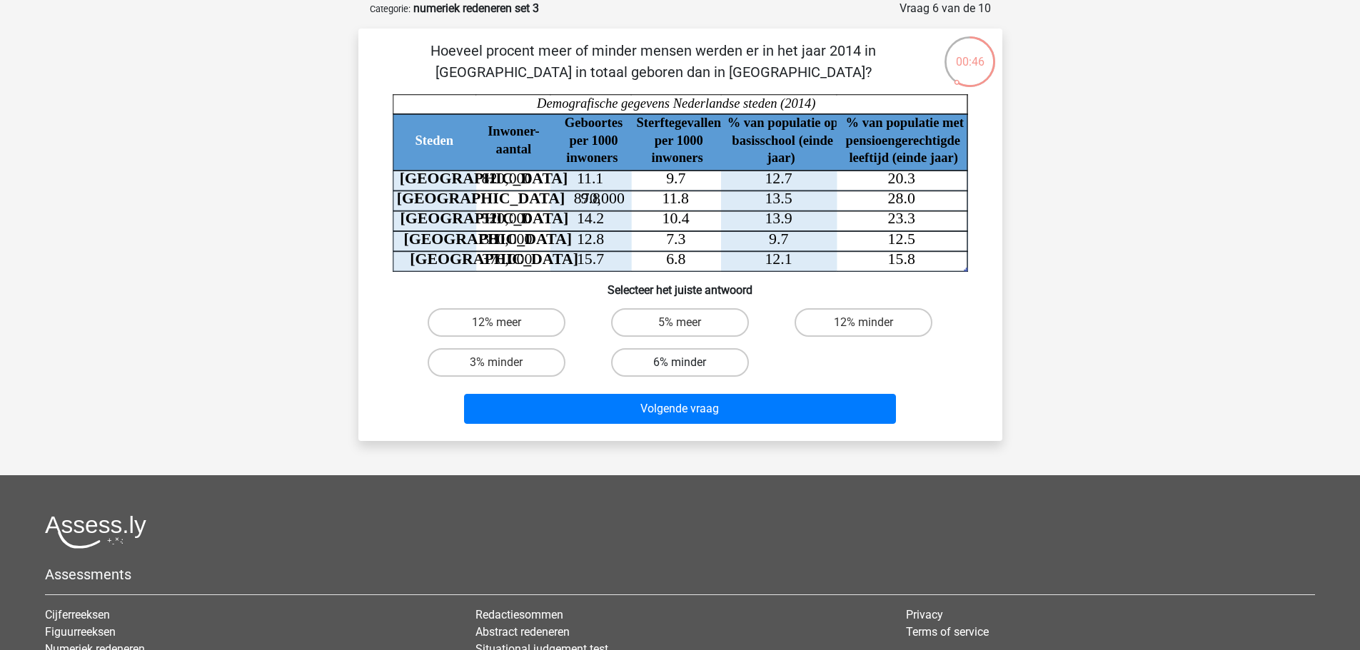
radio input "true"
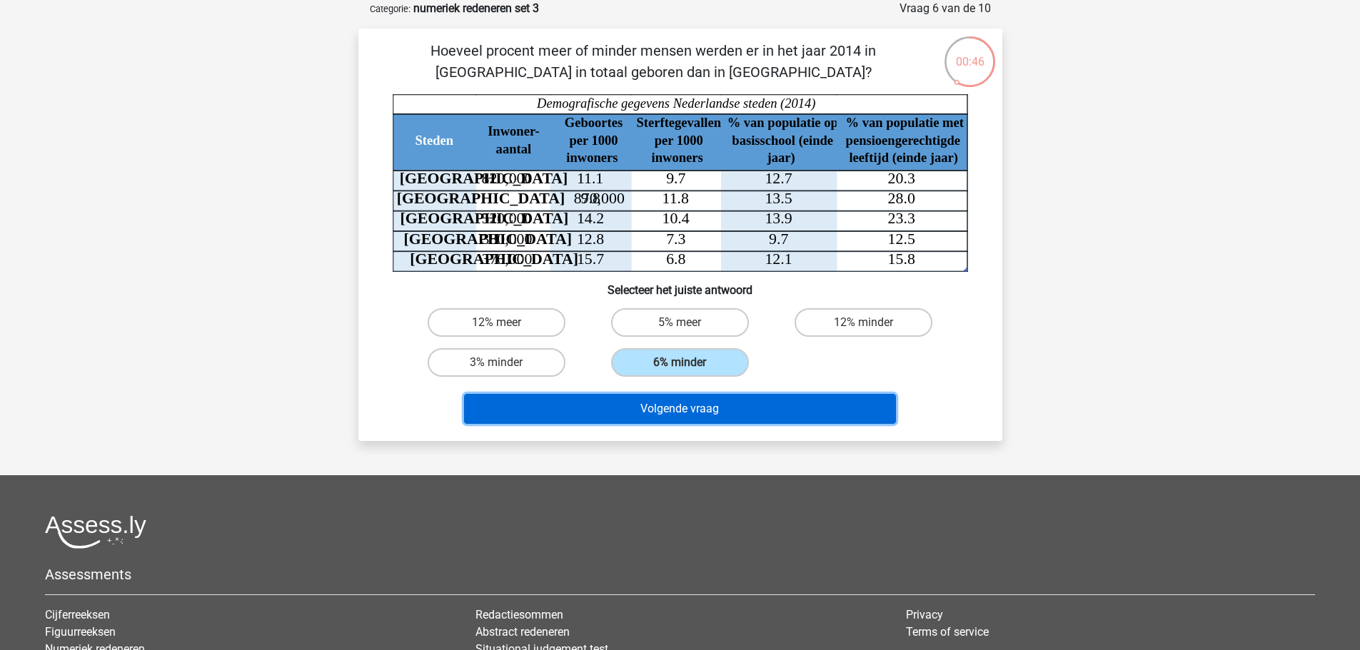
click at [710, 404] on button "Volgende vraag" at bounding box center [680, 409] width 432 height 30
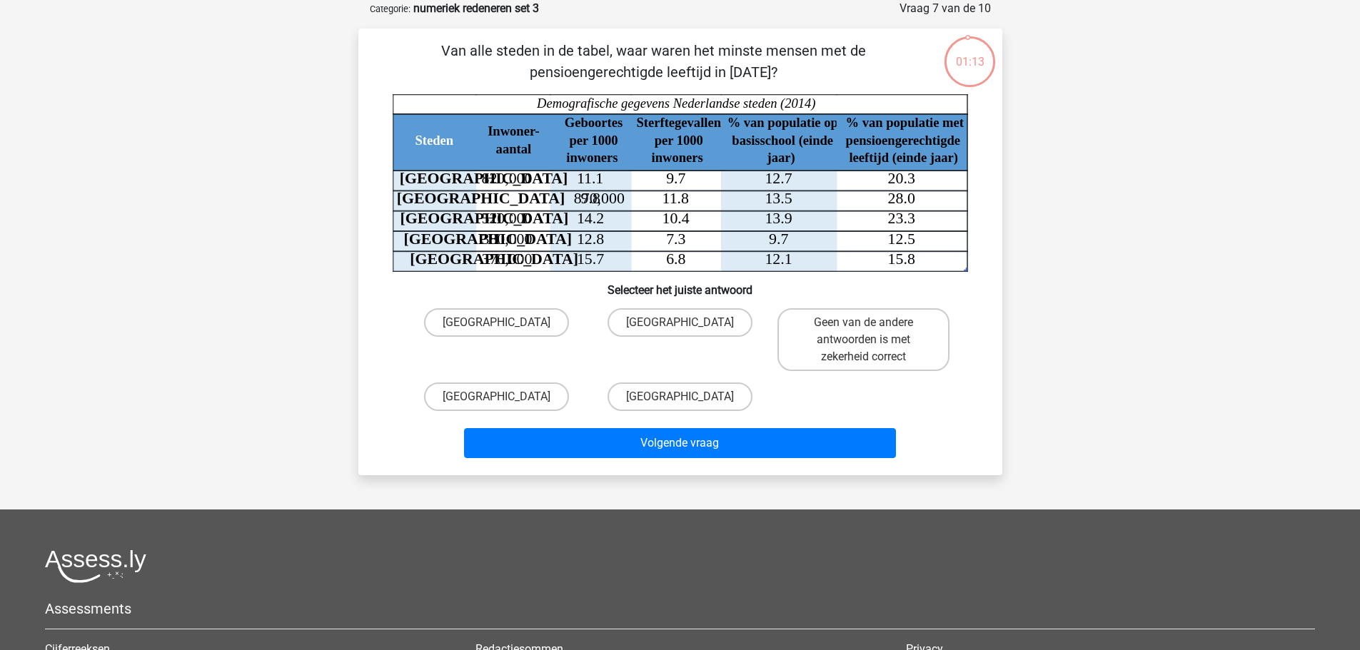
drag, startPoint x: 531, startPoint y: 51, endPoint x: 691, endPoint y: 66, distance: 161.3
click at [691, 66] on p "Van alle steden in de tabel, waar waren het minste mensen met de pensioengerech…" at bounding box center [653, 61] width 545 height 43
click at [740, 76] on p "Van alle steden in de tabel, waar waren het minste mensen met de pensioengerech…" at bounding box center [653, 61] width 545 height 43
click at [513, 395] on label "Den Haag" at bounding box center [496, 397] width 145 height 29
click at [506, 397] on input "Den Haag" at bounding box center [500, 401] width 9 height 9
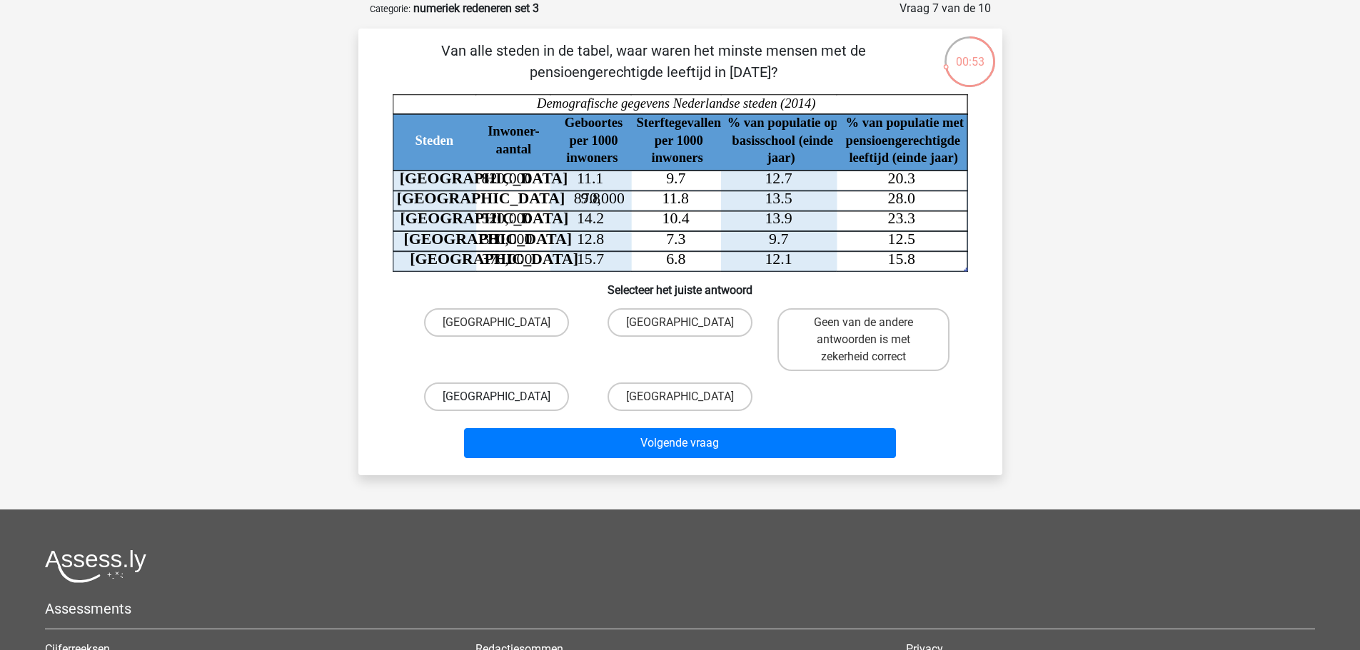
radio input "true"
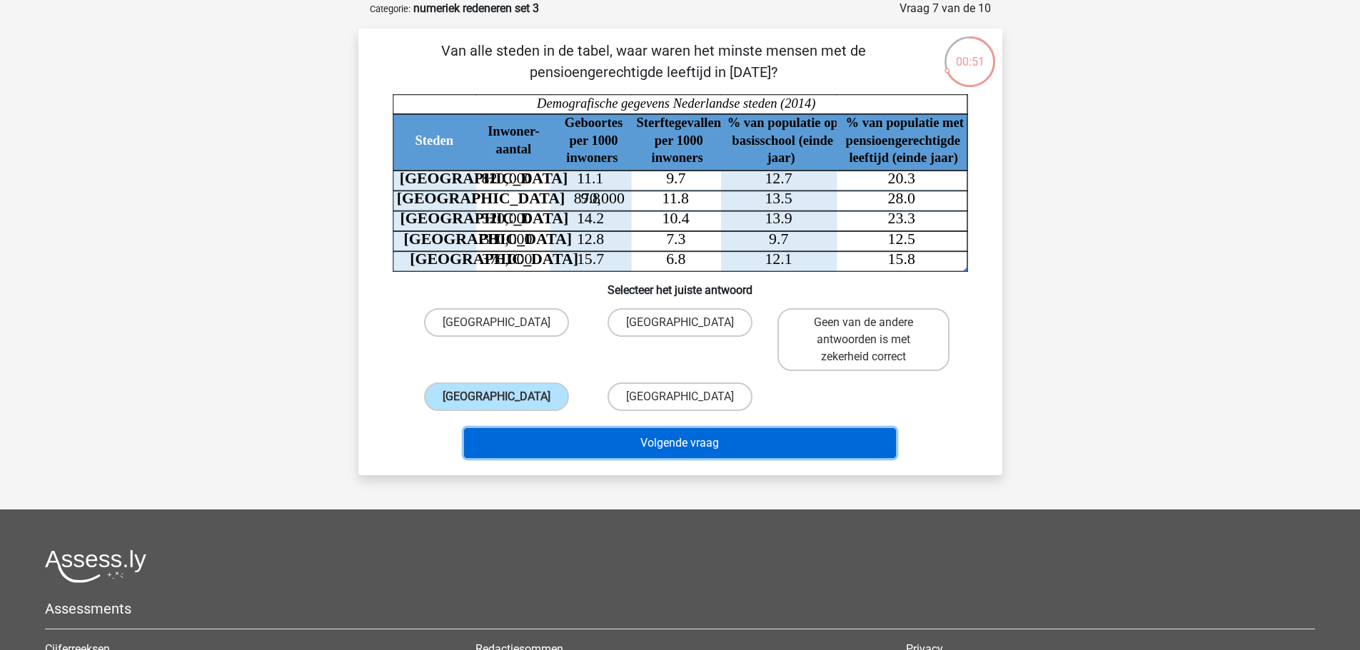
click at [665, 441] on button "Volgende vraag" at bounding box center [680, 443] width 432 height 30
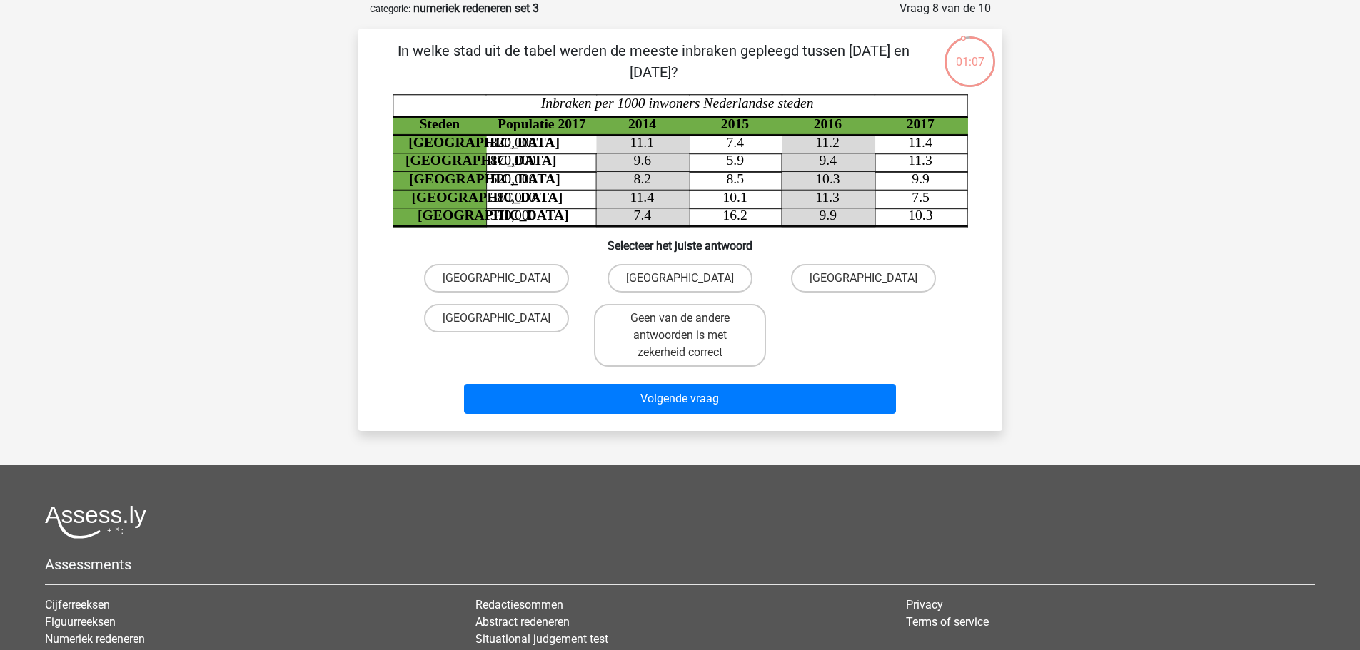
drag, startPoint x: 476, startPoint y: 49, endPoint x: 660, endPoint y: 67, distance: 185.1
click at [660, 67] on p "In welke stad uit de tabel werden de meeste inbraken gepleegd tussen 1 januari …" at bounding box center [653, 61] width 545 height 43
click at [710, 68] on p "In welke stad uit de tabel werden de meeste inbraken gepleegd tussen [DATE] en …" at bounding box center [653, 61] width 545 height 43
drag, startPoint x: 491, startPoint y: 316, endPoint x: 503, endPoint y: 326, distance: 16.3
click at [491, 316] on label "[GEOGRAPHIC_DATA]" at bounding box center [496, 318] width 145 height 29
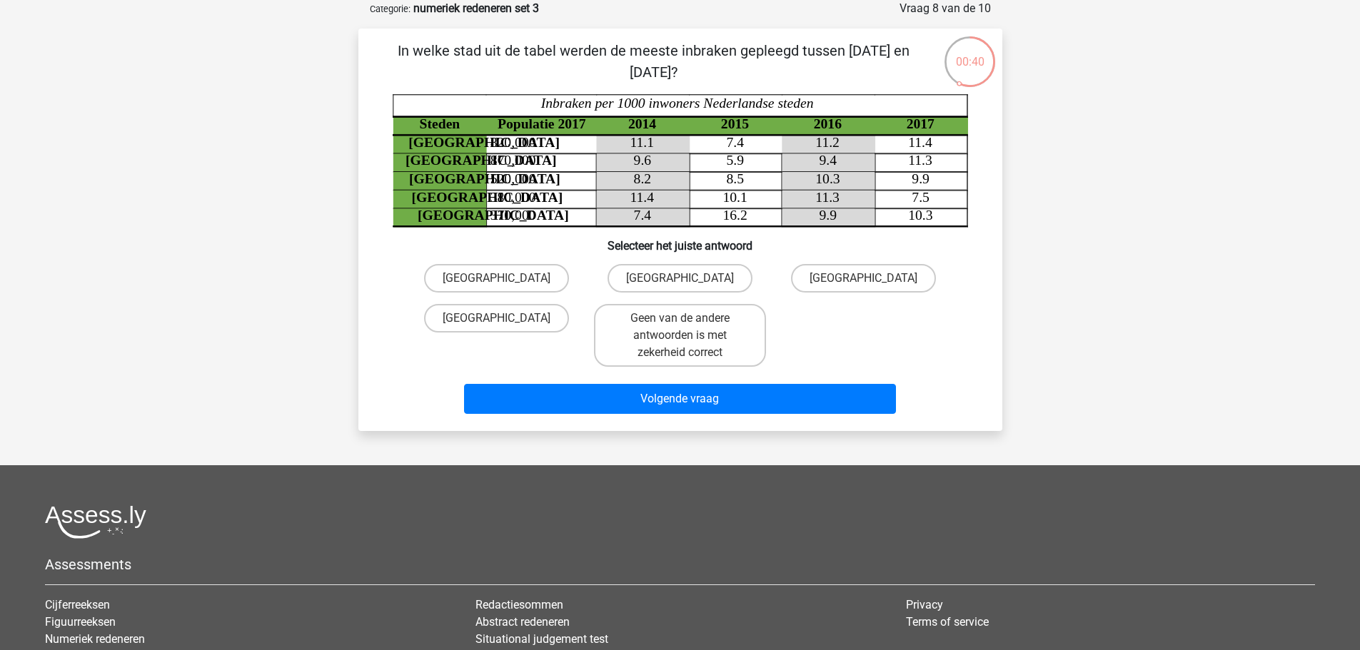
click at [496, 318] on input "[GEOGRAPHIC_DATA]" at bounding box center [500, 322] width 9 height 9
radio input "true"
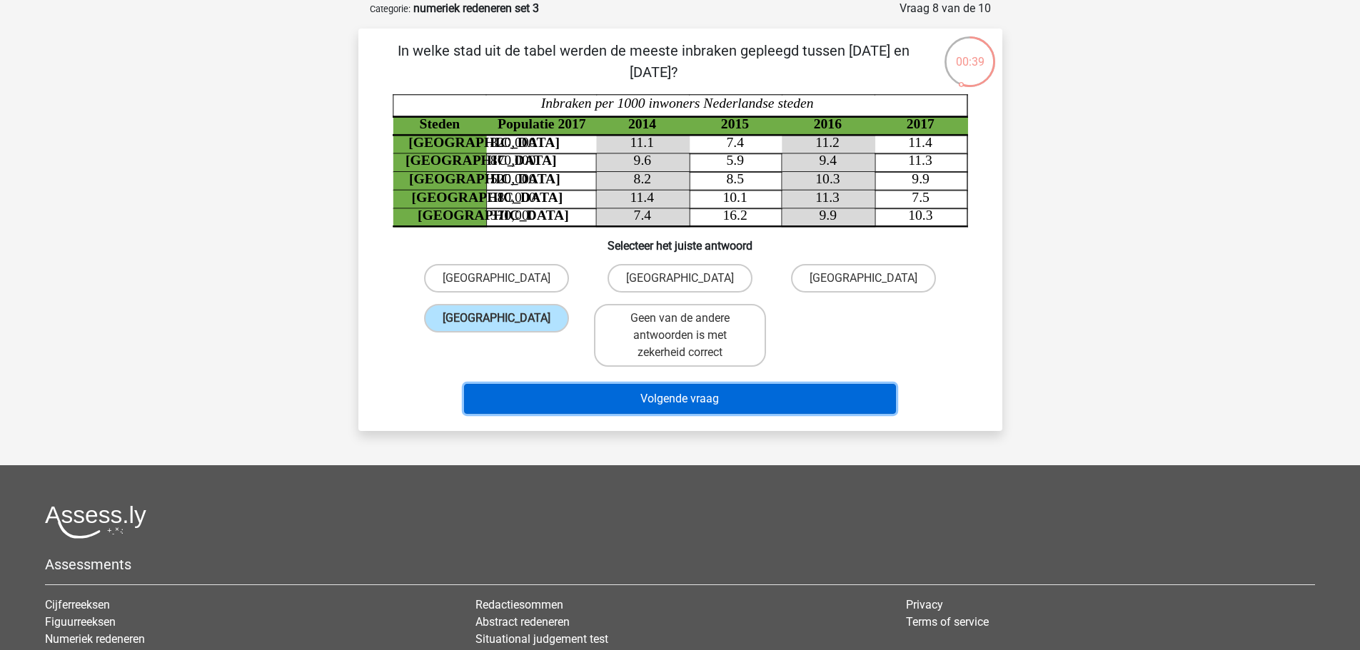
click at [662, 396] on button "Volgende vraag" at bounding box center [680, 399] width 432 height 30
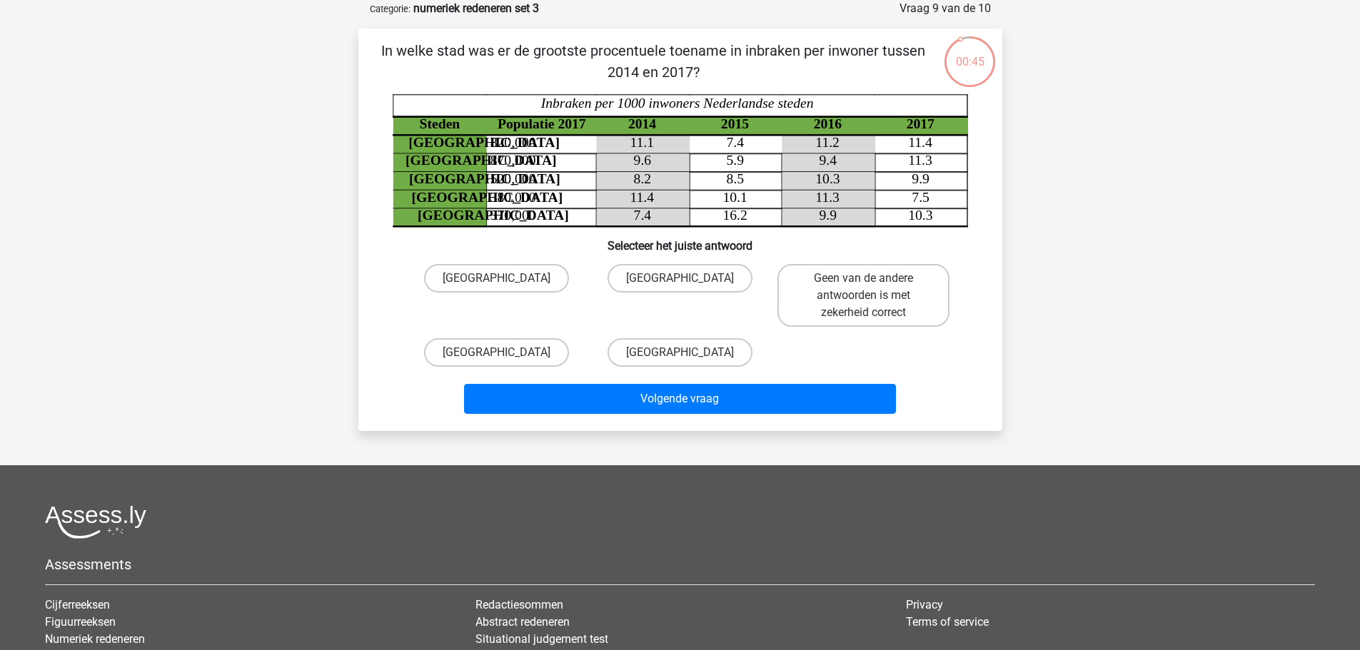
drag, startPoint x: 500, startPoint y: 50, endPoint x: 610, endPoint y: 63, distance: 110.7
click at [610, 63] on p "In welke stad was er de grootste procentuele toename in inbraken per inwoner tu…" at bounding box center [653, 61] width 545 height 43
click at [684, 79] on p "In welke stad was er de grootste procentuele toename in inbraken per inwoner tu…" at bounding box center [653, 61] width 545 height 43
click at [540, 344] on label "[GEOGRAPHIC_DATA]" at bounding box center [496, 352] width 145 height 29
click at [506, 353] on input "[GEOGRAPHIC_DATA]" at bounding box center [500, 357] width 9 height 9
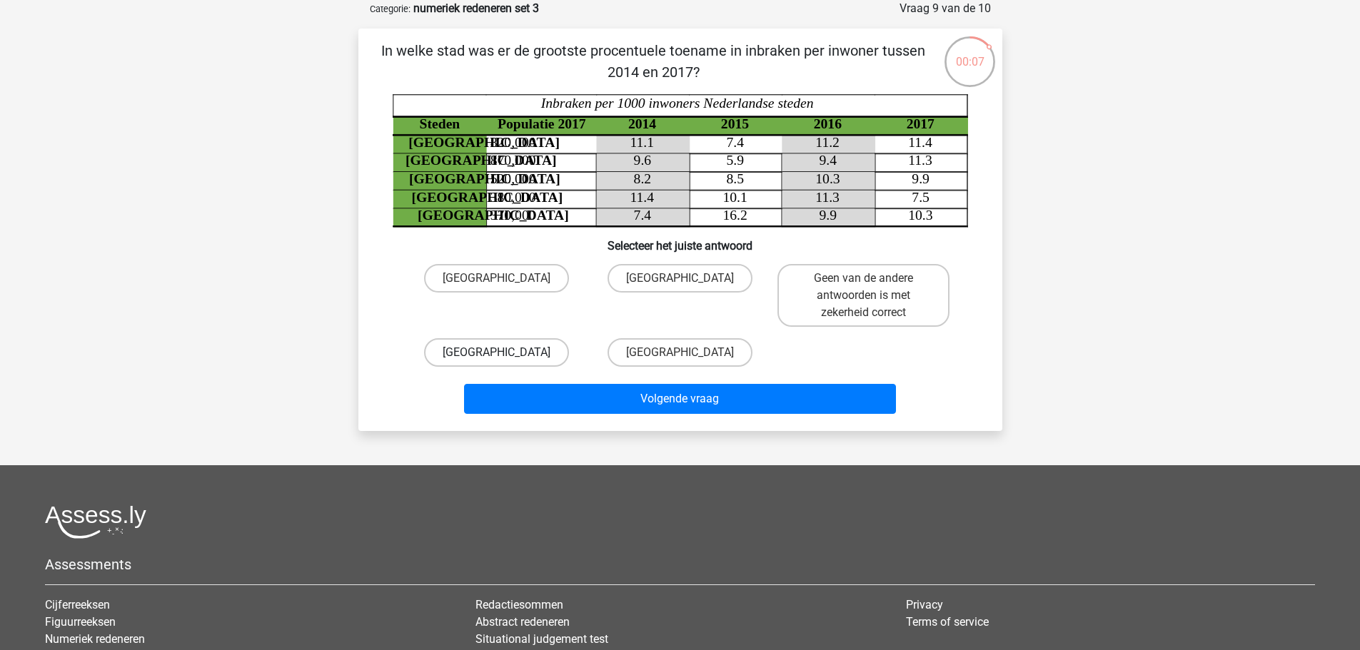
radio input "true"
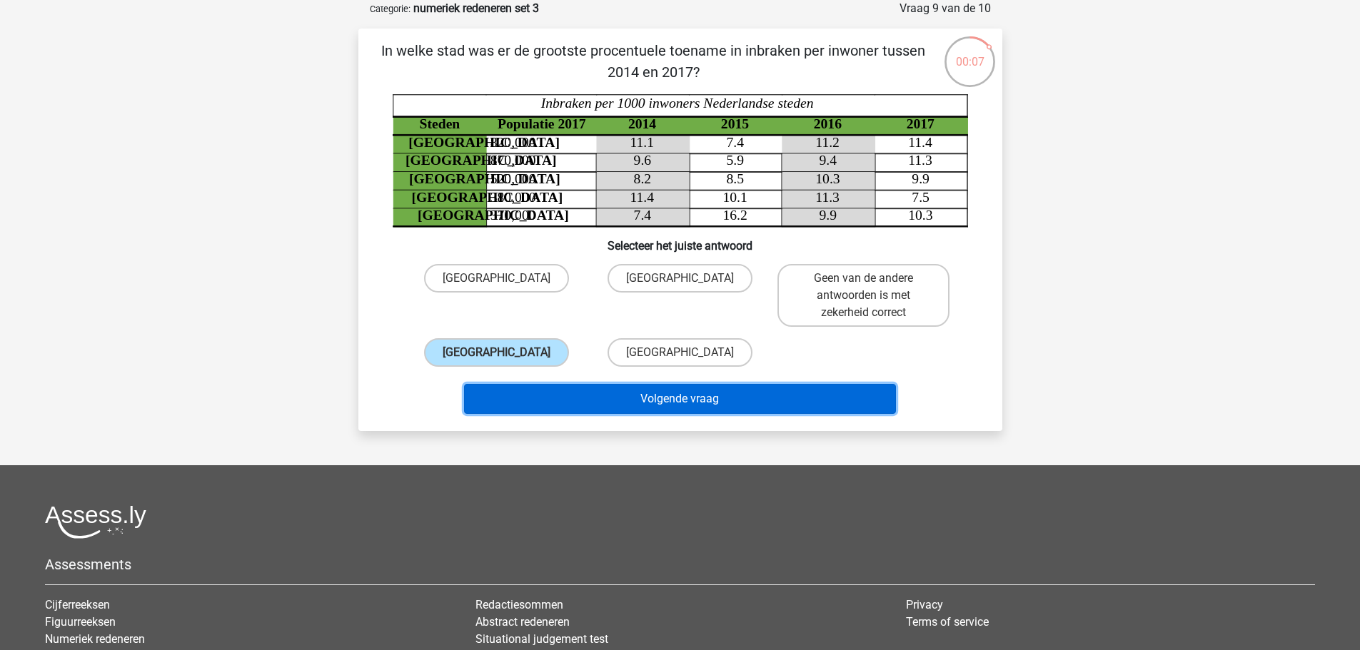
click at [600, 388] on button "Volgende vraag" at bounding box center [680, 399] width 432 height 30
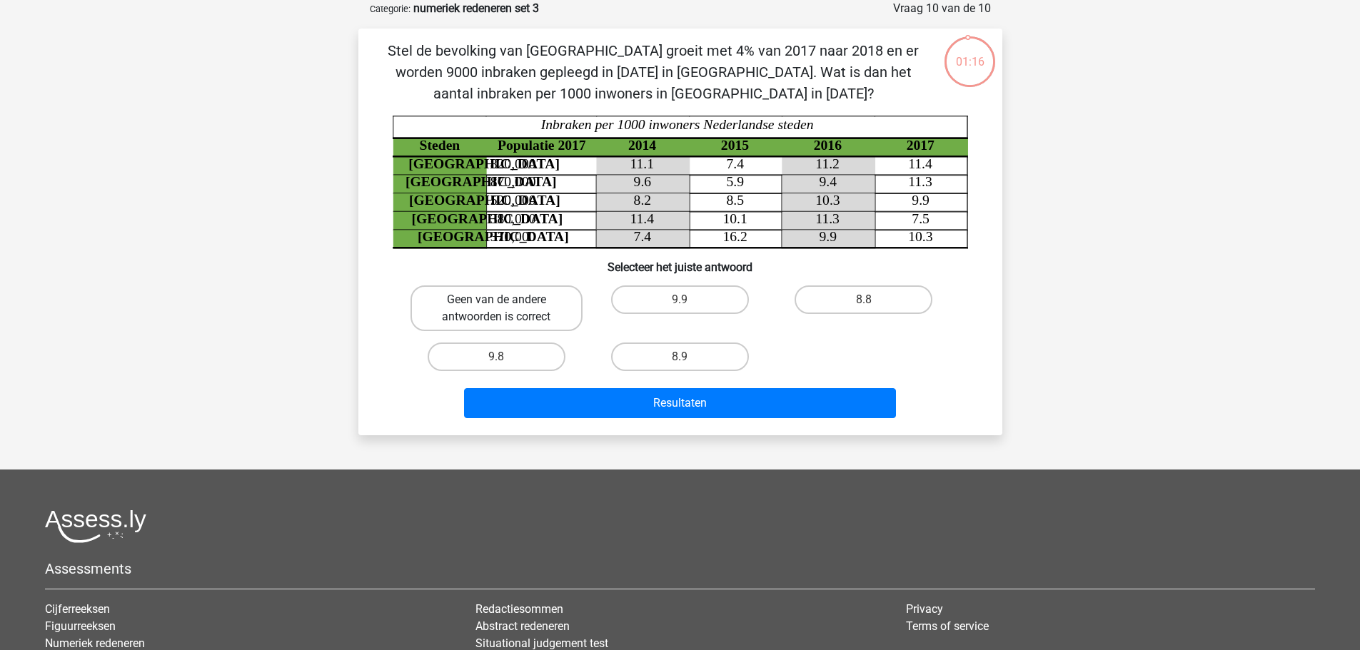
scroll to position [0, 0]
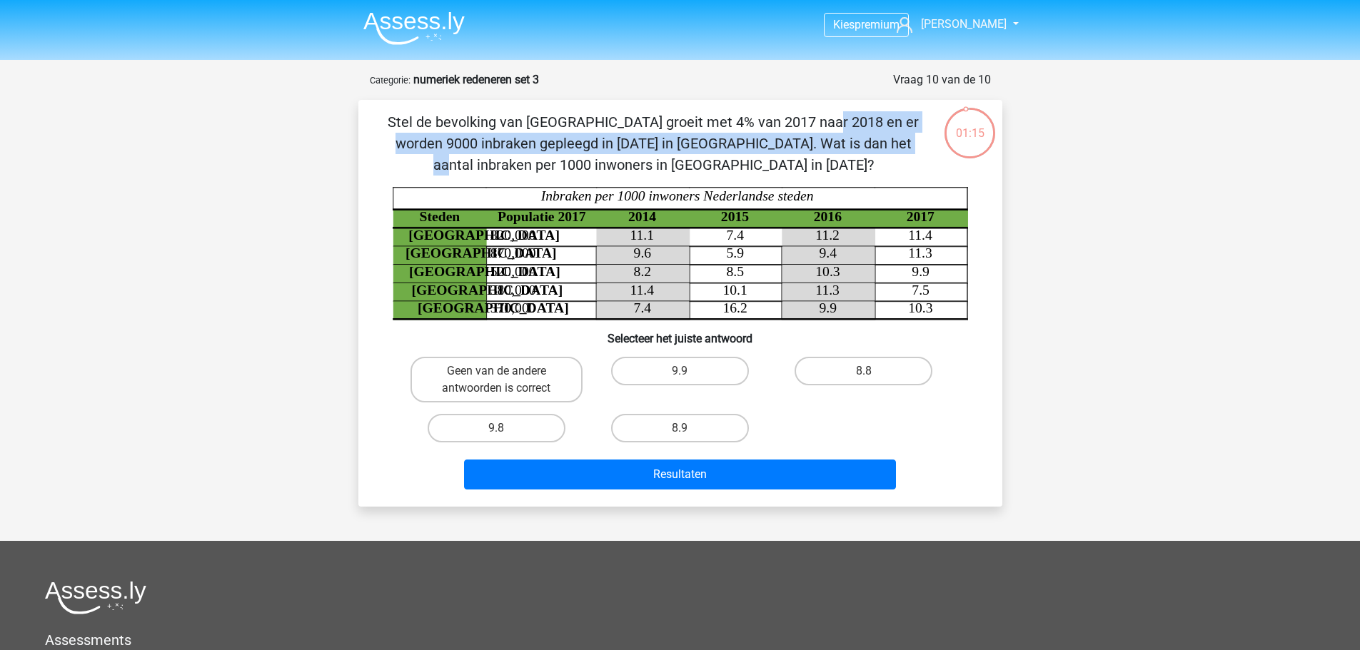
drag, startPoint x: 523, startPoint y: 121, endPoint x: 688, endPoint y: 144, distance: 165.8
click at [621, 144] on p "Stel de bevolking van [GEOGRAPHIC_DATA] groeit met 4% van 2017 naar 2018 en er …" at bounding box center [653, 143] width 545 height 64
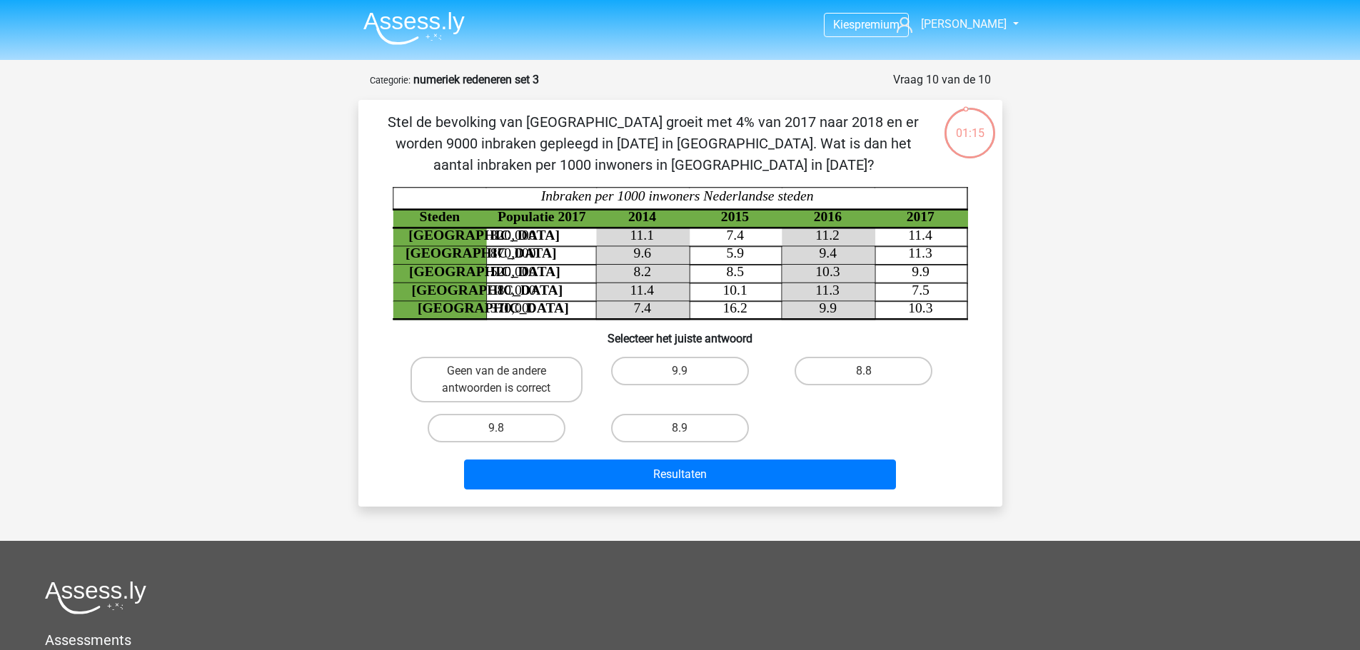
click at [698, 144] on p "Stel de bevolking van [GEOGRAPHIC_DATA] groeit met 4% van 2017 naar 2018 en er …" at bounding box center [653, 143] width 545 height 64
drag, startPoint x: 506, startPoint y: 254, endPoint x: 529, endPoint y: 254, distance: 23.6
click at [529, 254] on tspan "870,000" at bounding box center [513, 253] width 46 height 15
click at [700, 373] on label "9.9" at bounding box center [680, 371] width 138 height 29
click at [689, 373] on input "9.9" at bounding box center [684, 375] width 9 height 9
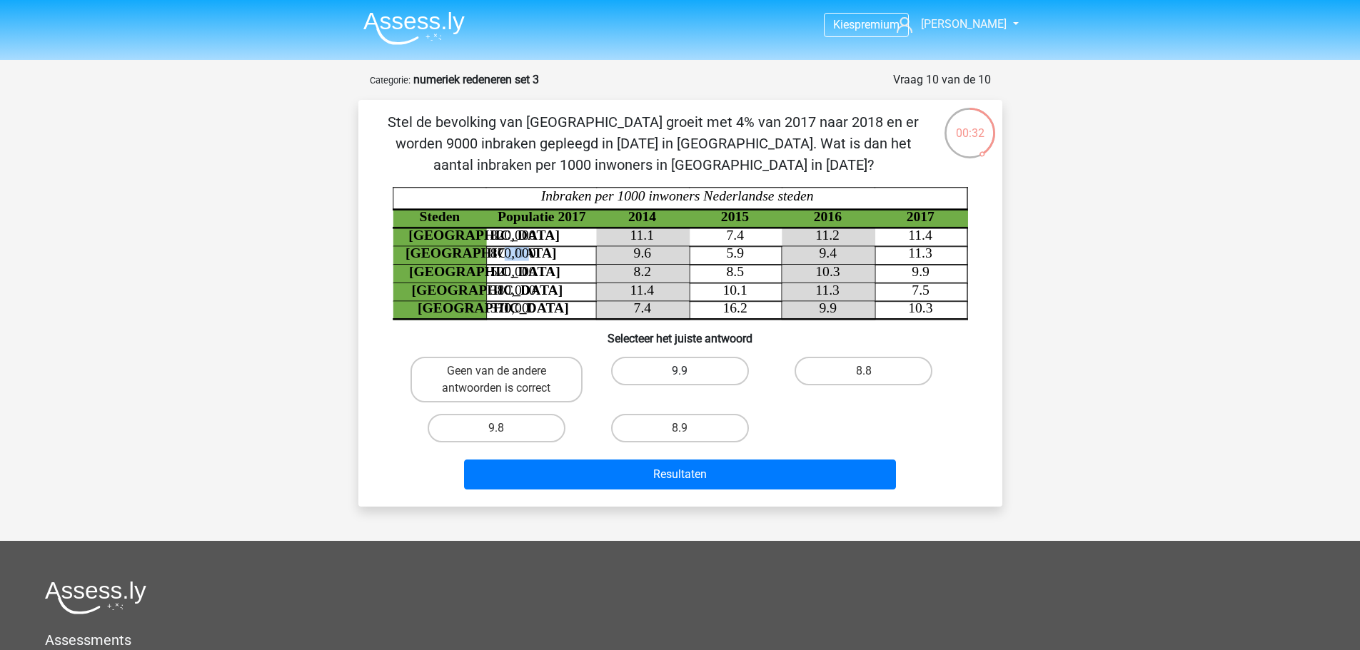
radio input "true"
click at [692, 492] on div "Resultaten" at bounding box center [680, 478] width 551 height 36
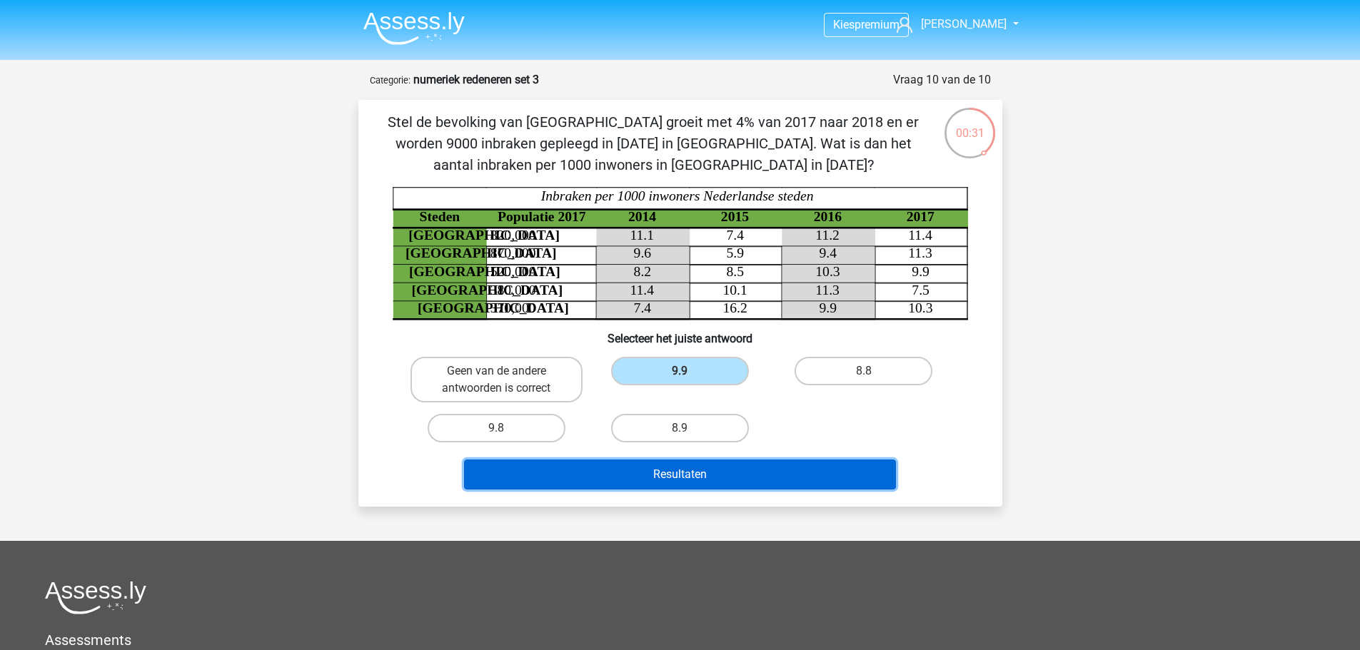
click at [698, 474] on button "Resultaten" at bounding box center [680, 475] width 432 height 30
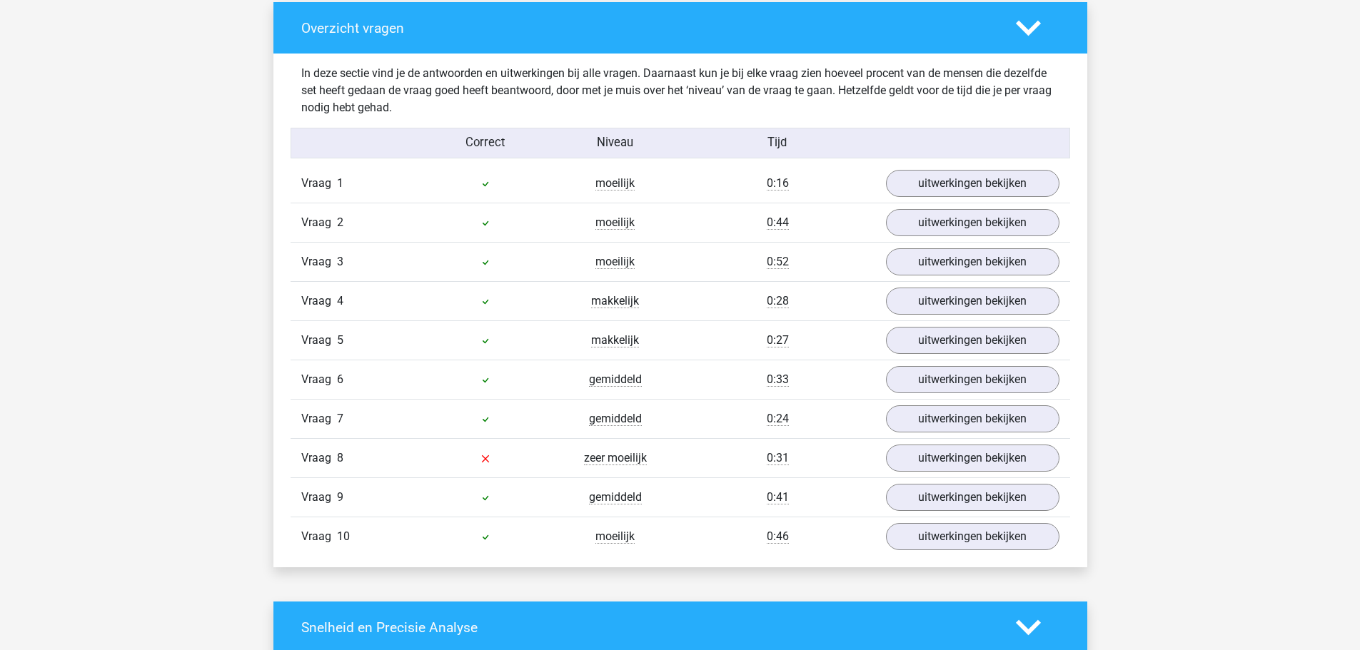
scroll to position [1071, 0]
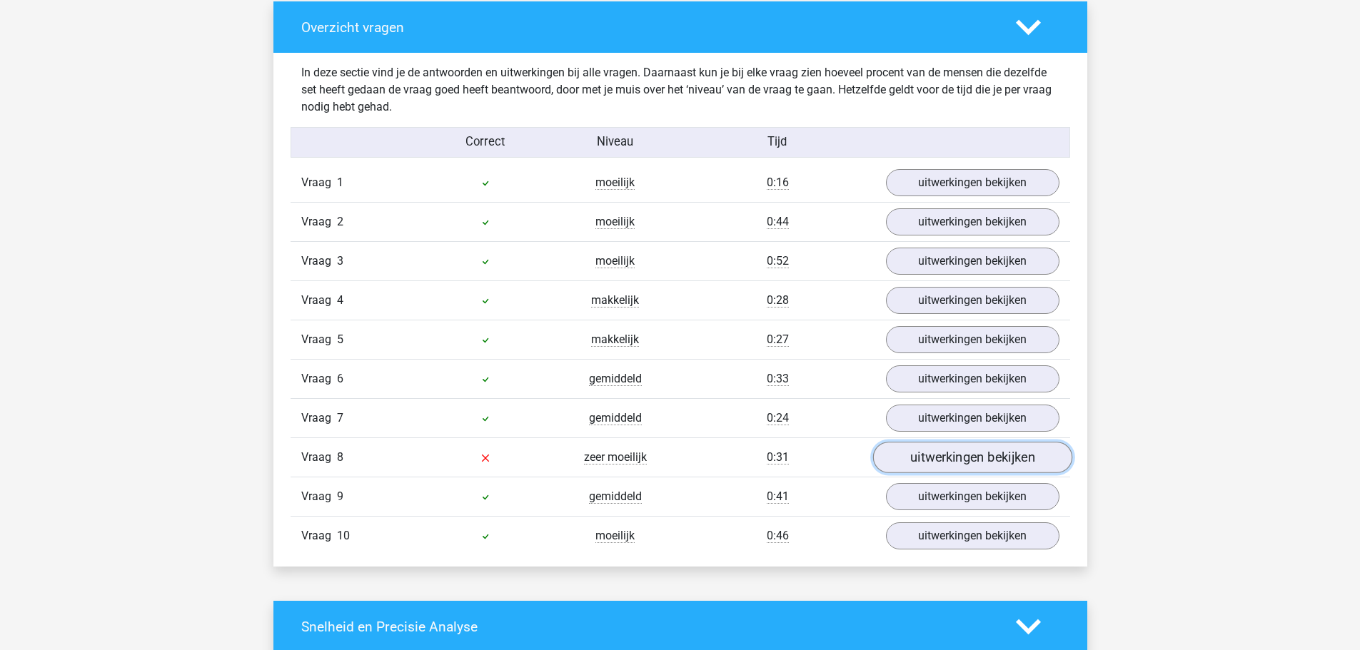
click at [933, 457] on link "uitwerkingen bekijken" at bounding box center [972, 458] width 199 height 31
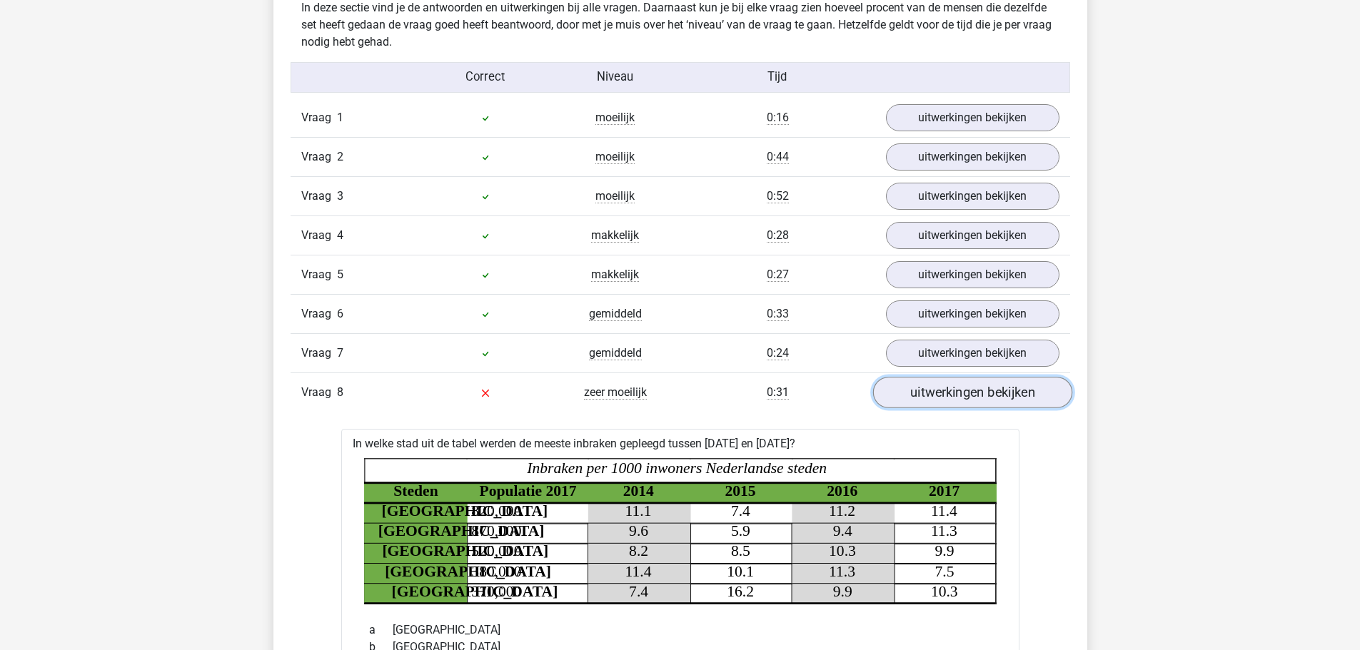
scroll to position [928, 0]
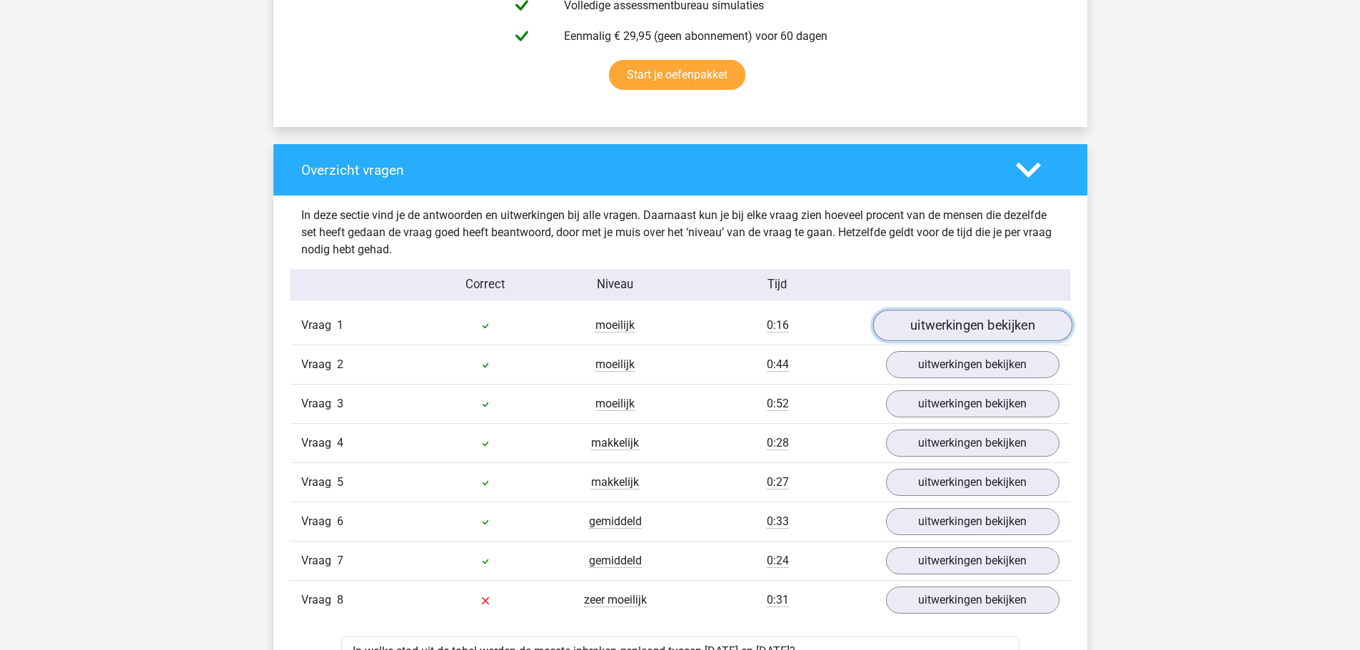
click at [960, 336] on link "uitwerkingen bekijken" at bounding box center [972, 326] width 199 height 31
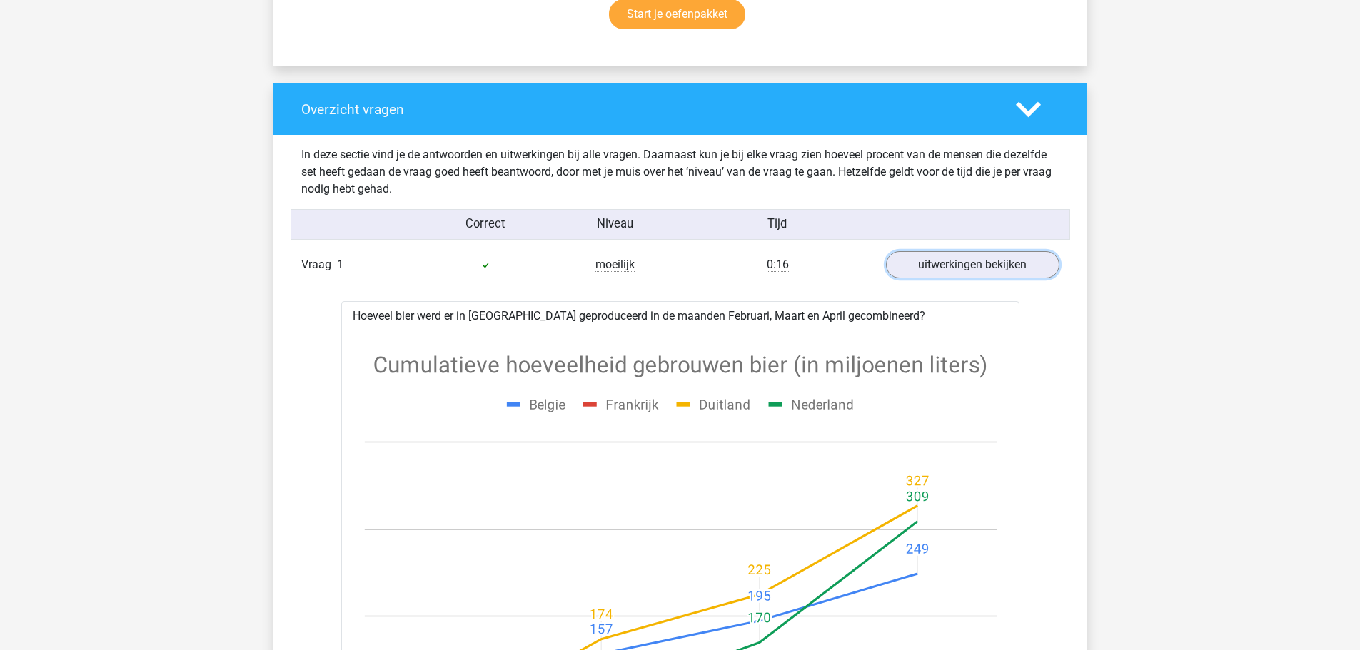
scroll to position [1142, 0]
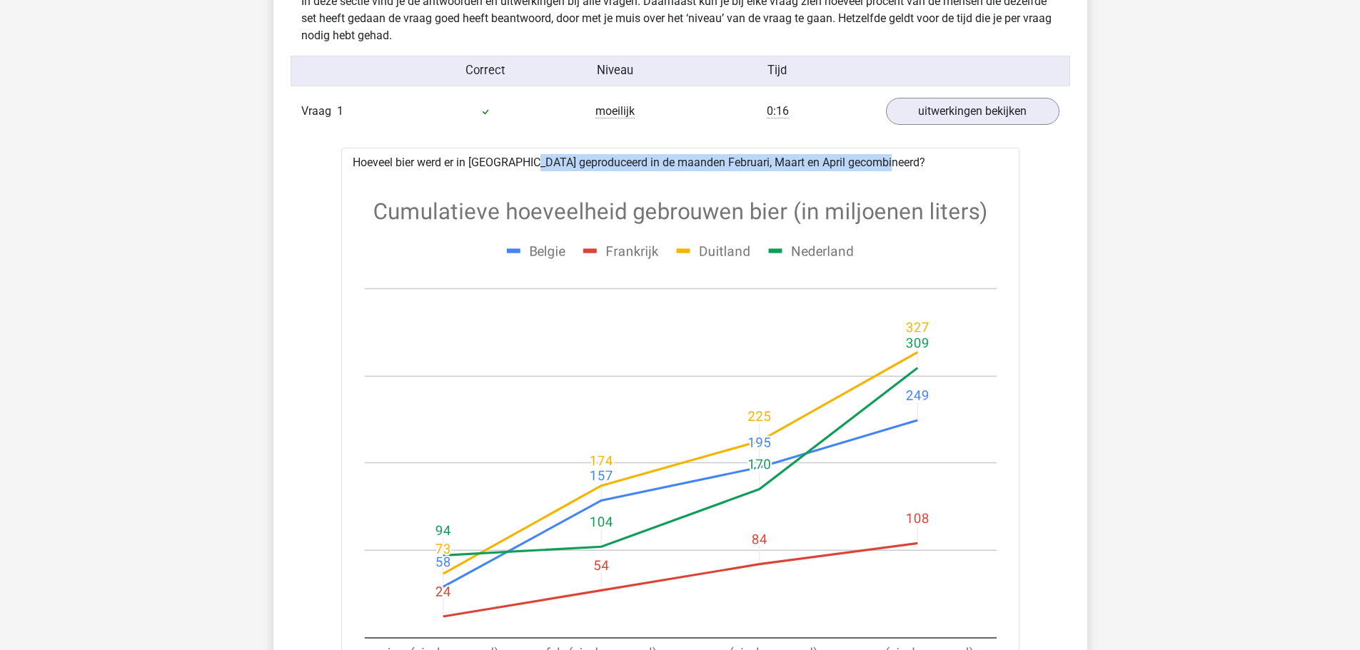
drag, startPoint x: 506, startPoint y: 161, endPoint x: 833, endPoint y: 159, distance: 327.8
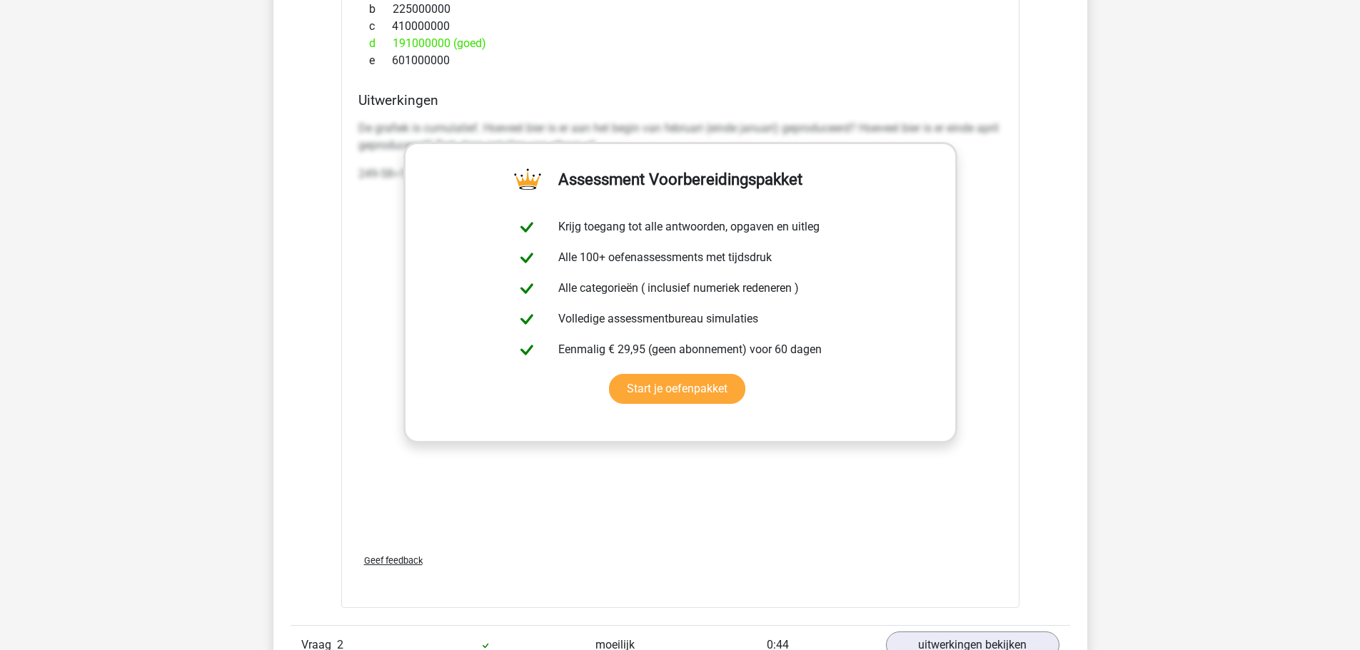
scroll to position [2071, 0]
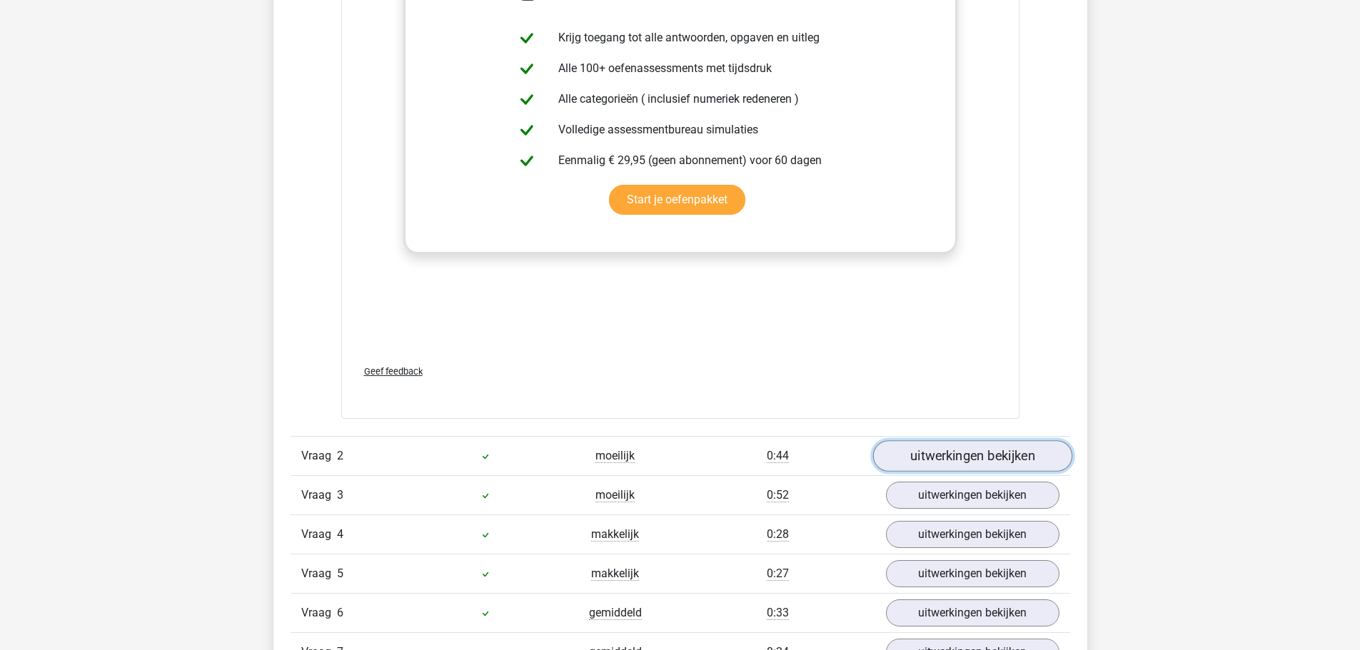
click at [932, 449] on link "uitwerkingen bekijken" at bounding box center [972, 456] width 199 height 31
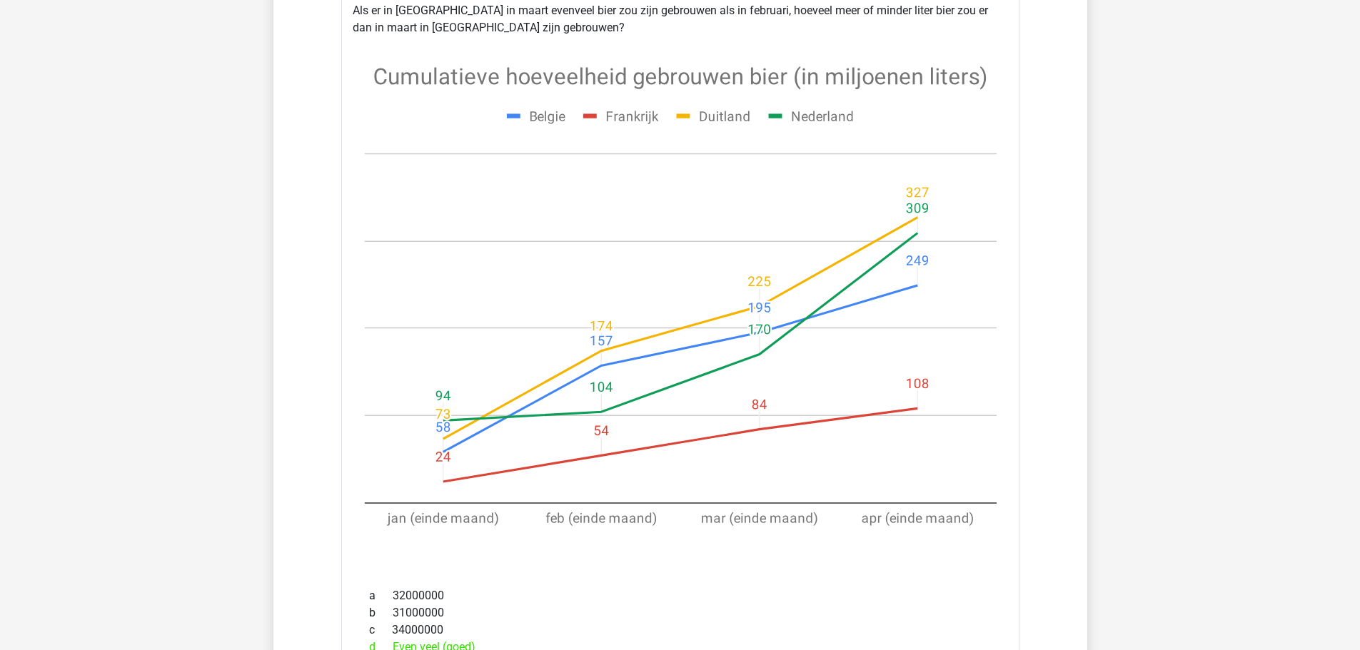
scroll to position [2499, 0]
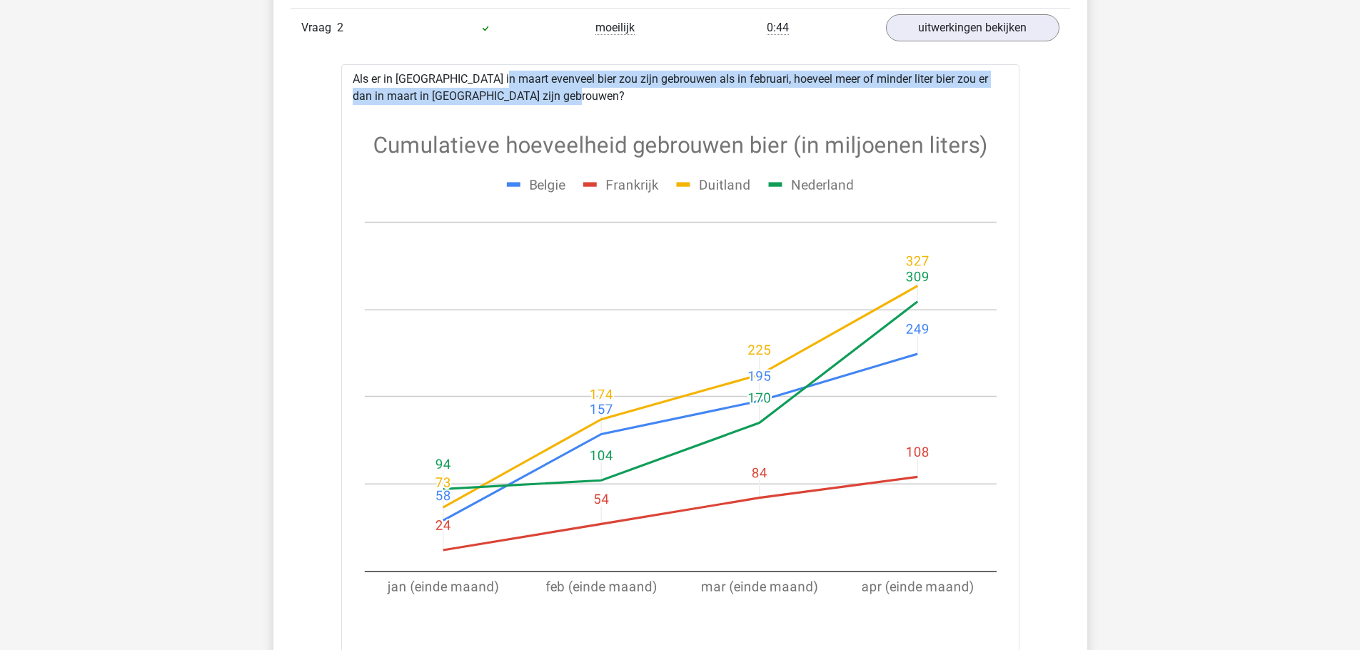
drag, startPoint x: 443, startPoint y: 77, endPoint x: 648, endPoint y: 94, distance: 206.3
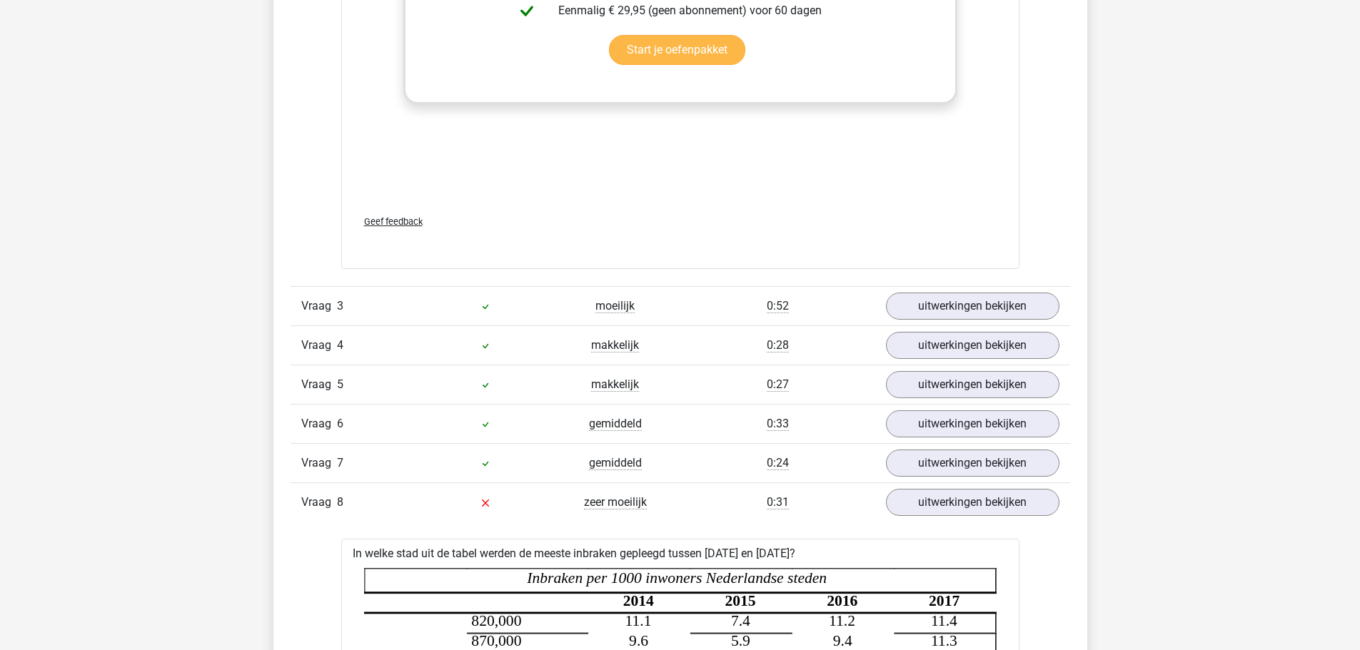
scroll to position [3570, 0]
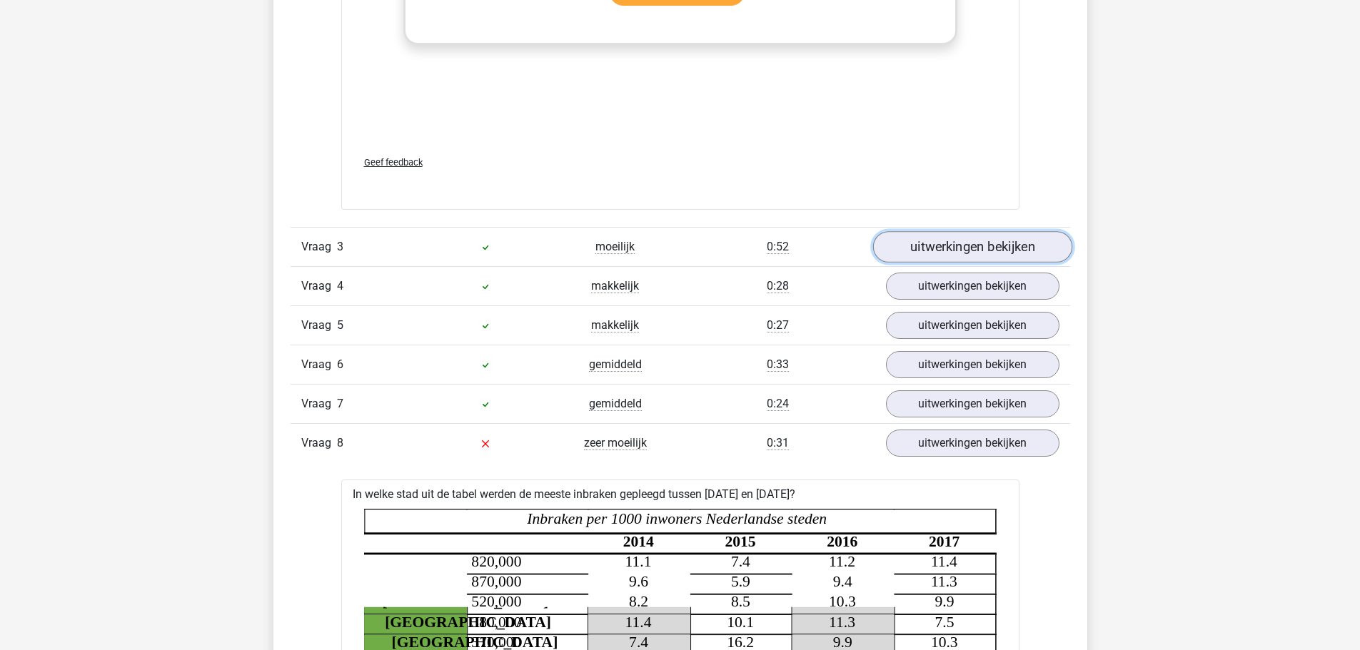
click at [947, 241] on link "uitwerkingen bekijken" at bounding box center [972, 246] width 199 height 31
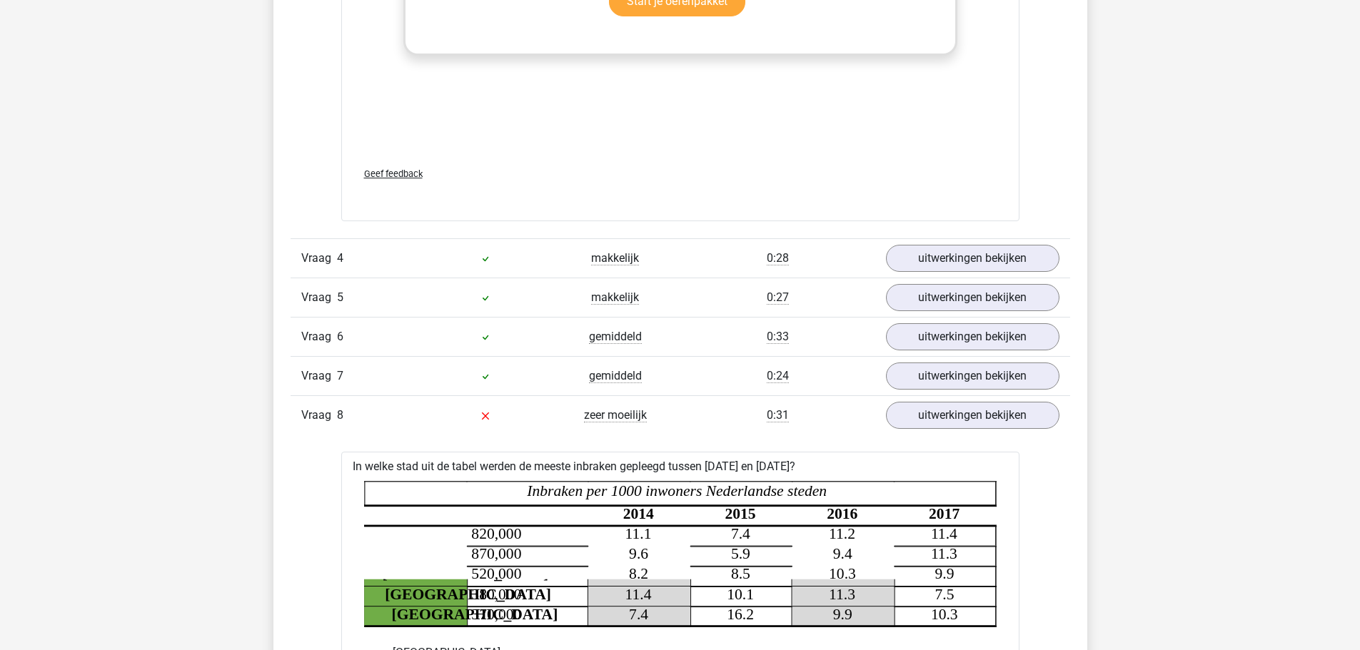
scroll to position [4856, 0]
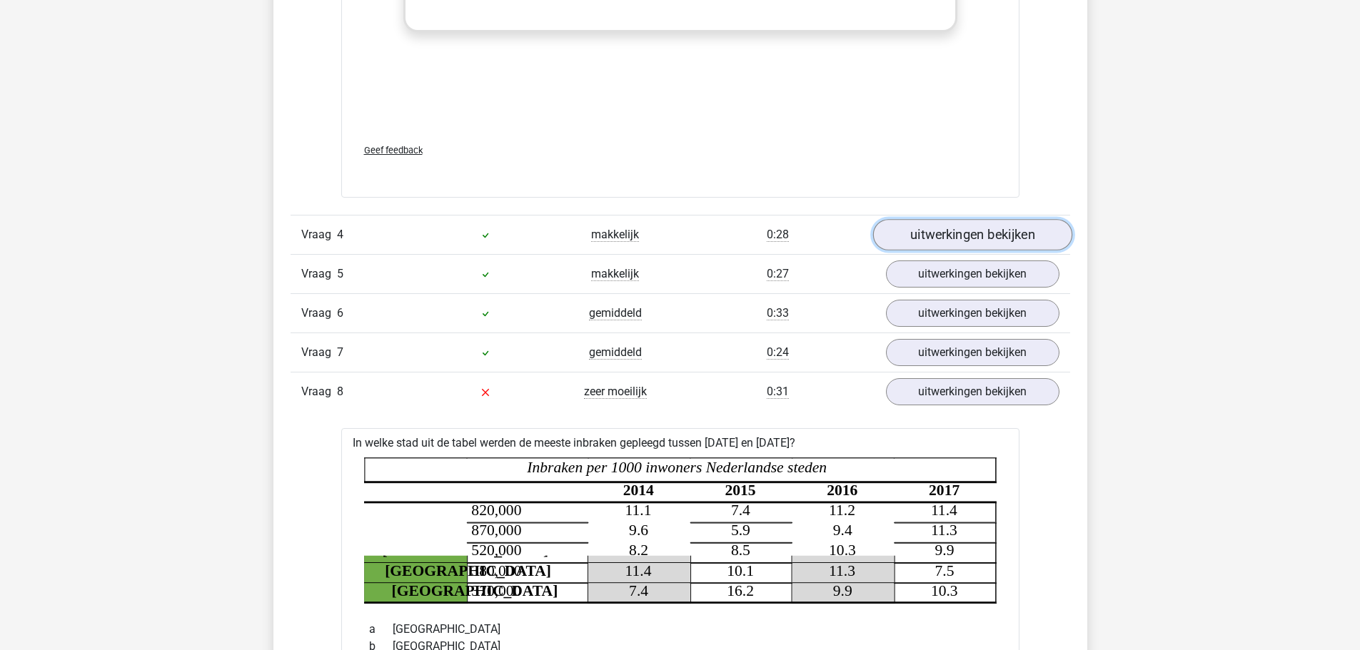
click at [1020, 225] on link "uitwerkingen bekijken" at bounding box center [972, 234] width 199 height 31
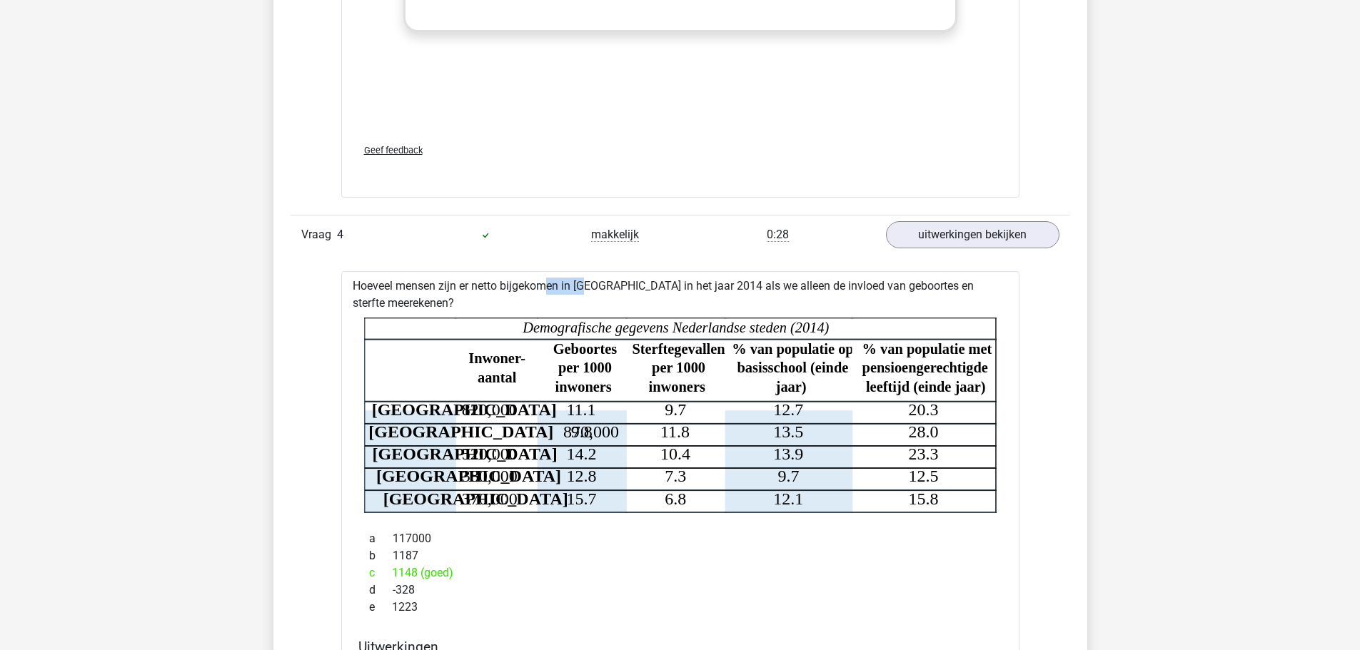
drag, startPoint x: 498, startPoint y: 281, endPoint x: 537, endPoint y: 293, distance: 41.1
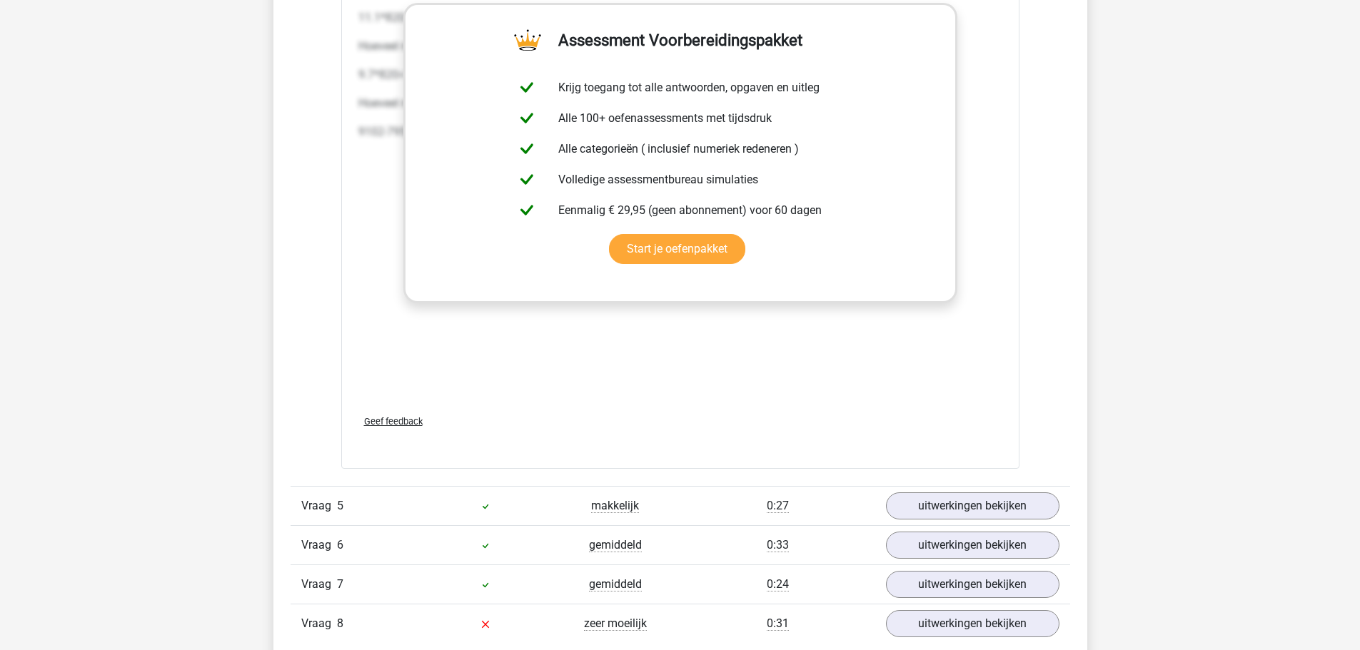
scroll to position [5570, 0]
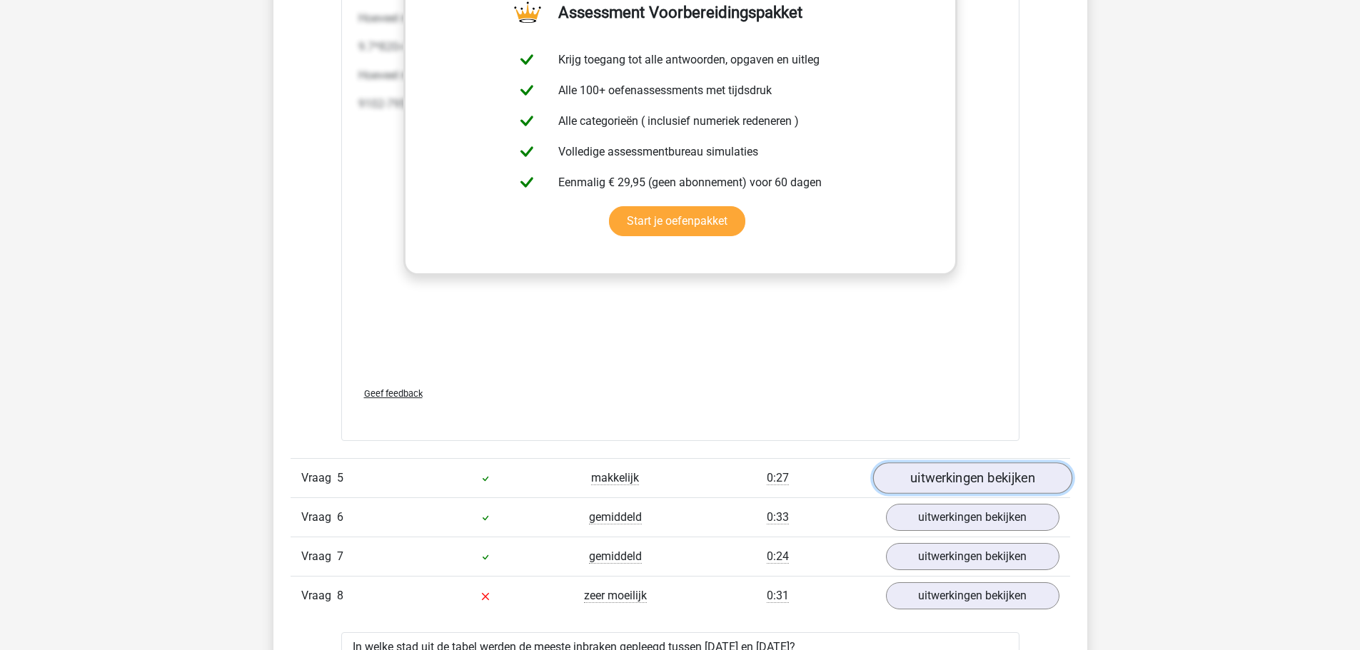
click at [938, 480] on link "uitwerkingen bekijken" at bounding box center [972, 478] width 199 height 31
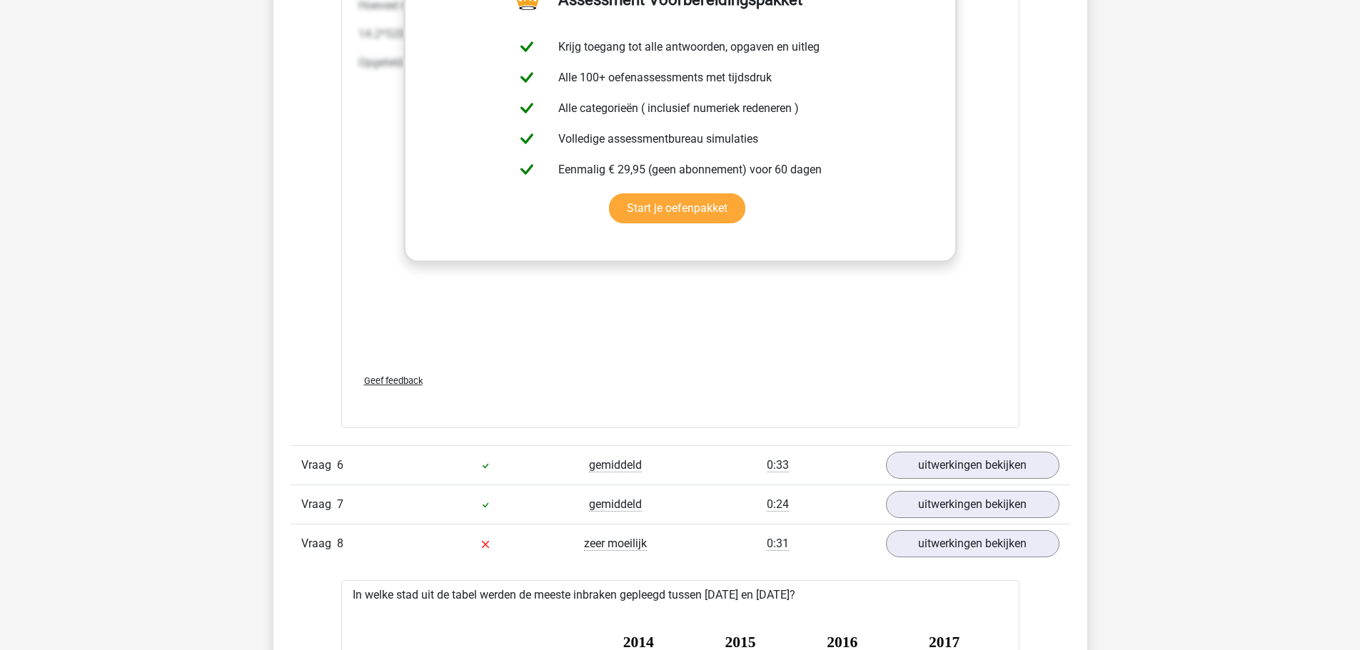
scroll to position [6641, 0]
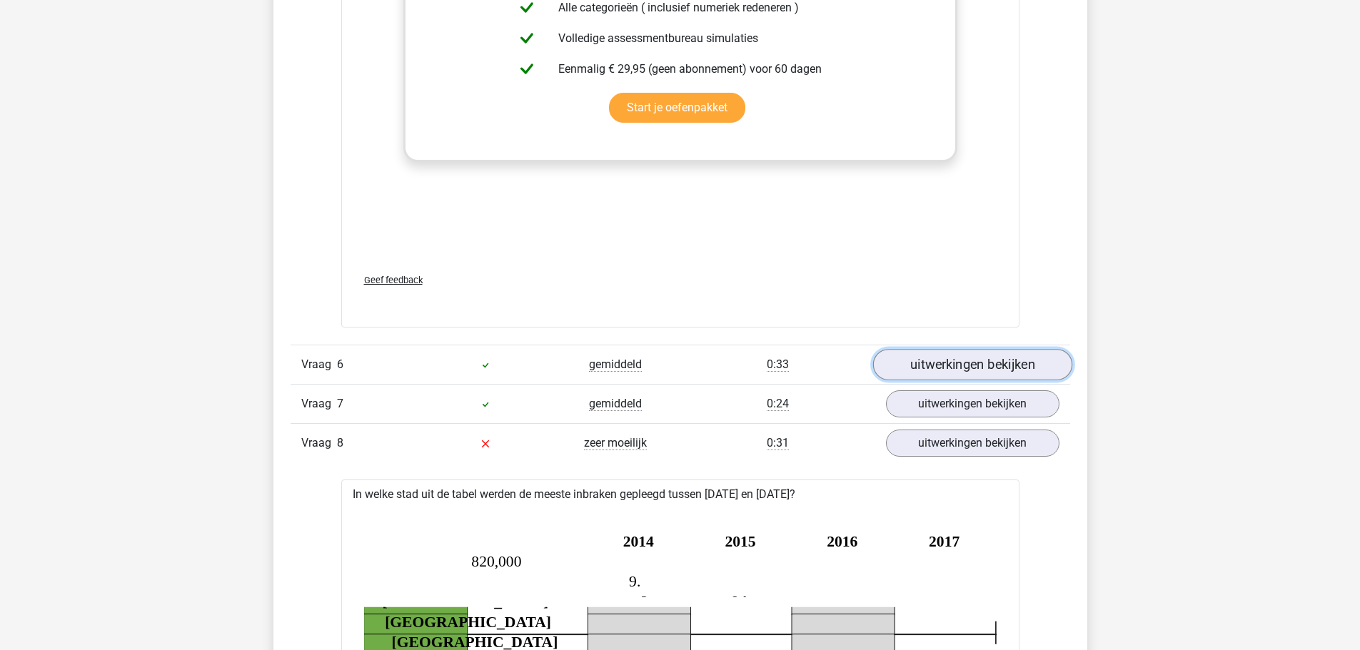
click at [965, 349] on link "uitwerkingen bekijken" at bounding box center [972, 364] width 199 height 31
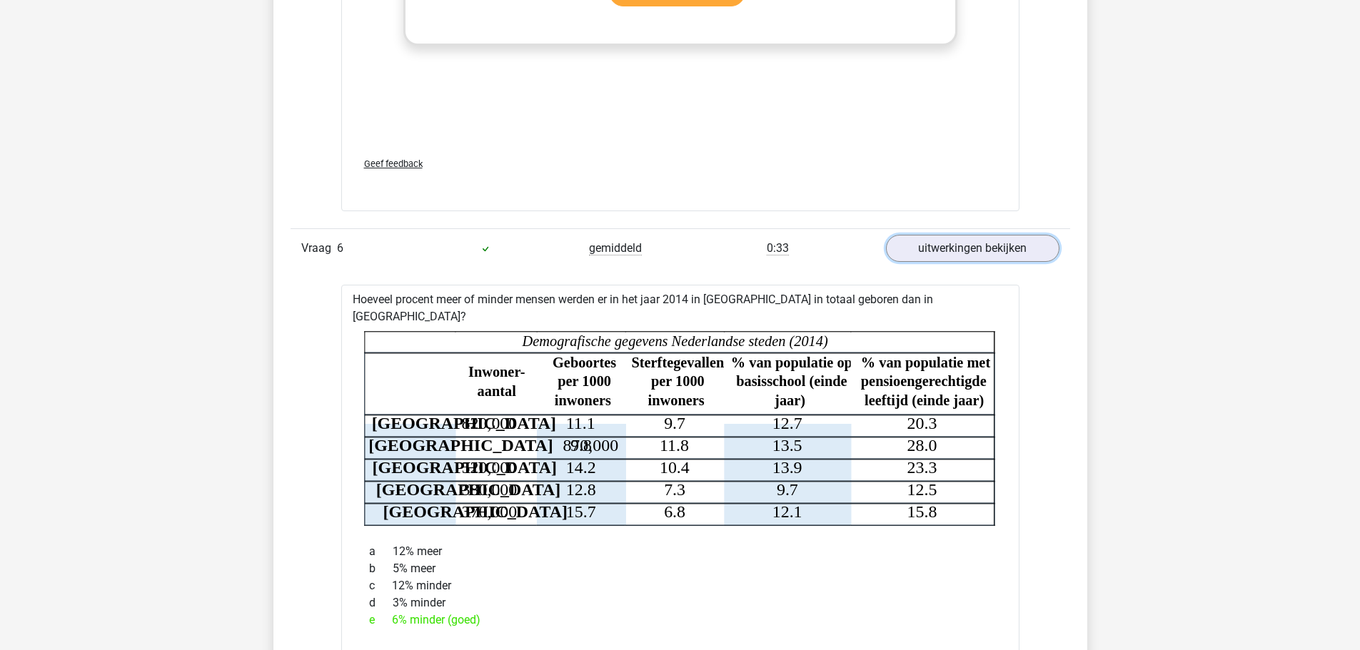
scroll to position [6783, 0]
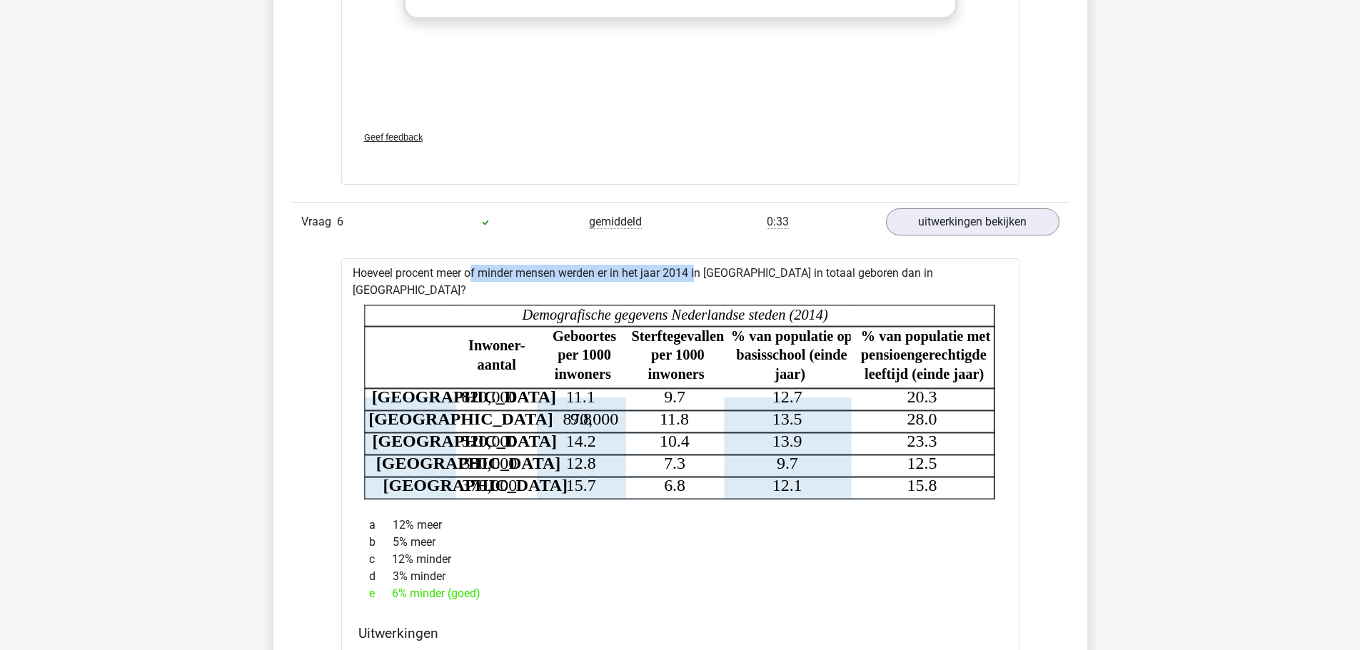
drag, startPoint x: 423, startPoint y: 256, endPoint x: 656, endPoint y: 256, distance: 232.8
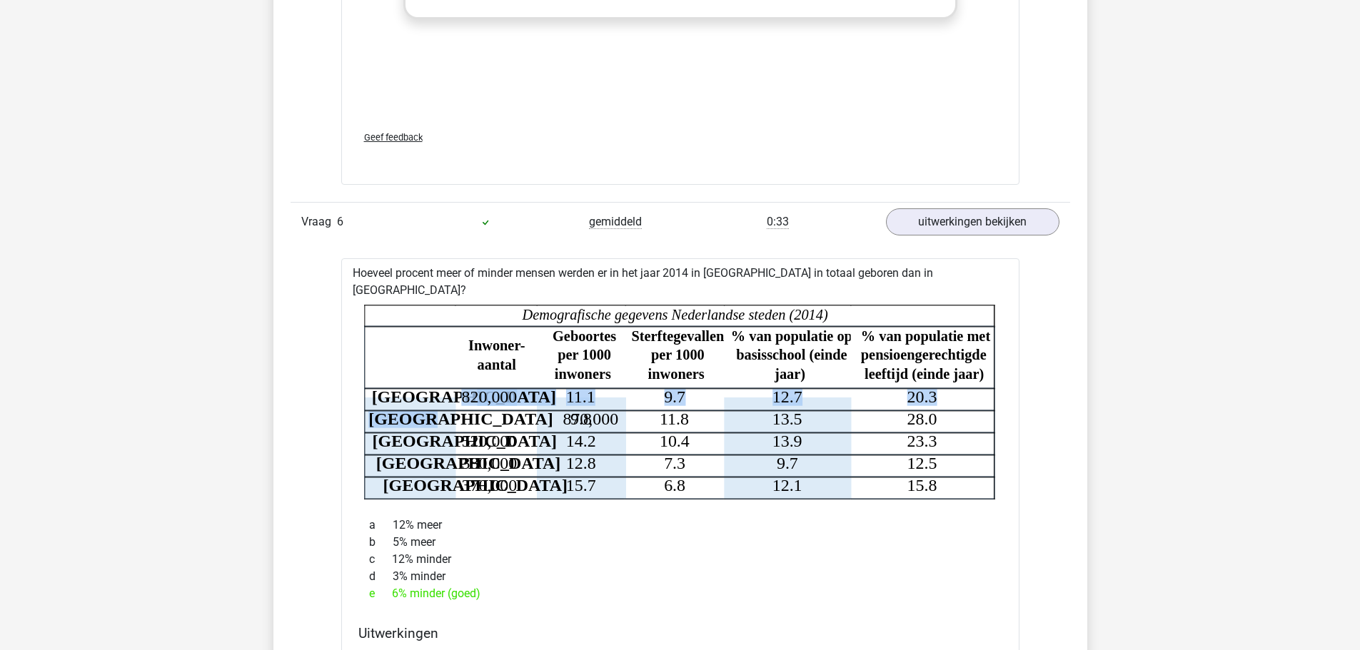
drag, startPoint x: 423, startPoint y: 386, endPoint x: 446, endPoint y: 365, distance: 30.8
click at [446, 365] on icon "Steden Inwoner- aantal Geboortes per 1000 inwoners Sterftegevallen per 1000 inw…" at bounding box center [680, 403] width 633 height 196
click at [563, 410] on tspan "870,000" at bounding box center [591, 419] width 56 height 19
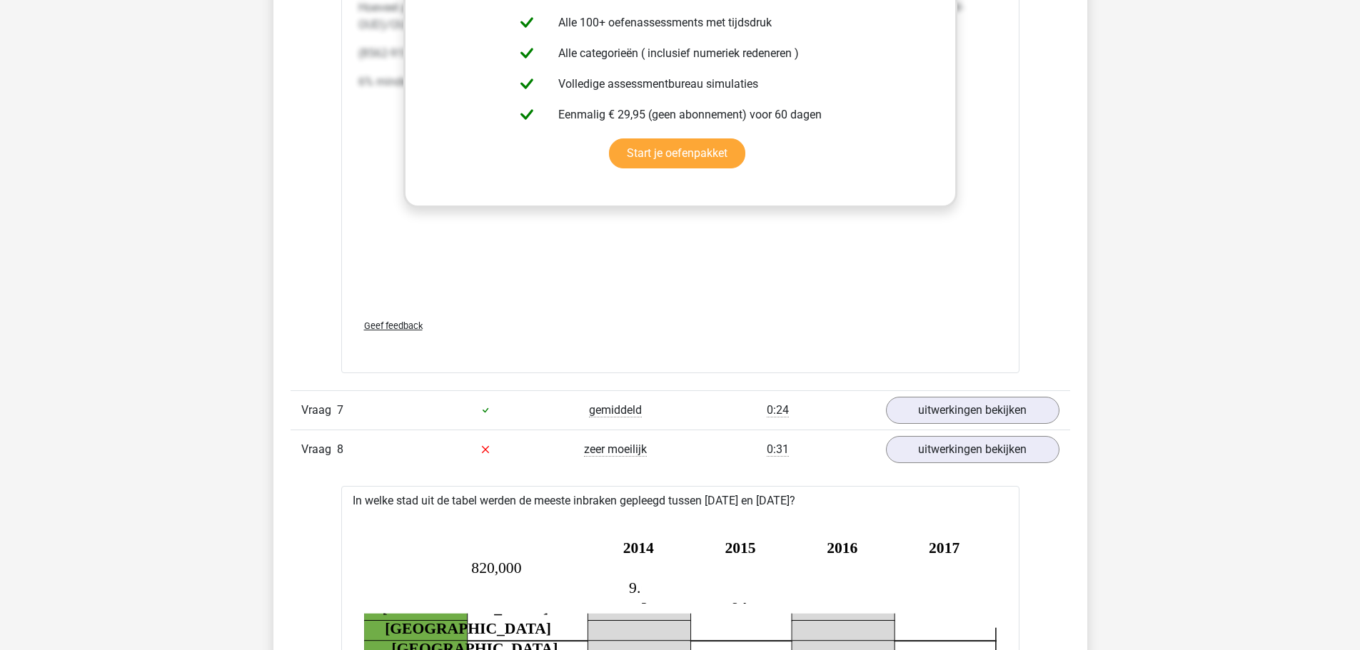
scroll to position [7640, 0]
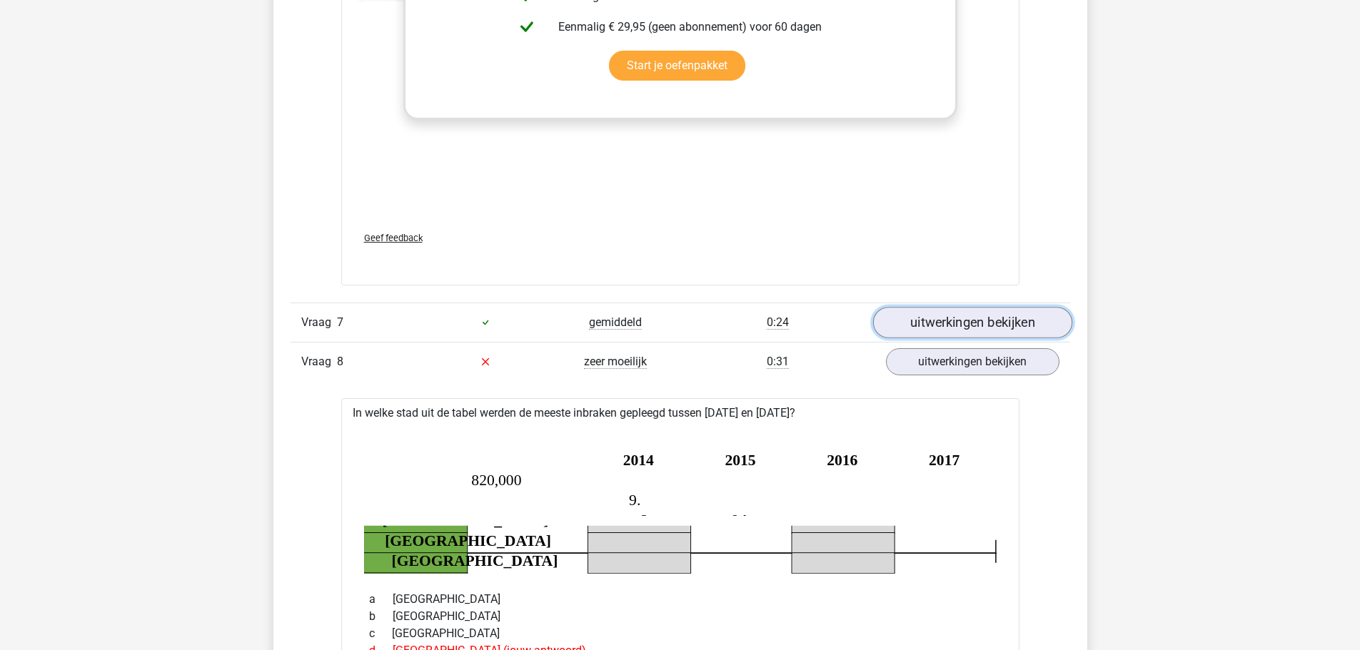
click at [945, 307] on link "uitwerkingen bekijken" at bounding box center [972, 322] width 199 height 31
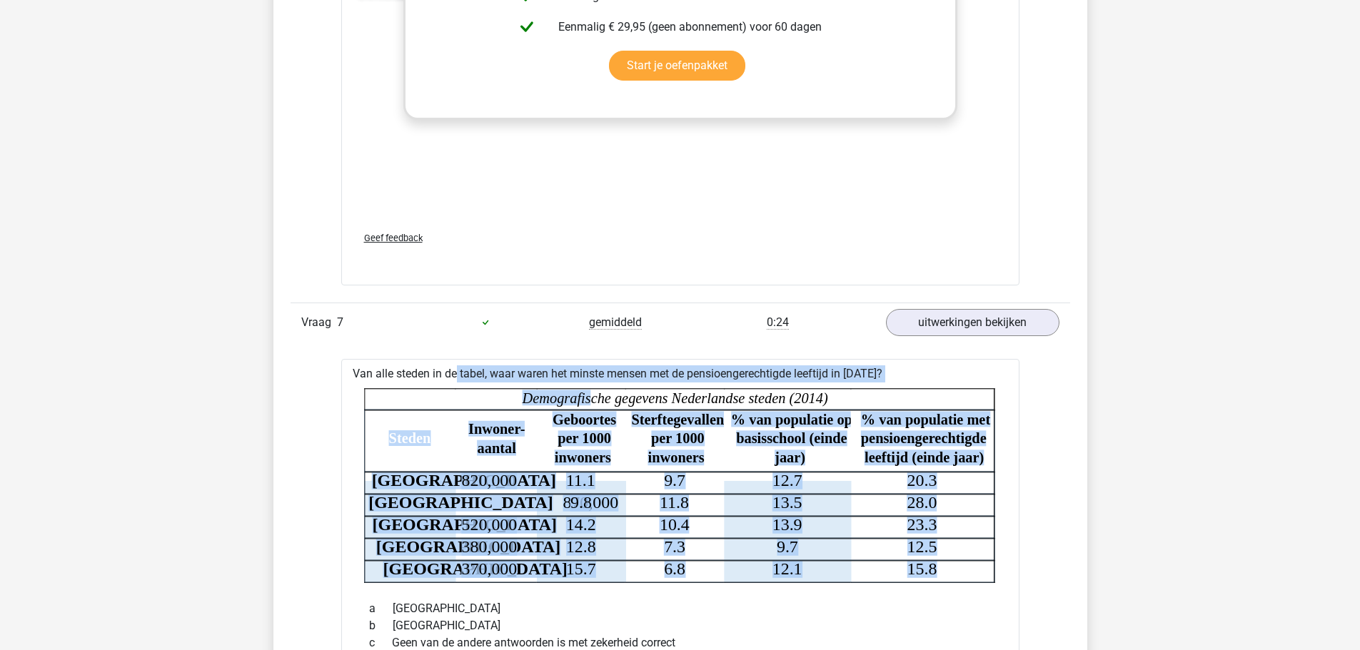
drag, startPoint x: 413, startPoint y: 338, endPoint x: 590, endPoint y: 348, distance: 177.4
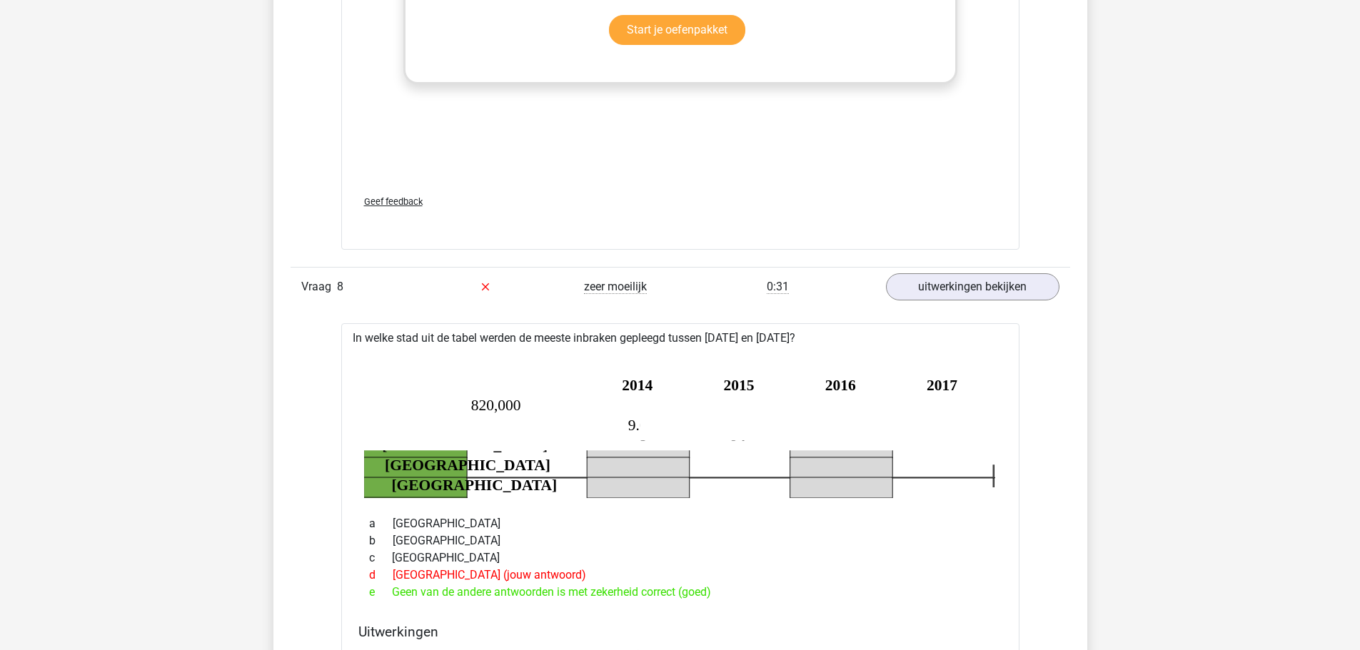
scroll to position [8640, 0]
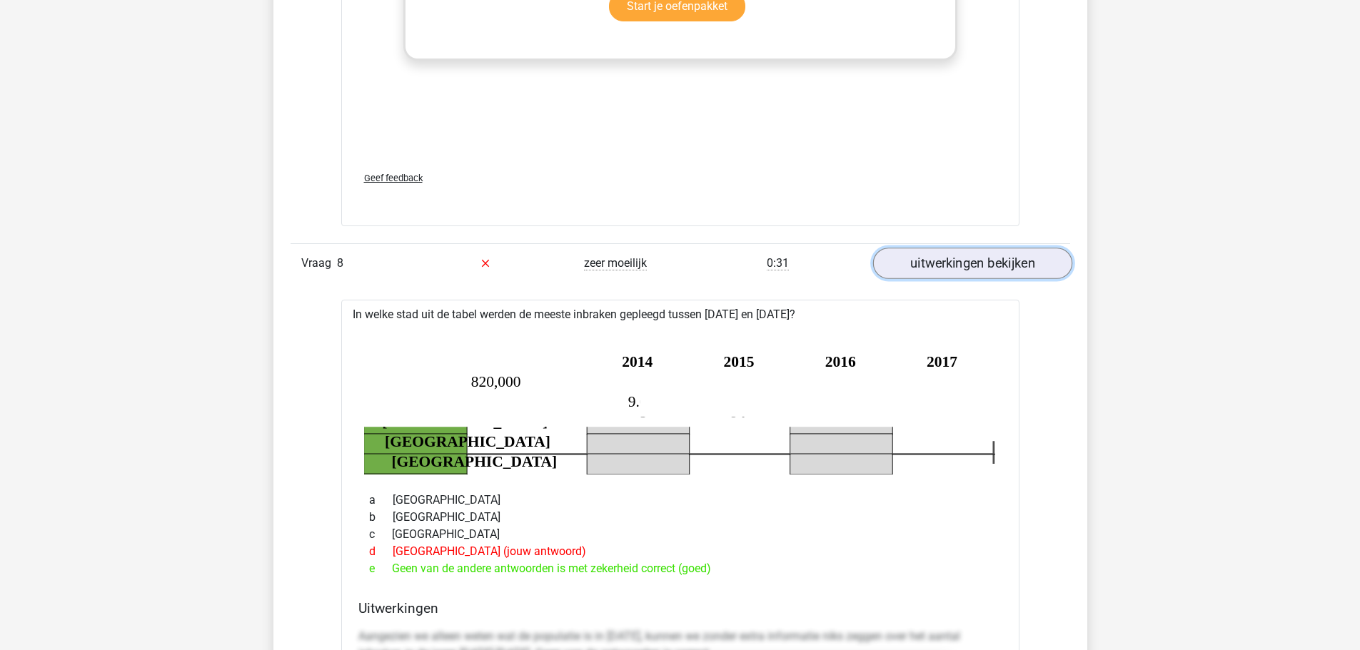
click at [915, 248] on link "uitwerkingen bekijken" at bounding box center [972, 263] width 199 height 31
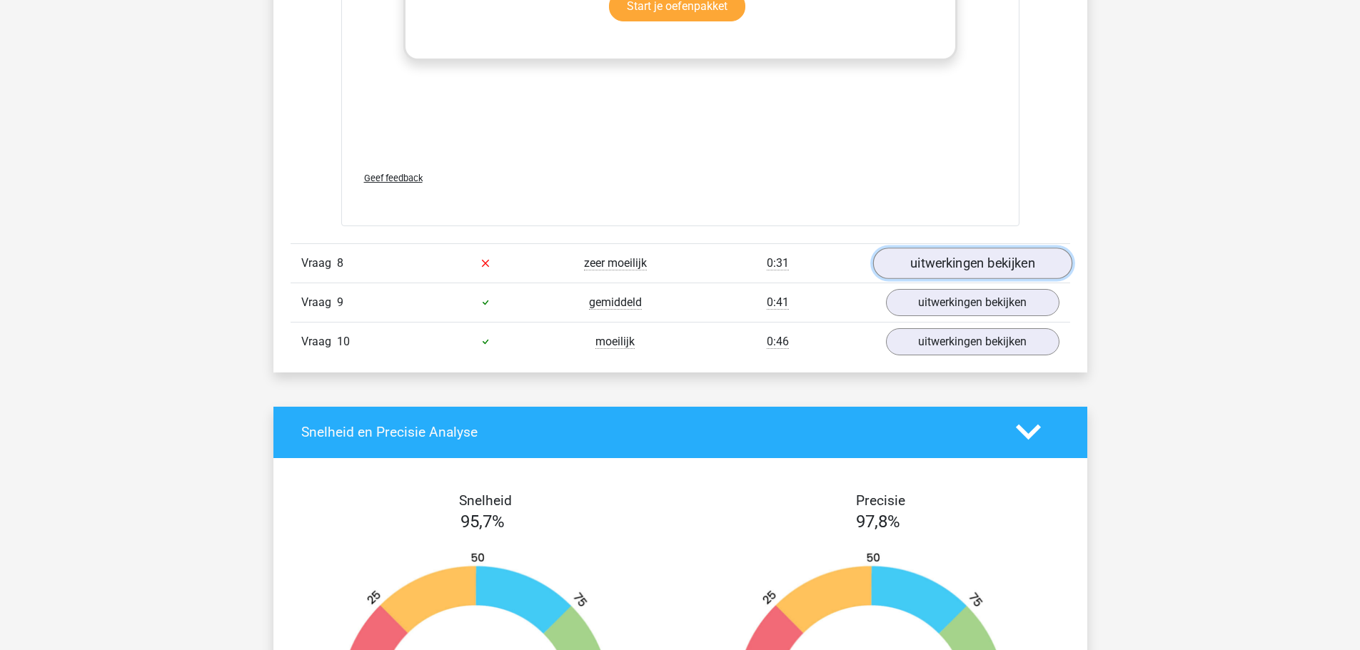
click at [930, 248] on link "uitwerkingen bekijken" at bounding box center [972, 263] width 199 height 31
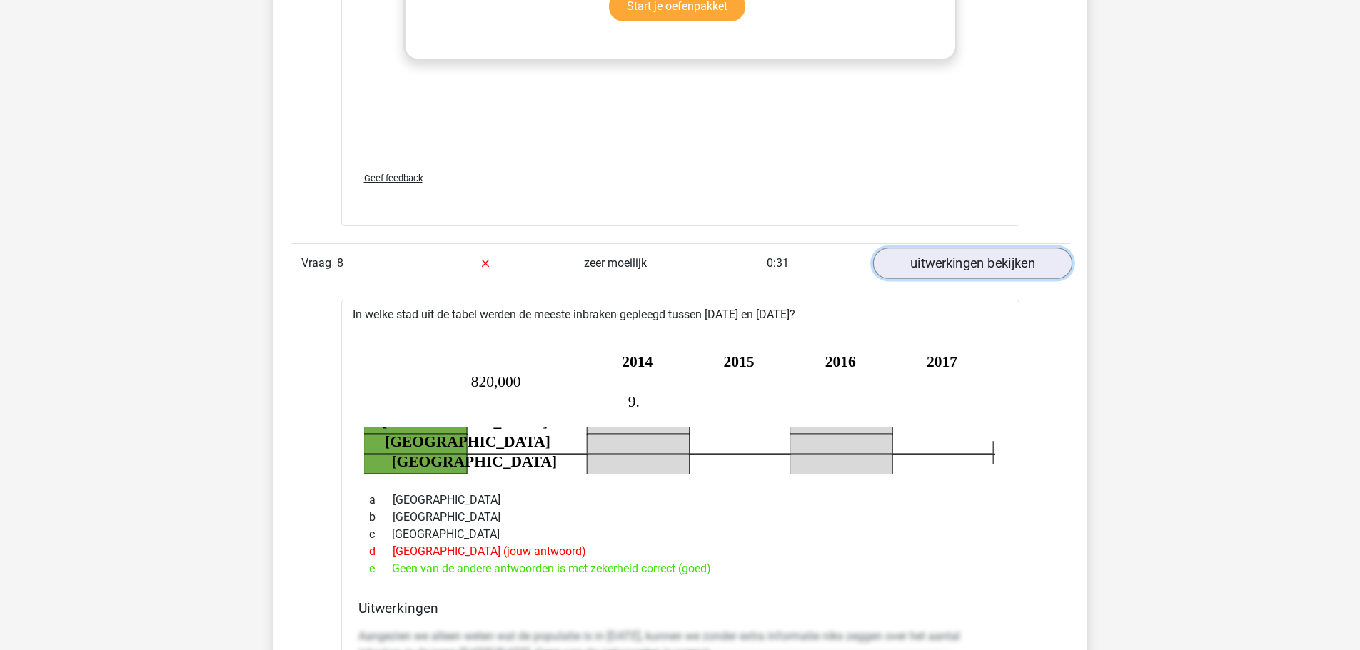
click at [930, 248] on link "uitwerkingen bekijken" at bounding box center [972, 263] width 199 height 31
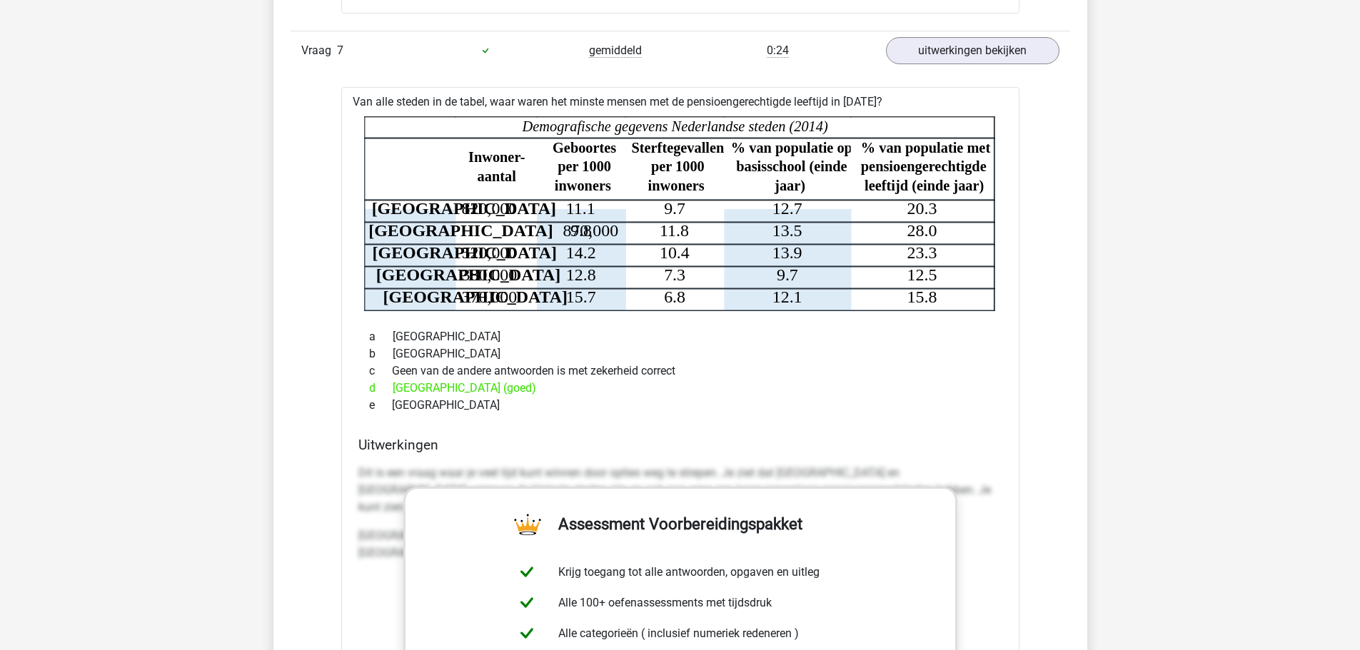
scroll to position [7640, 0]
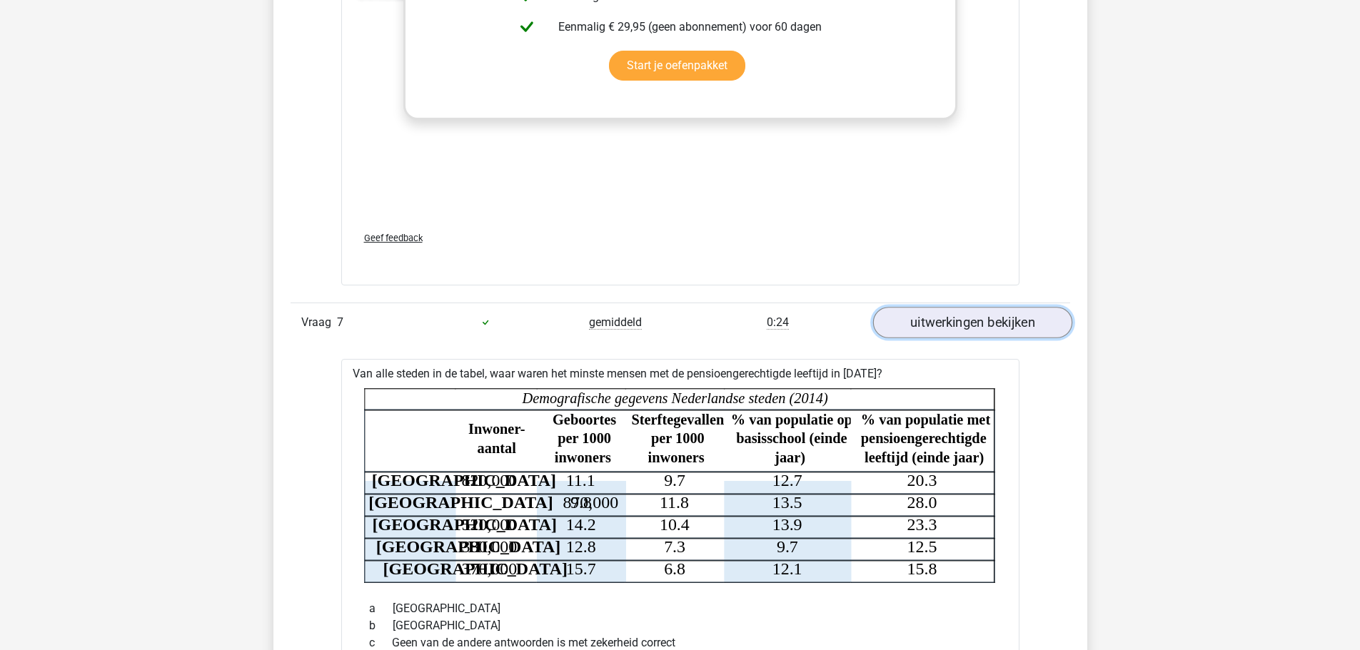
click at [952, 307] on link "uitwerkingen bekijken" at bounding box center [972, 322] width 199 height 31
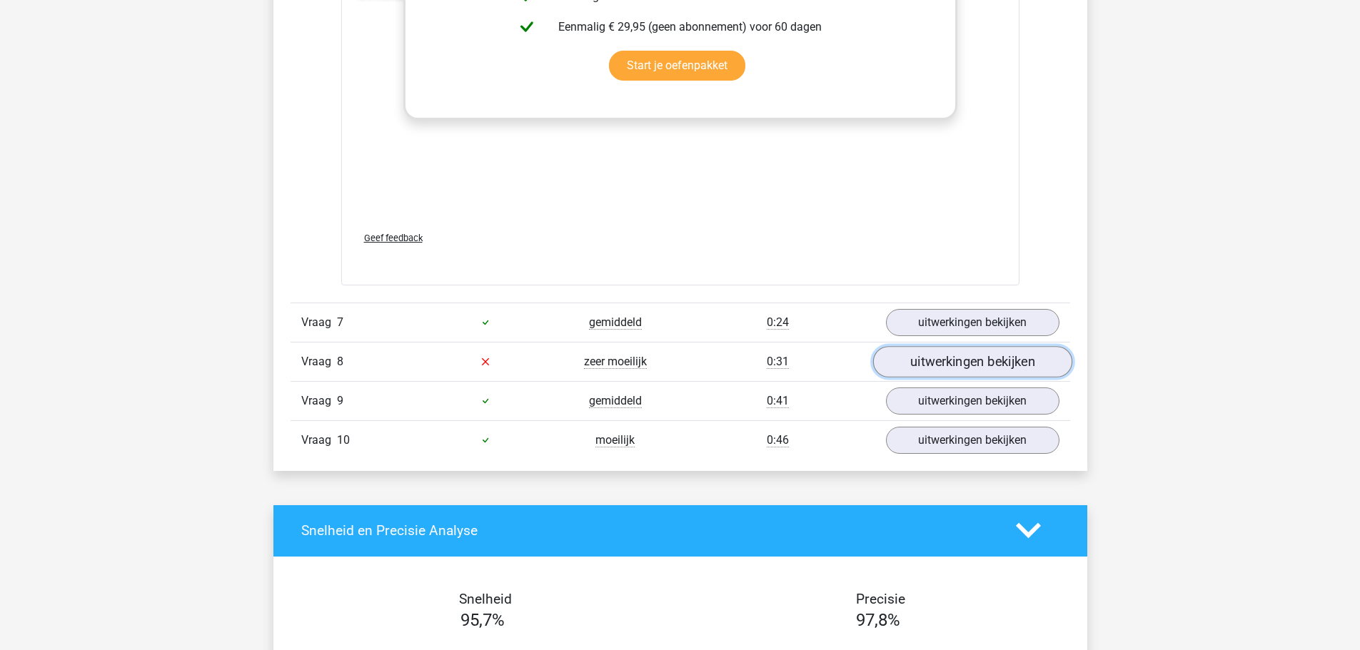
click at [978, 346] on link "uitwerkingen bekijken" at bounding box center [972, 361] width 199 height 31
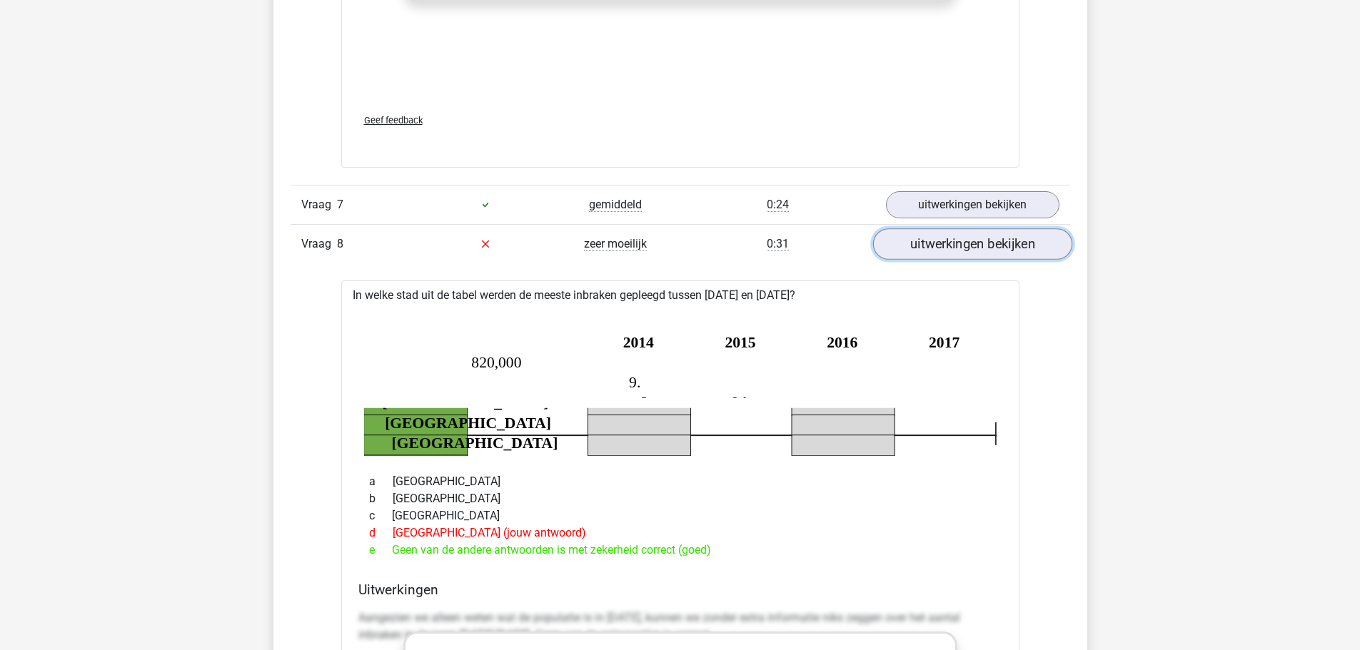
scroll to position [7783, 0]
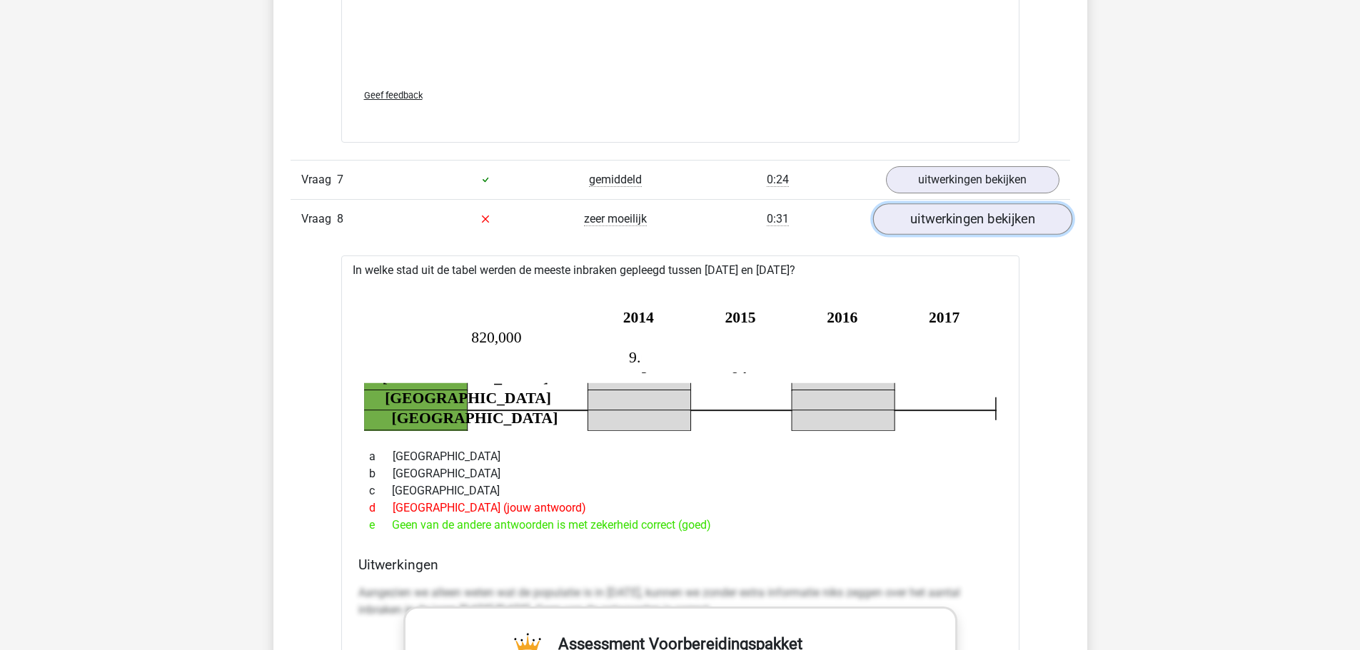
click at [954, 204] on link "uitwerkingen bekijken" at bounding box center [972, 219] width 199 height 31
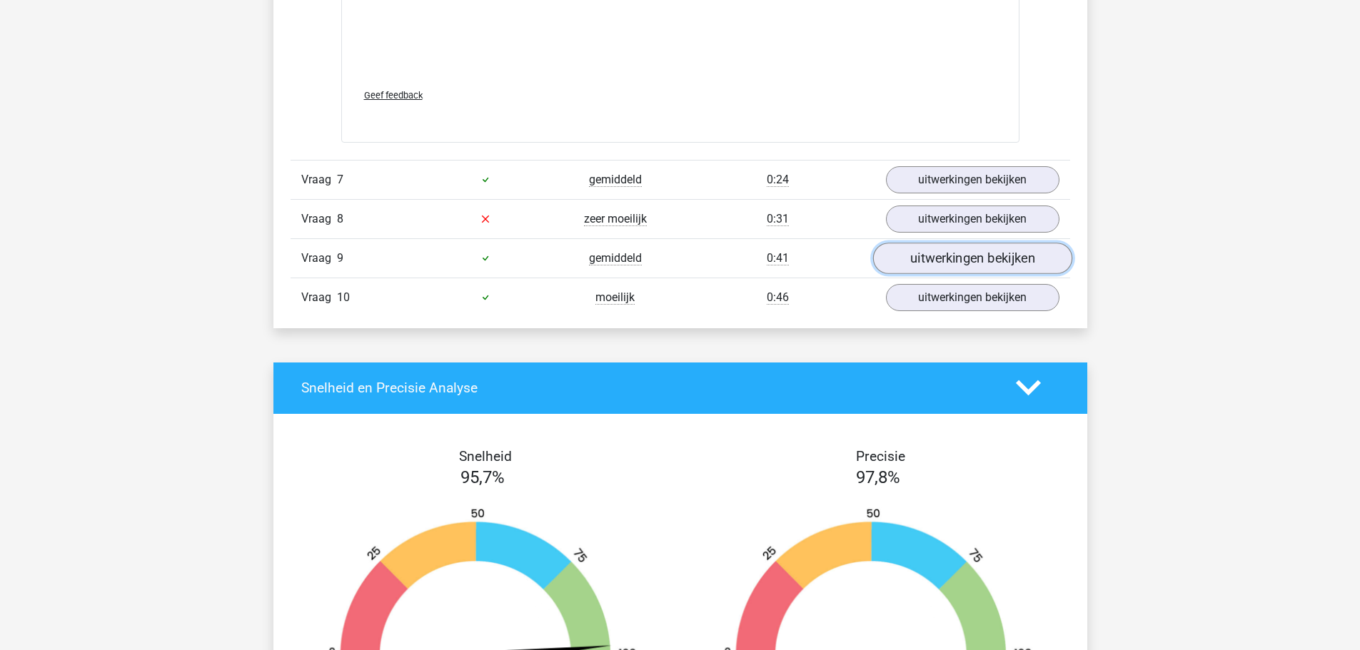
click at [948, 243] on link "uitwerkingen bekijken" at bounding box center [972, 258] width 199 height 31
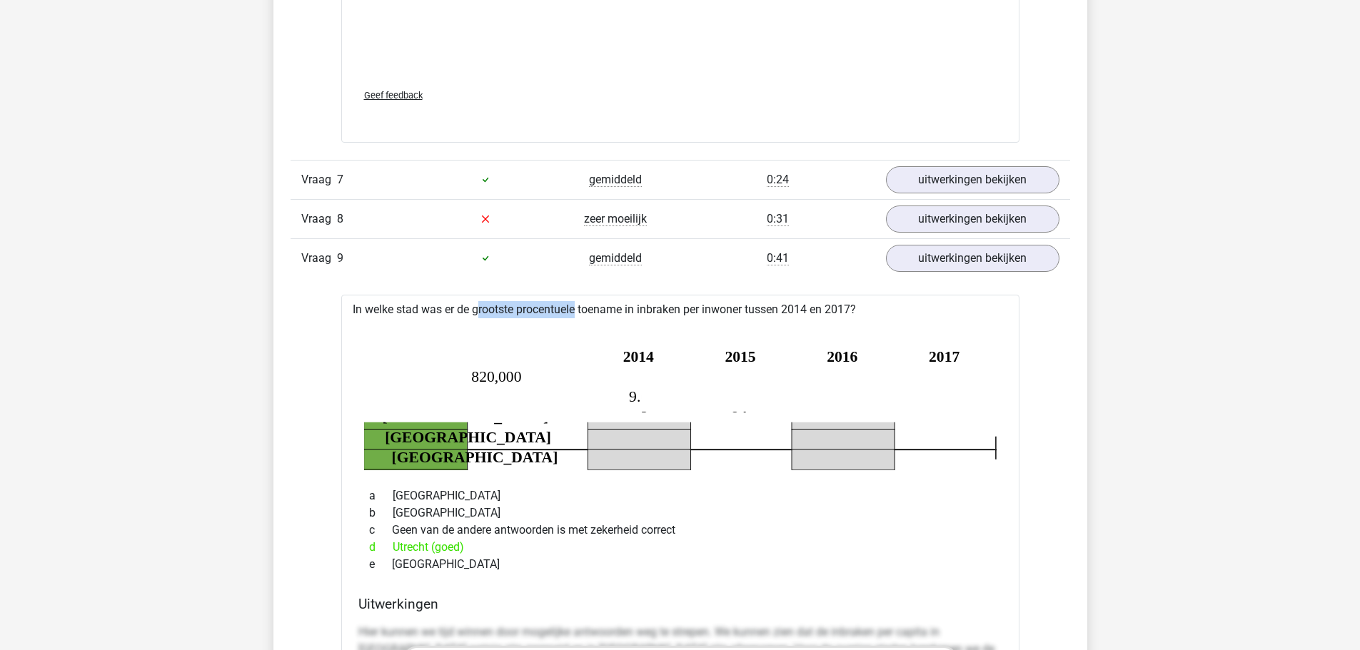
drag, startPoint x: 436, startPoint y: 270, endPoint x: 531, endPoint y: 283, distance: 95.8
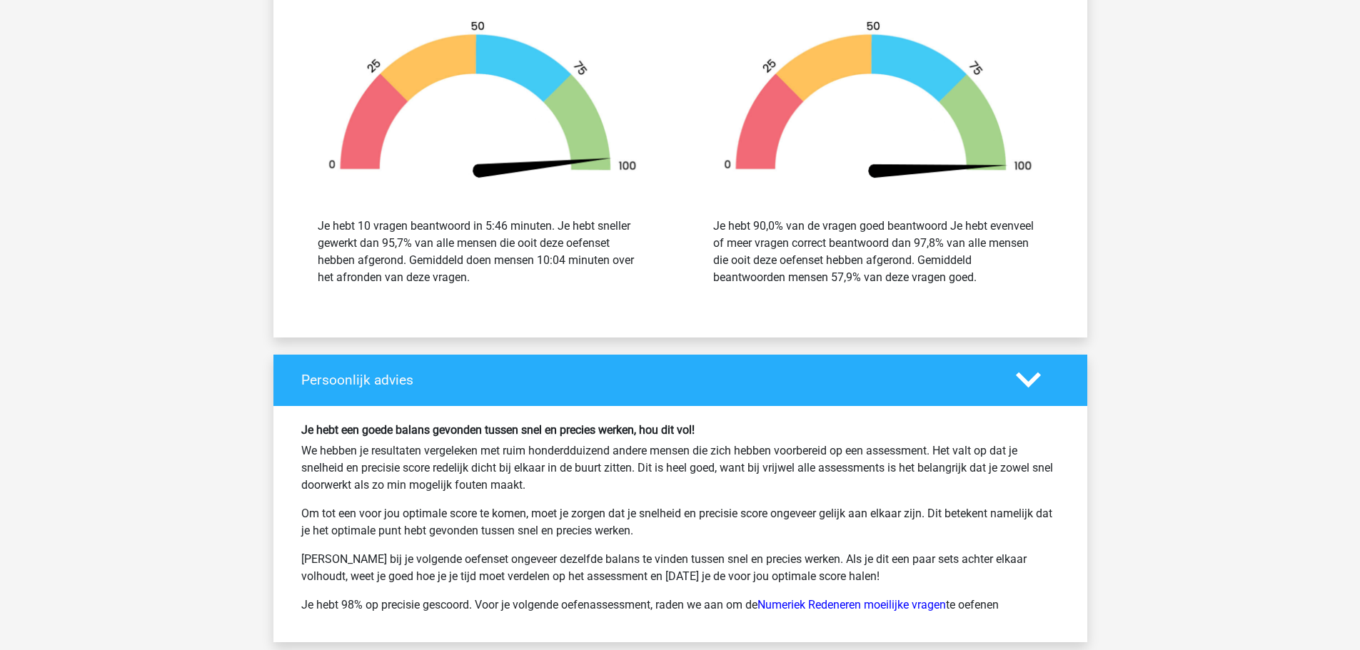
scroll to position [9425, 0]
